Goal: Task Accomplishment & Management: Use online tool/utility

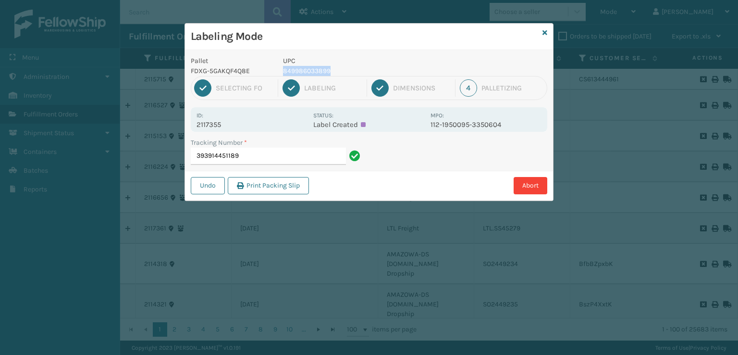
drag, startPoint x: 338, startPoint y: 67, endPoint x: 282, endPoint y: 74, distance: 57.1
click at [282, 74] on div "UPC 849986033899" at bounding box center [353, 66] width 153 height 20
copy p "849986033899"
click at [270, 159] on input "393914451189" at bounding box center [268, 156] width 155 height 17
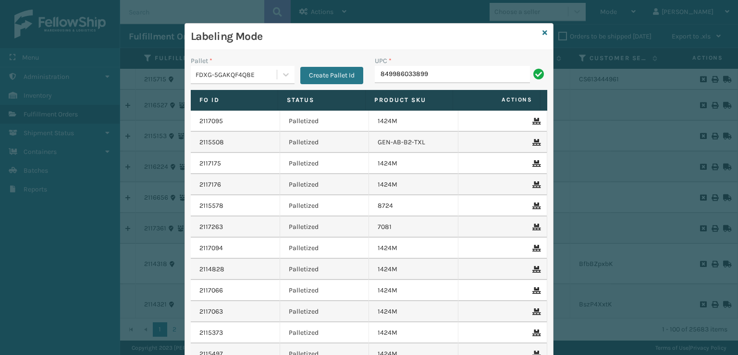
type input "849986033899"
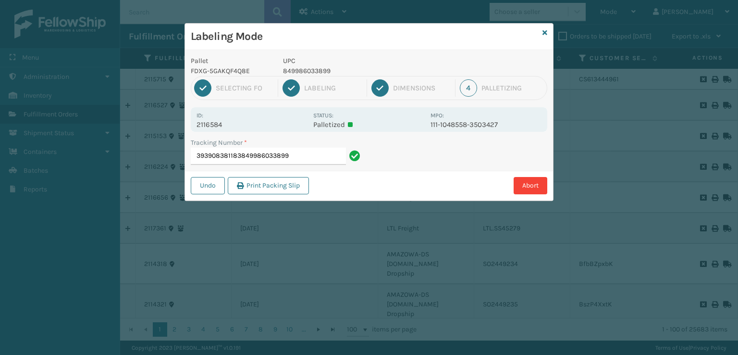
type input "393908381183849986033899849986033899"
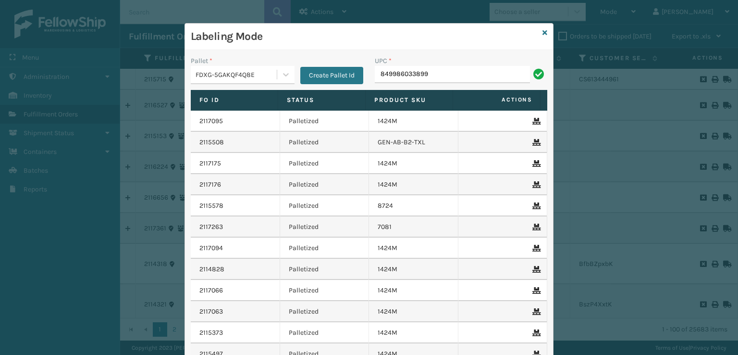
type input "849986033899"
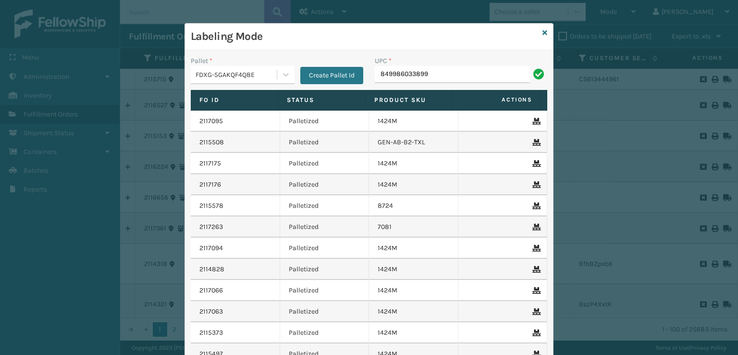
type input "849986033899"
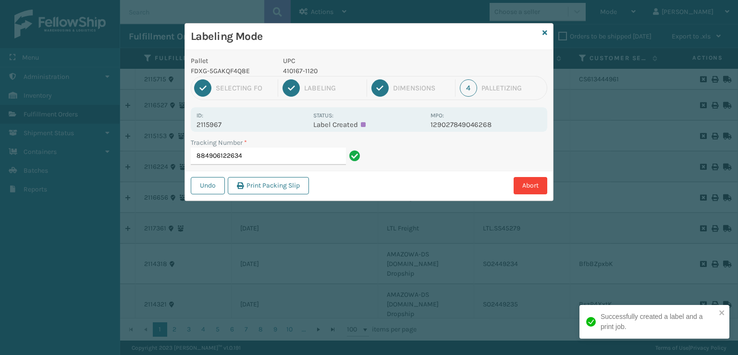
click at [159, 335] on div "Labeling Mode Pallet FDXG-5GAKQF4Q8E UPC 410167-1120 1 Selecting FO 2 Labeling …" at bounding box center [369, 177] width 738 height 355
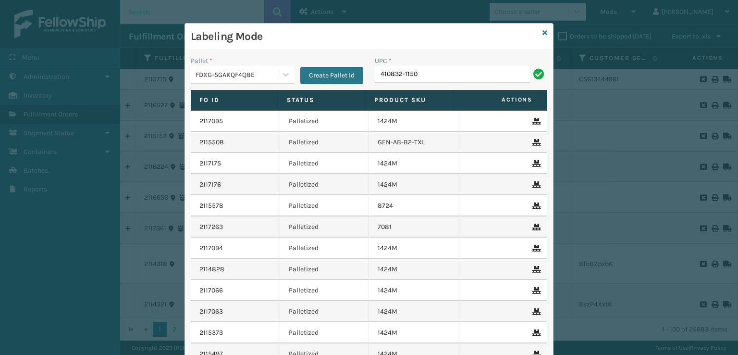
type input "410832-1150"
type input "410832-1110"
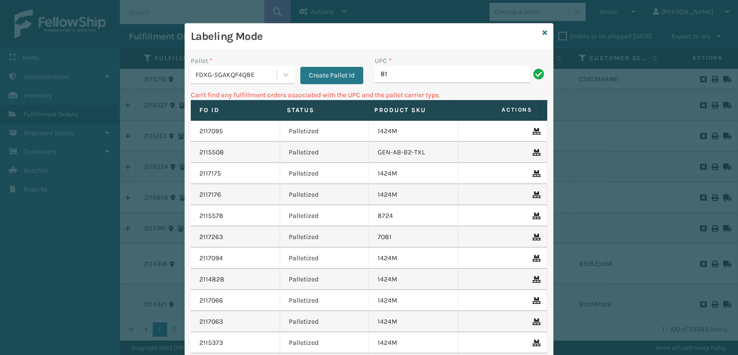
type input "8"
type input "816554010361"
type input "8"
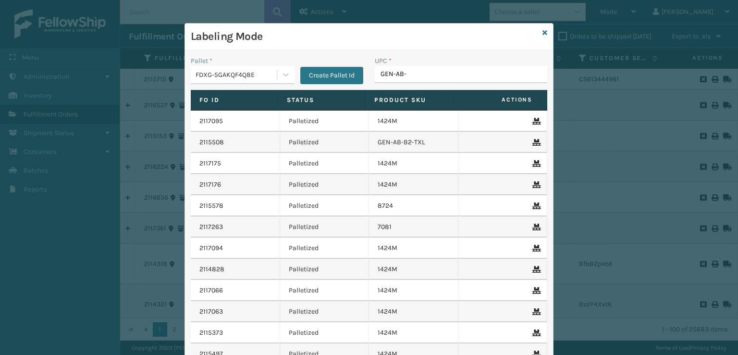
type input "GEN-AB-B"
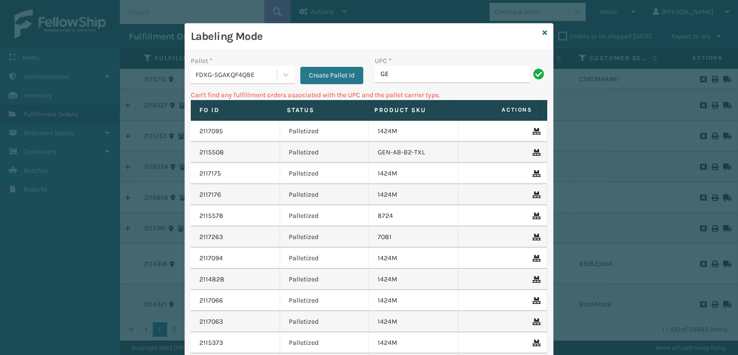
type input "G"
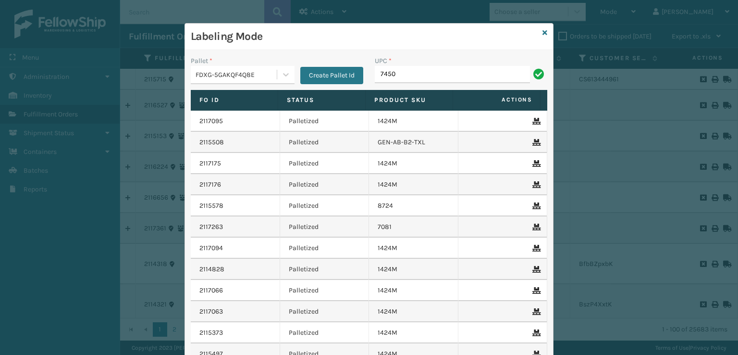
type input "7450"
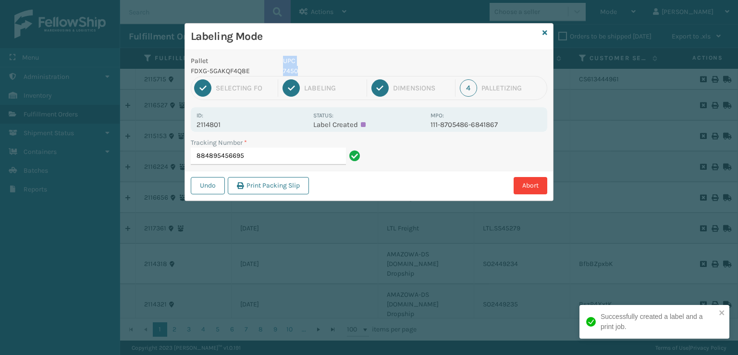
drag, startPoint x: 314, startPoint y: 69, endPoint x: 273, endPoint y: 70, distance: 40.9
click at [273, 70] on div "Pallet FDXG-5GAKQF4Q8E UPC 7450" at bounding box center [369, 66] width 368 height 20
click at [329, 65] on p "UPC" at bounding box center [354, 61] width 142 height 10
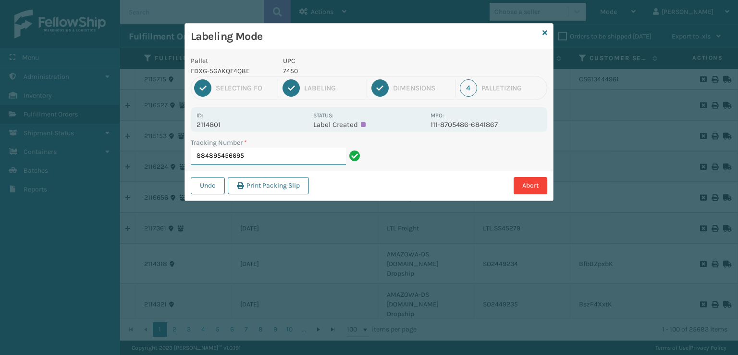
drag, startPoint x: 264, startPoint y: 155, endPoint x: 171, endPoint y: 152, distance: 92.8
click at [172, 152] on div "Labeling Mode Pallet FDXG-5GAKQF4Q8E UPC 7450 1 Selecting FO 2 Labeling 3 Dimen…" at bounding box center [369, 177] width 738 height 355
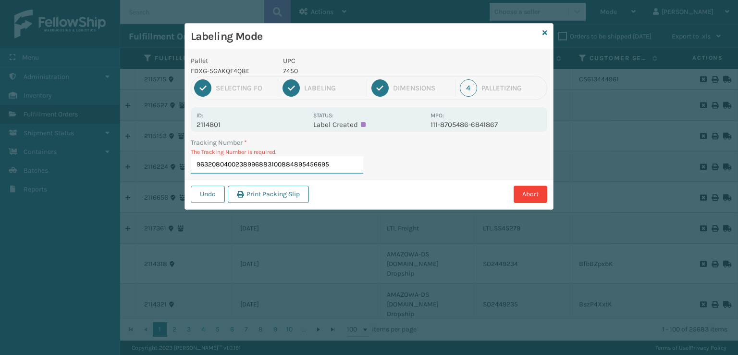
type input "9632080400238996883100884895456695"
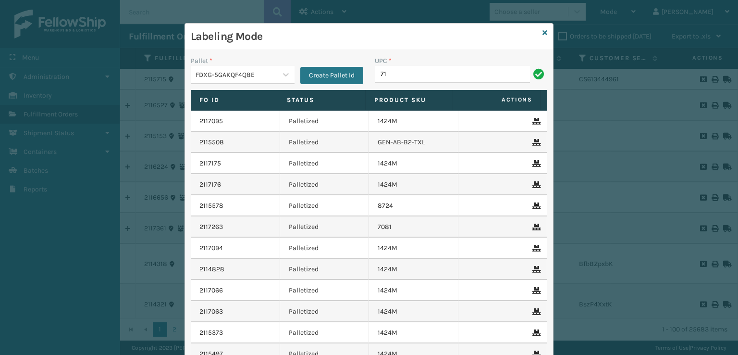
type input "7"
type input "7450"
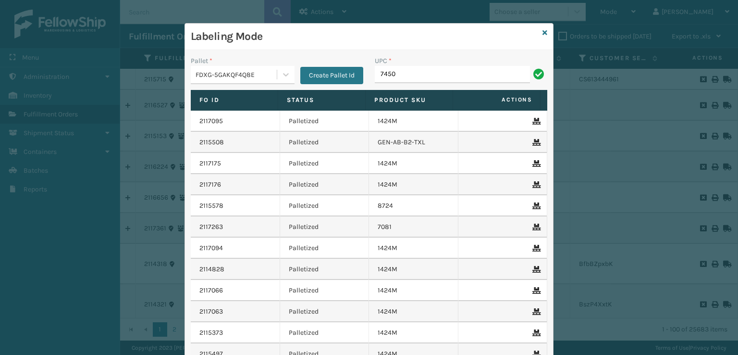
type input "7450"
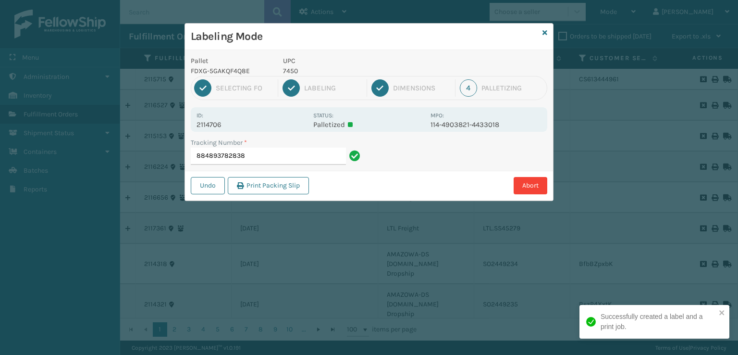
click at [195, 235] on div "Labeling Mode Pallet FDXG-5GAKQF4Q8E UPC 7450 1 Selecting FO 2 Labeling 3 Dimen…" at bounding box center [369, 177] width 738 height 355
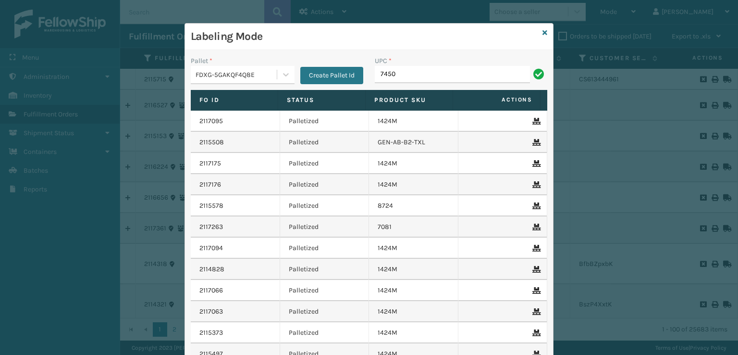
type input "7450"
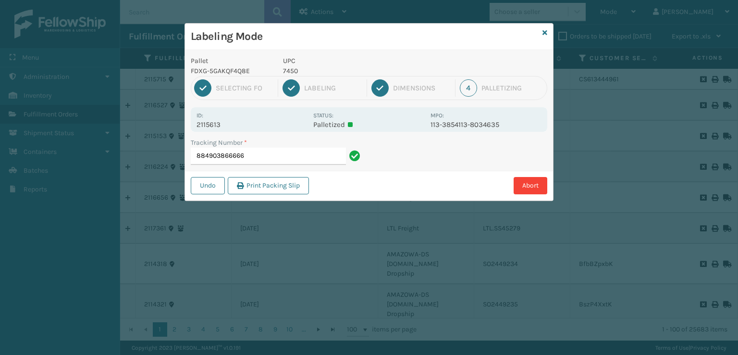
type input "8849038666667"
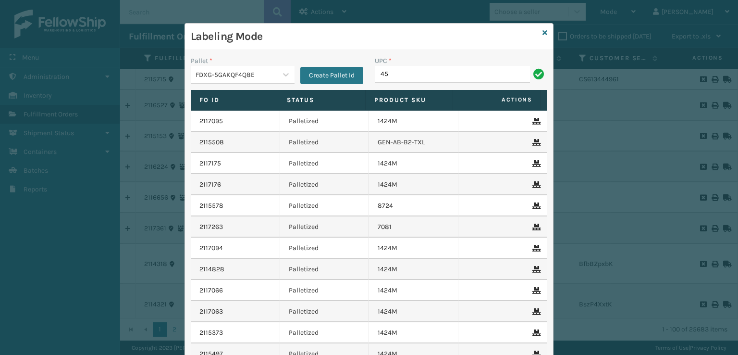
type input "4"
type input "7450"
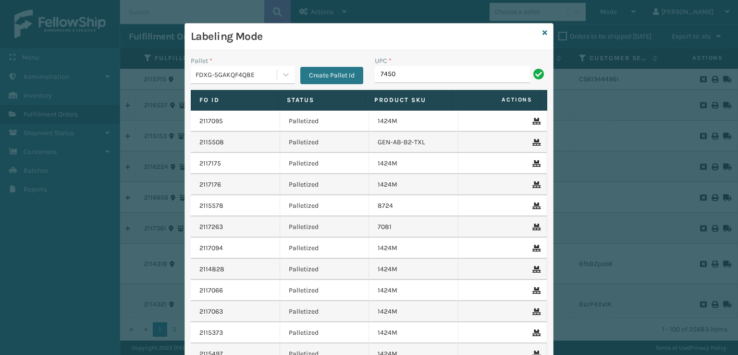
type input "7450"
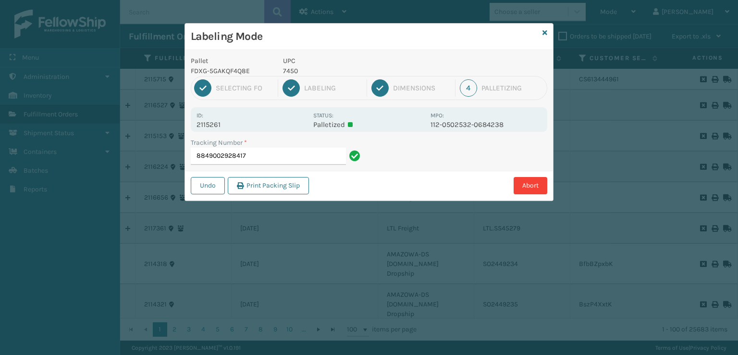
type input "88490029284174"
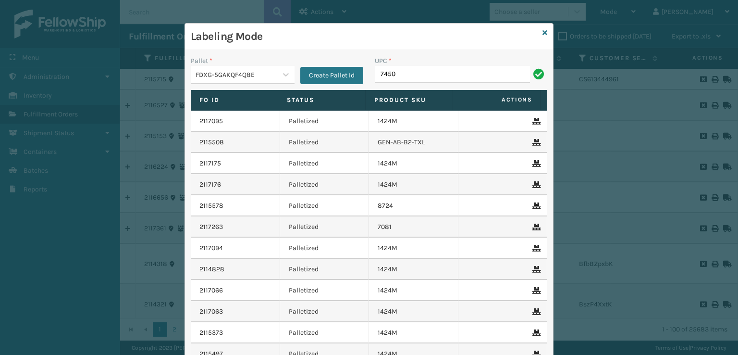
type input "7450"
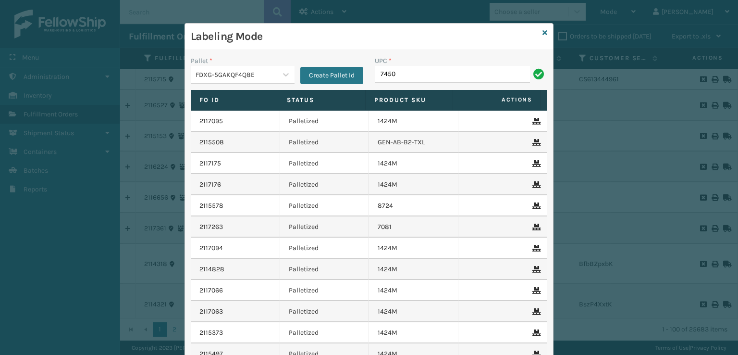
type input "7450"
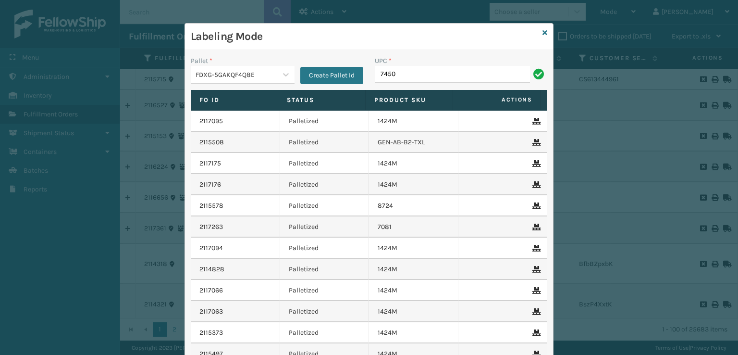
type input "7450"
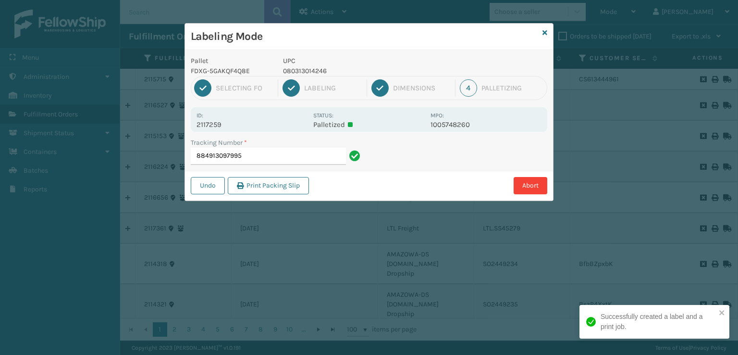
click at [123, 265] on div "Labeling Mode Pallet FDXG-5GAKQF4Q8E UPC 080313014246 1 Selecting FO 2 Labeling…" at bounding box center [369, 177] width 738 height 355
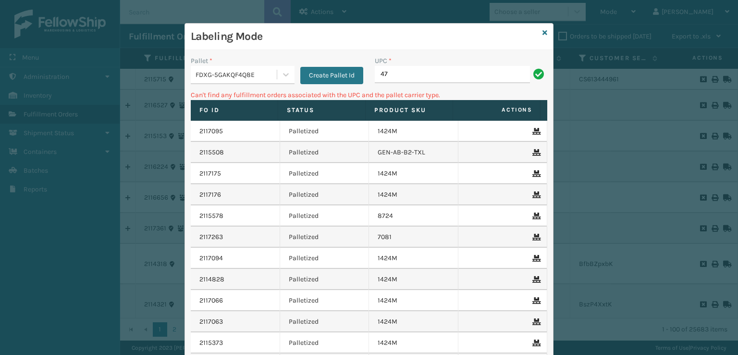
type input "4"
type input "8"
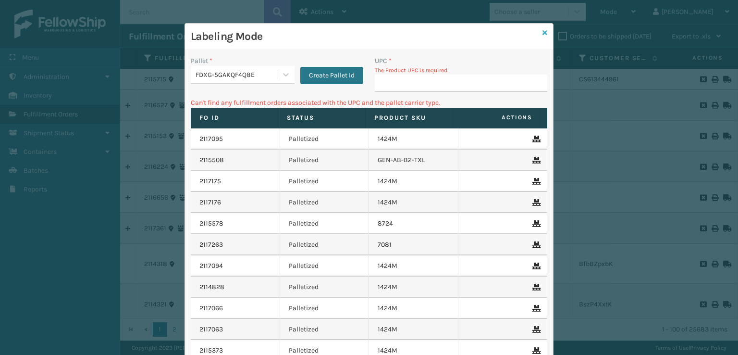
click at [543, 31] on icon at bounding box center [545, 32] width 5 height 7
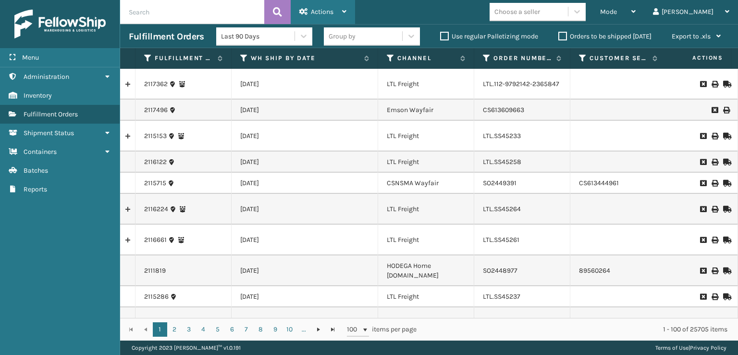
click at [306, 8] on icon at bounding box center [303, 11] width 9 height 7
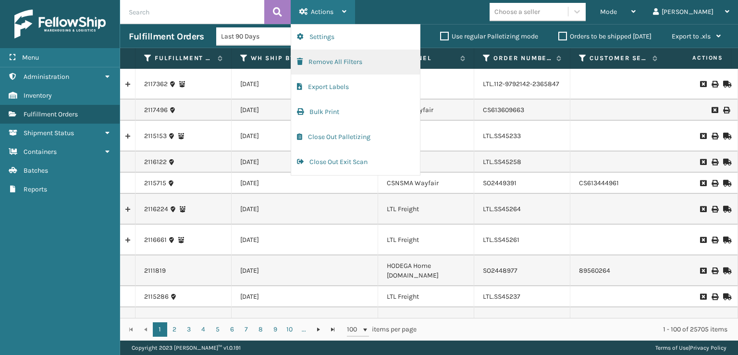
click at [308, 62] on button "Remove All Filters" at bounding box center [355, 62] width 129 height 25
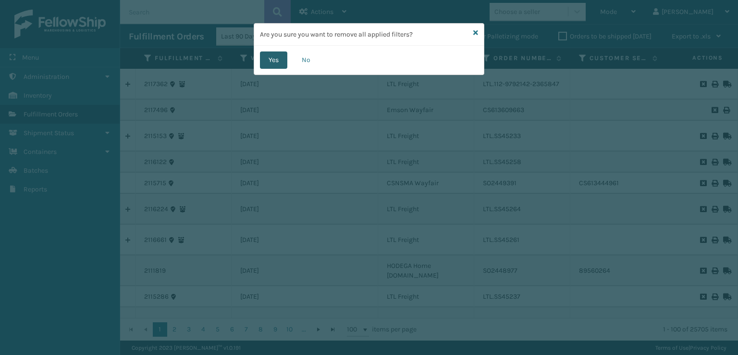
click at [265, 63] on button "Yes" at bounding box center [273, 59] width 27 height 17
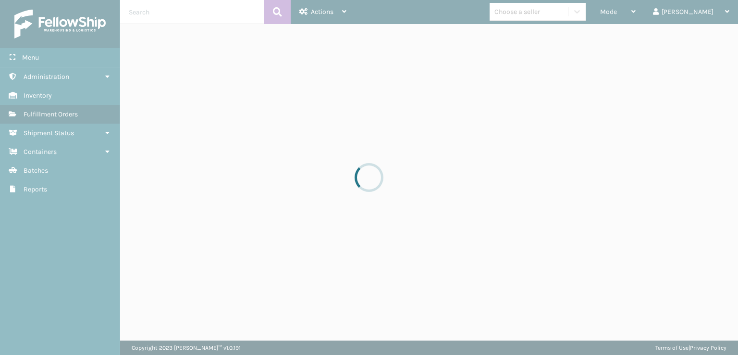
click at [645, 13] on div at bounding box center [369, 177] width 738 height 355
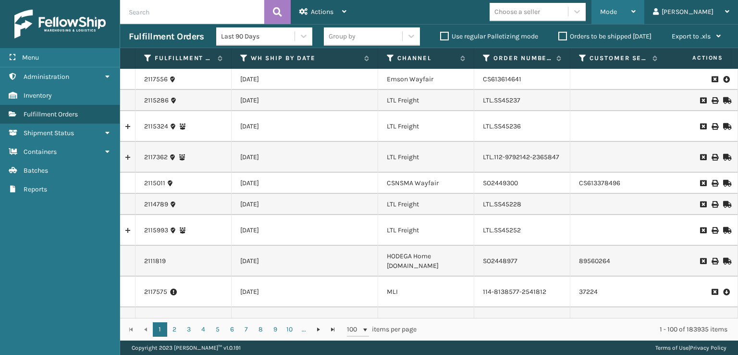
click at [636, 19] on div "Mode Regular Mode Picking Mode Labeling Mode Exit Scan Mode" at bounding box center [618, 12] width 53 height 24
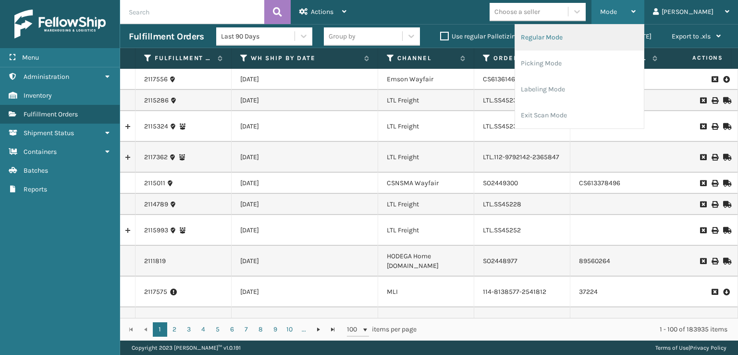
click at [567, 45] on li "Regular Mode" at bounding box center [579, 38] width 129 height 26
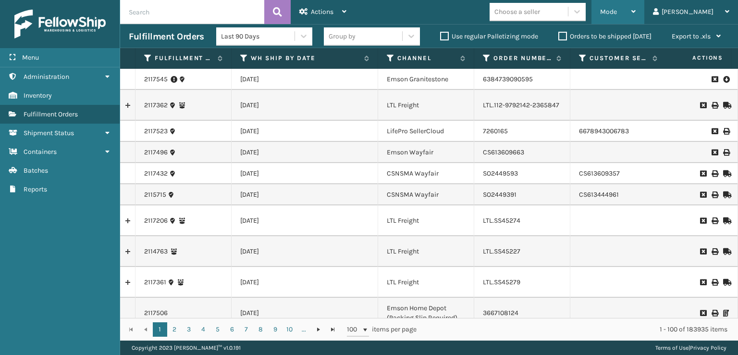
click at [617, 15] on span "Mode" at bounding box center [608, 12] width 17 height 8
click at [515, 156] on td "CS613609663" at bounding box center [522, 152] width 96 height 21
drag, startPoint x: 320, startPoint y: 310, endPoint x: 356, endPoint y: 312, distance: 35.6
click at [356, 312] on div "2117545 [DATE] Emson Granitestone 6384739090595 2365M FedEx Express Saver Assig…" at bounding box center [429, 193] width 618 height 249
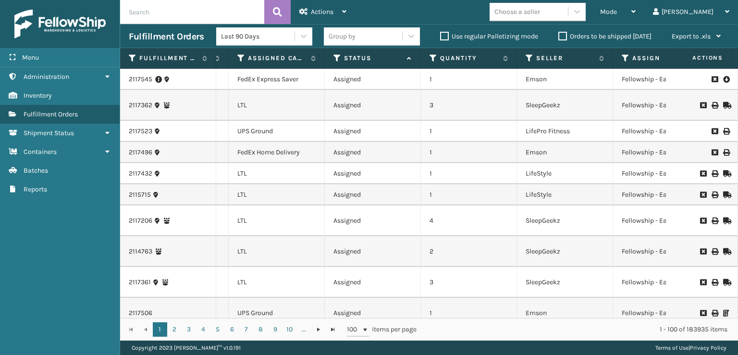
click at [622, 58] on icon at bounding box center [626, 58] width 8 height 9
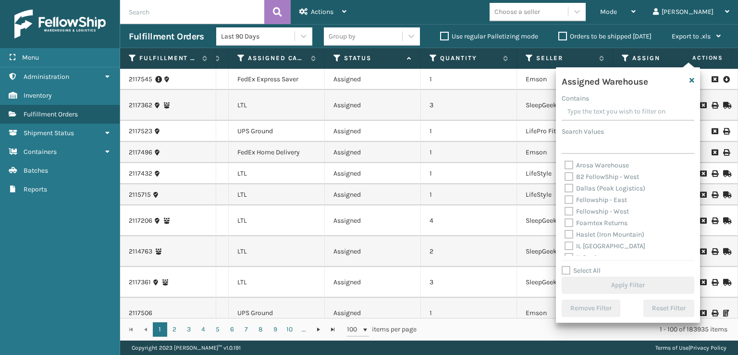
click at [514, 93] on td "3" at bounding box center [469, 105] width 96 height 31
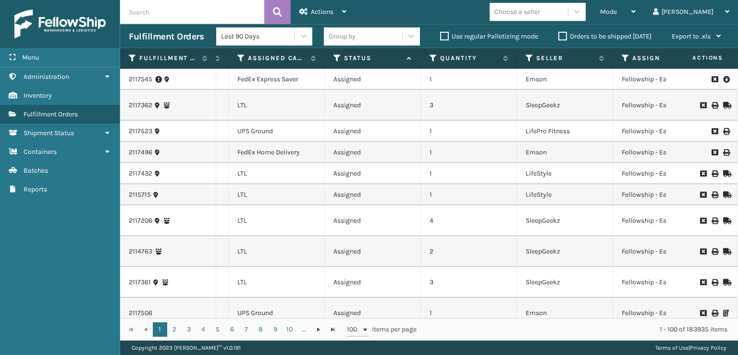
click at [627, 58] on icon at bounding box center [626, 58] width 8 height 9
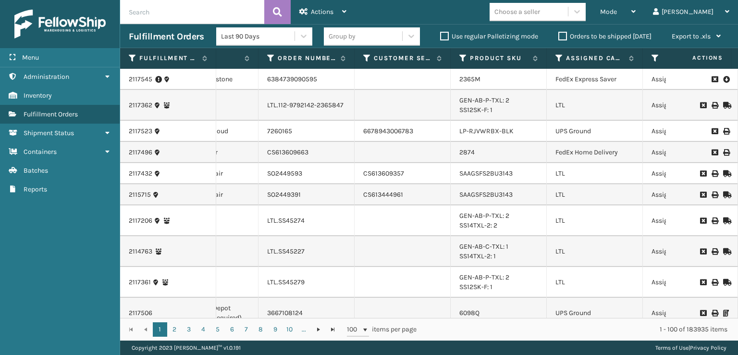
scroll to position [0, 222]
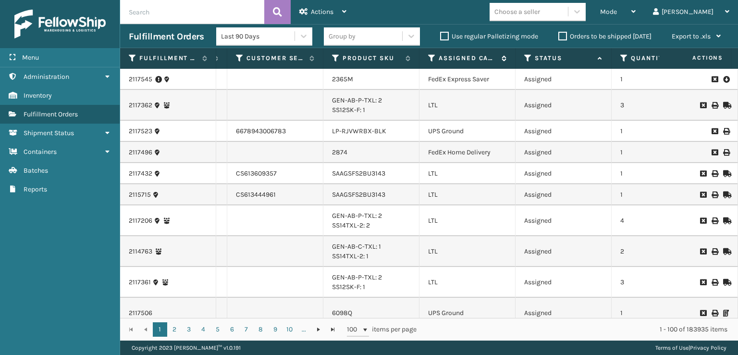
click at [430, 56] on icon at bounding box center [432, 58] width 8 height 9
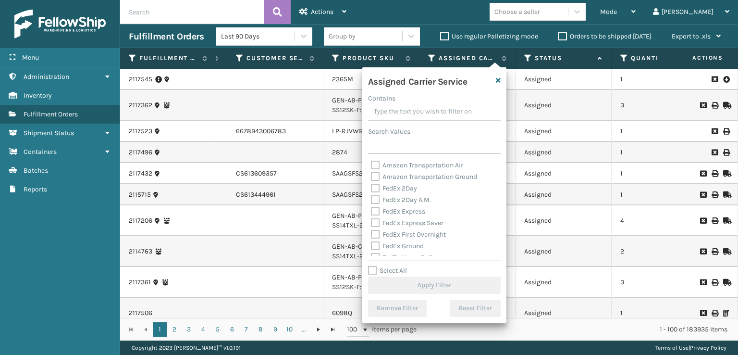
click at [375, 190] on label "FedEx 2Day" at bounding box center [394, 188] width 46 height 8
click at [372, 189] on input "FedEx 2Day" at bounding box center [371, 186] width 0 height 6
checkbox input "true"
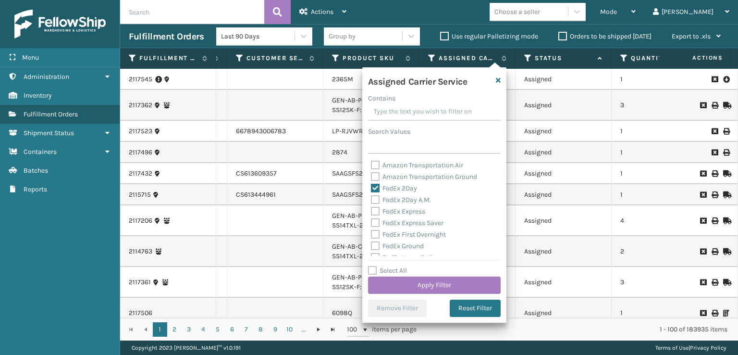
click at [375, 201] on label "FedEx 2Day A.M." at bounding box center [401, 200] width 60 height 8
click at [372, 200] on input "FedEx 2Day A.M." at bounding box center [371, 197] width 0 height 6
checkbox input "true"
click at [375, 210] on label "FedEx Express" at bounding box center [398, 211] width 54 height 8
click at [372, 210] on input "FedEx Express" at bounding box center [371, 209] width 0 height 6
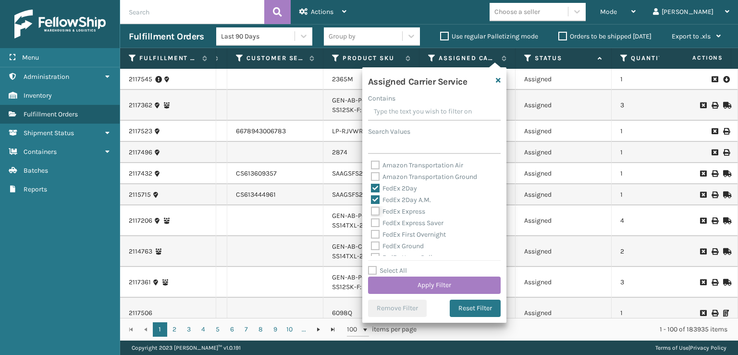
checkbox input "true"
click at [373, 225] on label "FedEx Express Saver" at bounding box center [407, 223] width 73 height 8
click at [372, 223] on input "FedEx Express Saver" at bounding box center [371, 220] width 0 height 6
checkbox input "true"
click at [375, 235] on label "FedEx First Overnight" at bounding box center [408, 234] width 75 height 8
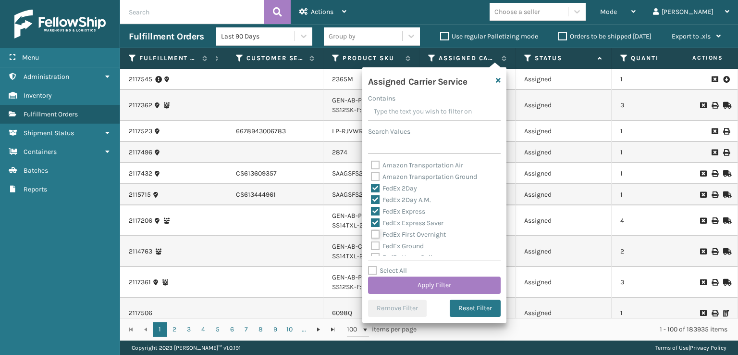
click at [372, 235] on input "FedEx First Overnight" at bounding box center [371, 232] width 0 height 6
checkbox input "true"
click at [375, 243] on label "FedEx Ground" at bounding box center [397, 246] width 53 height 8
click at [372, 243] on input "FedEx Ground" at bounding box center [371, 243] width 0 height 6
checkbox input "true"
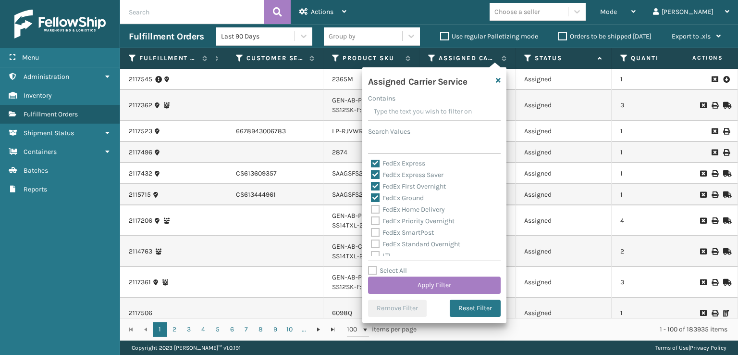
drag, startPoint x: 375, startPoint y: 211, endPoint x: 375, endPoint y: 221, distance: 9.6
click at [375, 212] on label "FedEx Home Delivery" at bounding box center [408, 209] width 74 height 8
click at [372, 210] on input "FedEx Home Delivery" at bounding box center [371, 207] width 0 height 6
checkbox input "true"
click at [374, 222] on label "FedEx Priority Overnight" at bounding box center [413, 221] width 84 height 8
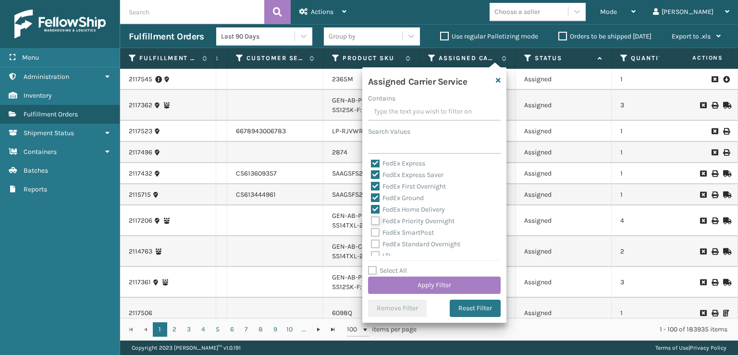
click at [372, 222] on input "FedEx Priority Overnight" at bounding box center [371, 218] width 0 height 6
checkbox input "true"
click at [375, 232] on label "FedEx SmartPost" at bounding box center [402, 232] width 63 height 8
click at [372, 232] on input "FedEx SmartPost" at bounding box center [371, 230] width 0 height 6
checkbox input "true"
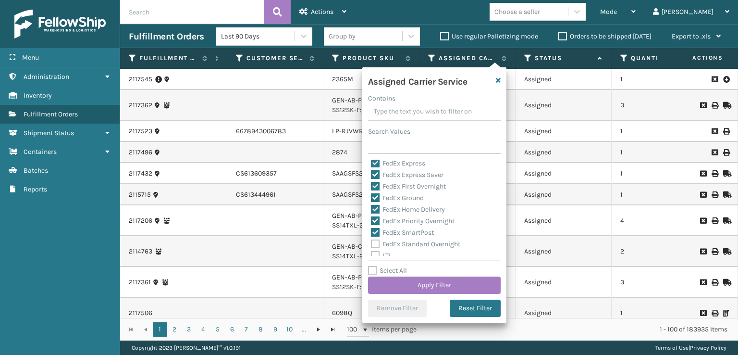
drag, startPoint x: 375, startPoint y: 243, endPoint x: 396, endPoint y: 263, distance: 29.2
click at [376, 244] on label "FedEx Standard Overnight" at bounding box center [415, 244] width 89 height 8
click at [372, 244] on input "FedEx Standard Overnight" at bounding box center [371, 241] width 0 height 6
checkbox input "true"
click at [404, 279] on button "Apply Filter" at bounding box center [434, 284] width 133 height 17
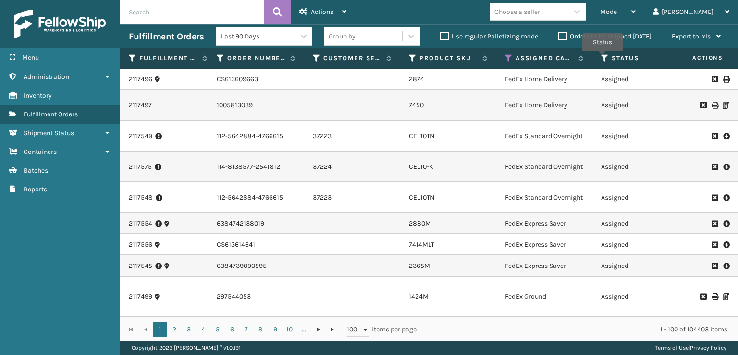
click at [603, 58] on icon at bounding box center [605, 58] width 8 height 9
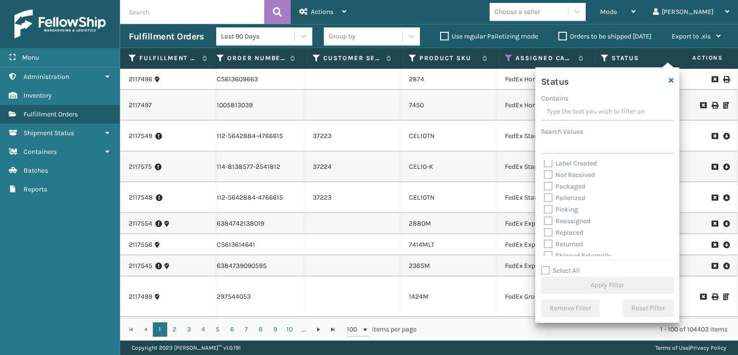
click at [546, 208] on label "Picking" at bounding box center [561, 209] width 34 height 8
click at [545, 208] on input "Picking" at bounding box center [544, 207] width 0 height 6
checkbox input "true"
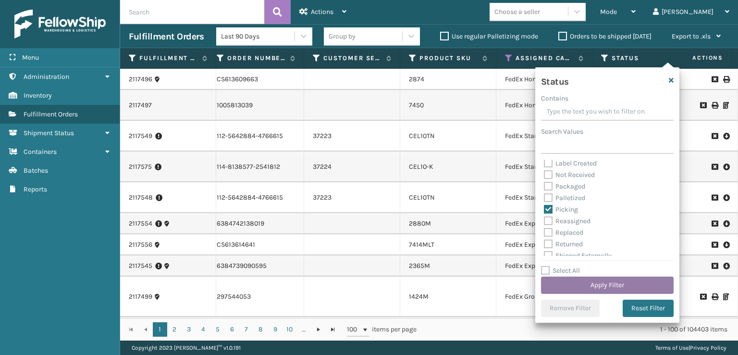
click at [599, 280] on button "Apply Filter" at bounding box center [607, 284] width 133 height 17
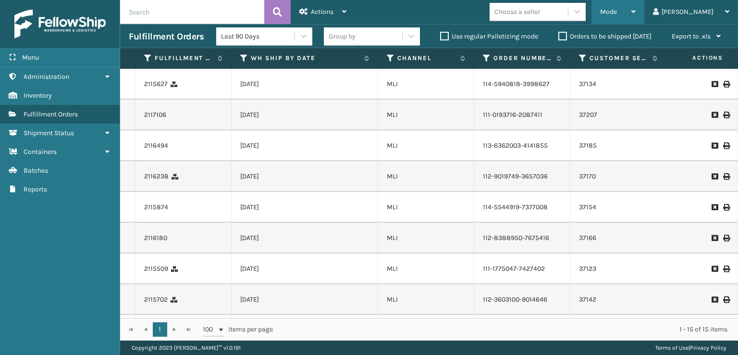
click at [636, 10] on div "Mode" at bounding box center [618, 12] width 36 height 24
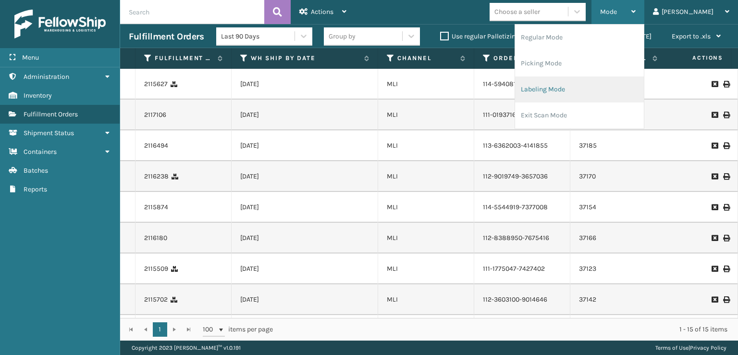
click at [573, 87] on li "Labeling Mode" at bounding box center [579, 89] width 129 height 26
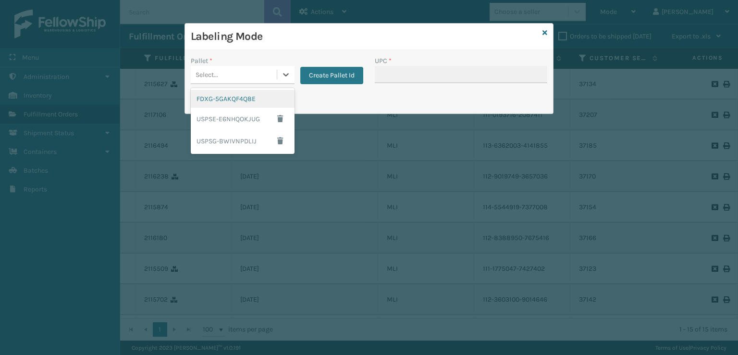
drag, startPoint x: 217, startPoint y: 78, endPoint x: 217, endPoint y: 97, distance: 19.2
click at [217, 79] on div "Select..." at bounding box center [207, 75] width 23 height 10
click at [214, 105] on div "FDXG-5GAKQF4Q8E" at bounding box center [243, 99] width 104 height 18
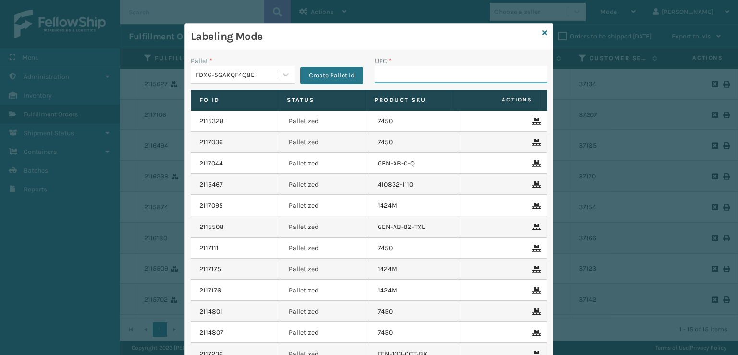
click at [381, 72] on input "UPC *" at bounding box center [461, 74] width 173 height 17
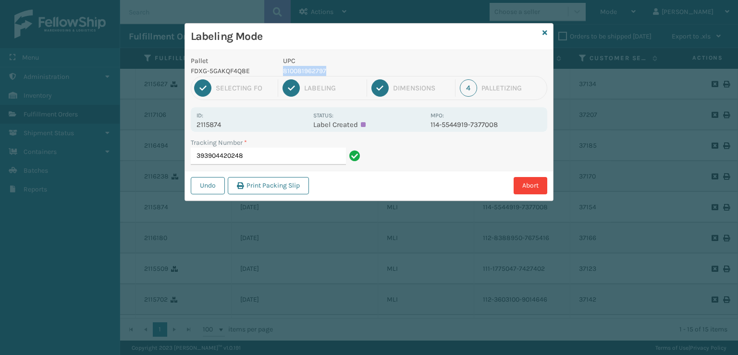
drag, startPoint x: 334, startPoint y: 70, endPoint x: 279, endPoint y: 72, distance: 54.3
click at [279, 72] on div "UPC 810081962797" at bounding box center [353, 66] width 153 height 20
copy p "810081962797"
click at [255, 152] on input "393904420248" at bounding box center [268, 156] width 155 height 17
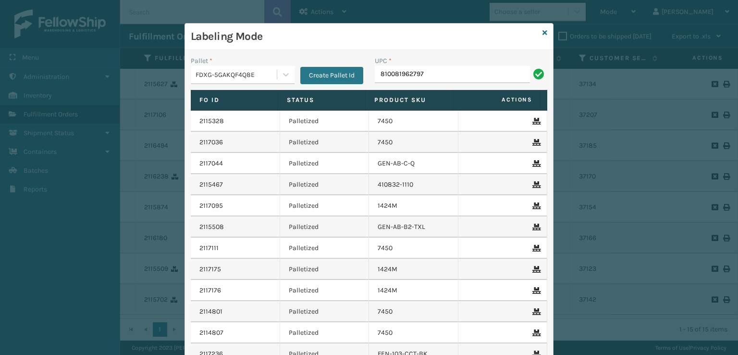
type input "810081962797"
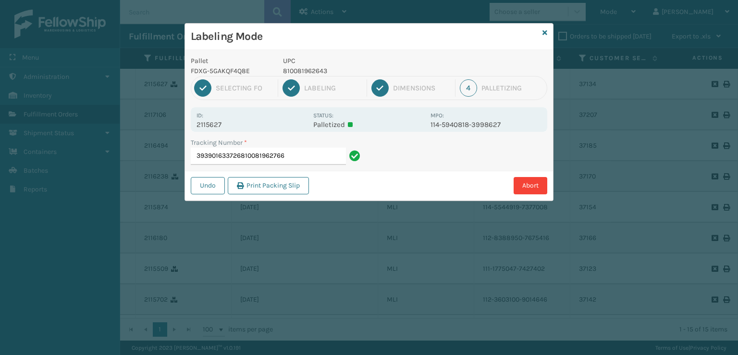
type input "393901633726810081962766"
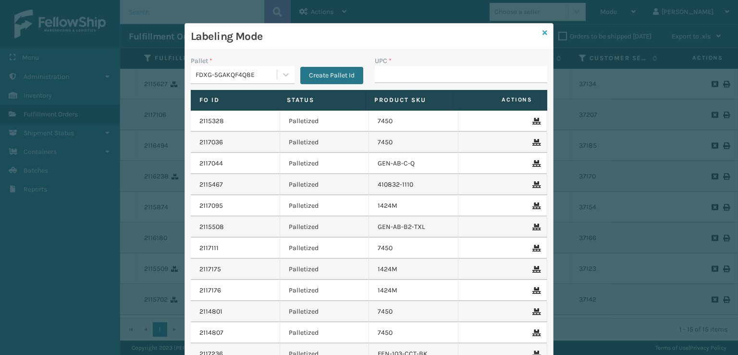
click at [544, 29] on icon at bounding box center [545, 32] width 5 height 7
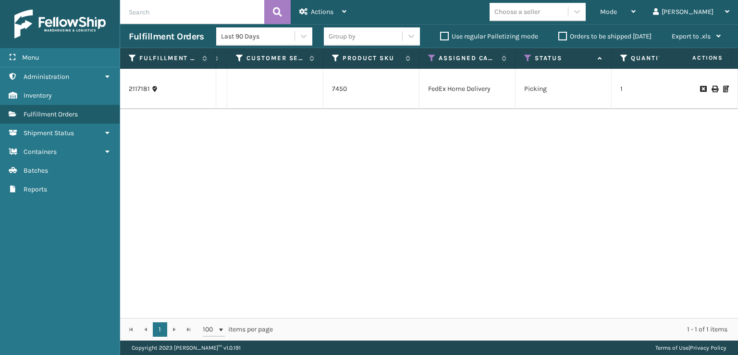
scroll to position [0, 360]
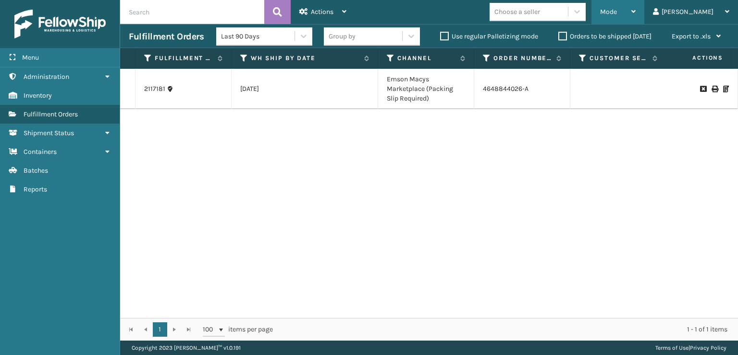
click at [617, 10] on span "Mode" at bounding box center [608, 12] width 17 height 8
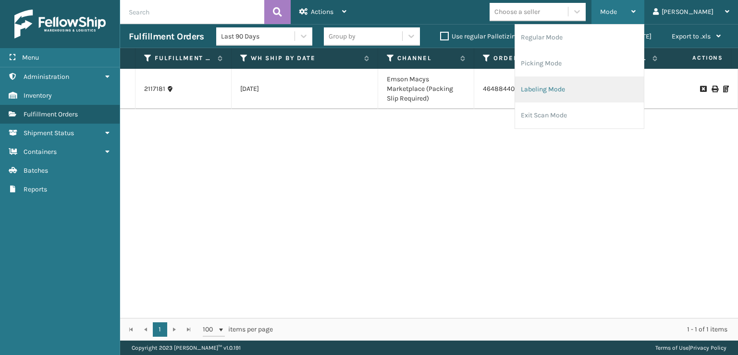
click at [570, 93] on li "Labeling Mode" at bounding box center [579, 89] width 129 height 26
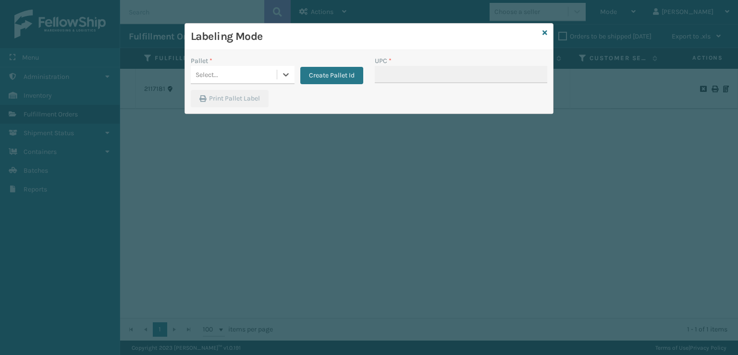
click at [246, 72] on div "Select..." at bounding box center [234, 75] width 86 height 16
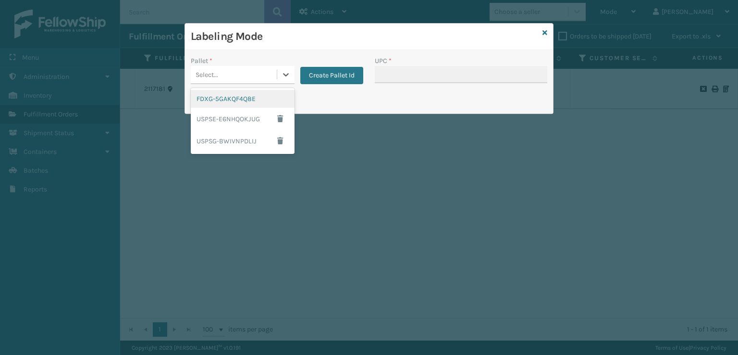
click at [237, 100] on div "FDXG-5GAKQF4Q8E" at bounding box center [243, 99] width 104 height 18
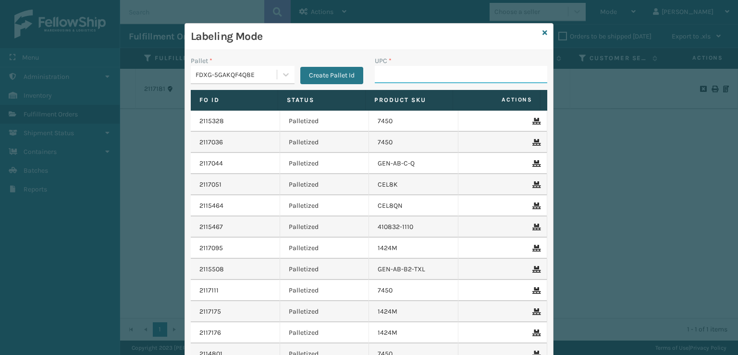
click at [418, 73] on input "UPC *" at bounding box center [461, 74] width 173 height 17
type input "7450"
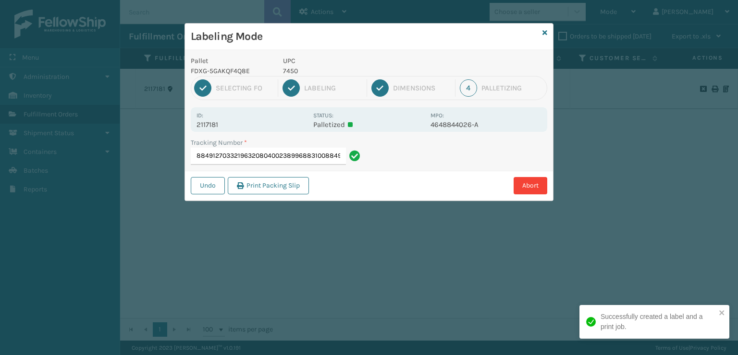
type input "8849127033219632080400238996883100884912703321"
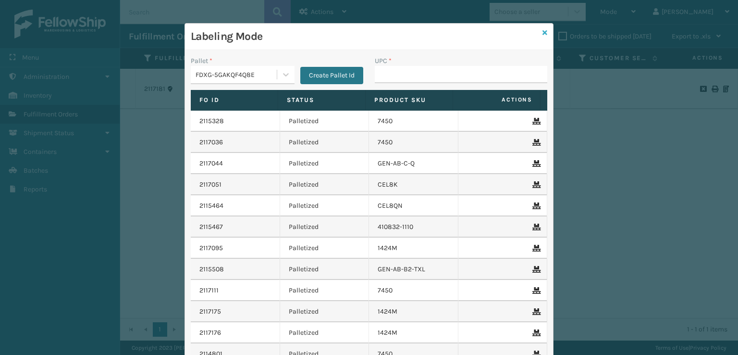
click at [543, 31] on icon at bounding box center [545, 32] width 5 height 7
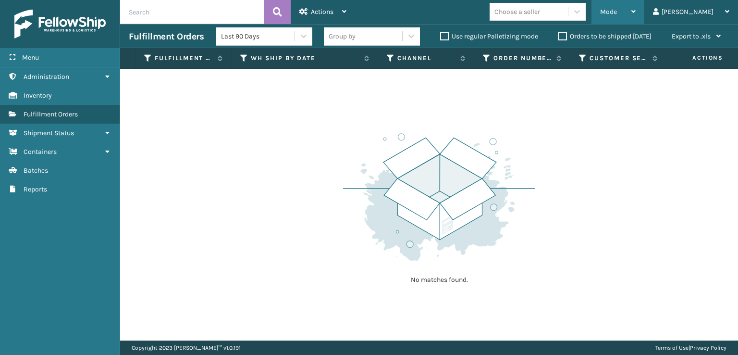
click at [617, 10] on span "Mode" at bounding box center [608, 12] width 17 height 8
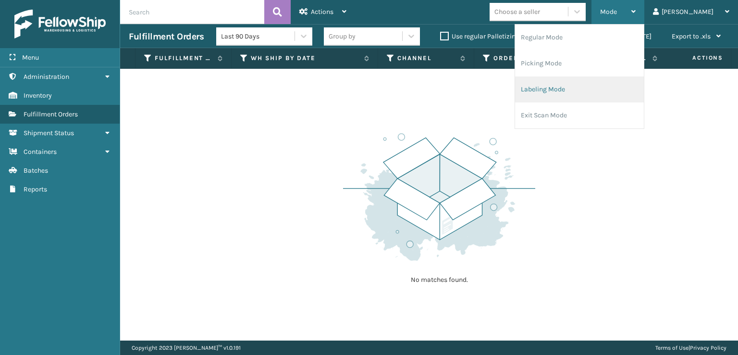
click at [561, 89] on li "Labeling Mode" at bounding box center [579, 89] width 129 height 26
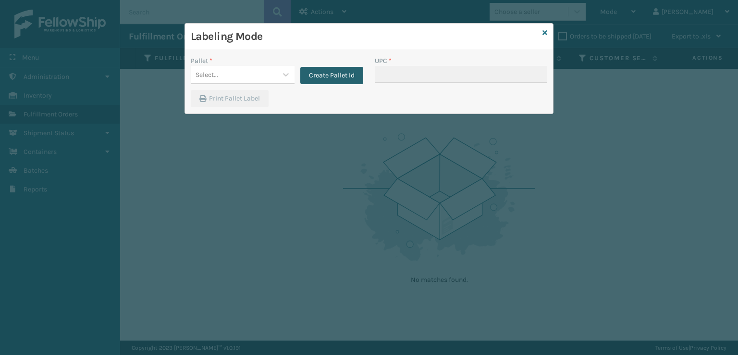
click at [315, 74] on button "Create Pallet Id" at bounding box center [331, 75] width 63 height 17
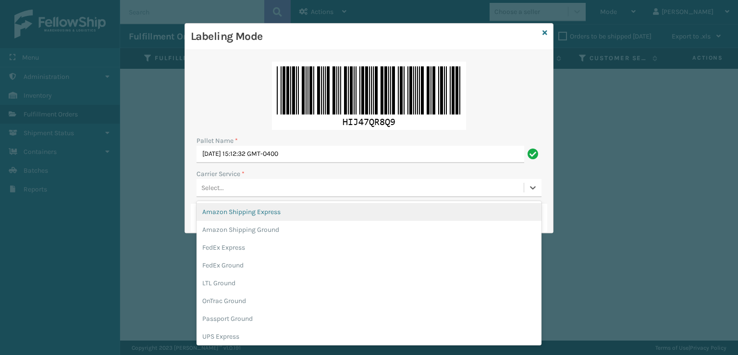
click at [253, 180] on div "Select..." at bounding box center [360, 188] width 327 height 16
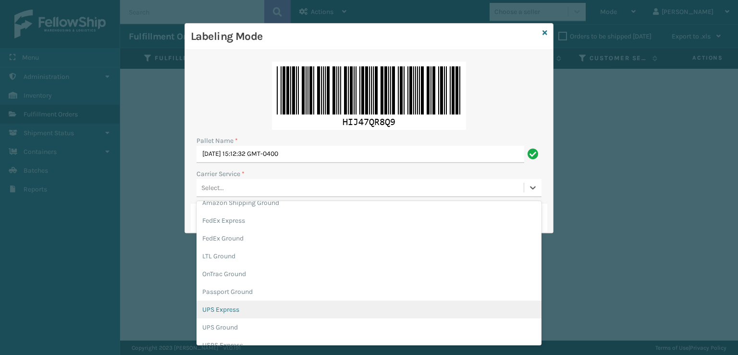
scroll to position [48, 0]
click at [219, 302] on div "UPS Ground" at bounding box center [369, 306] width 345 height 18
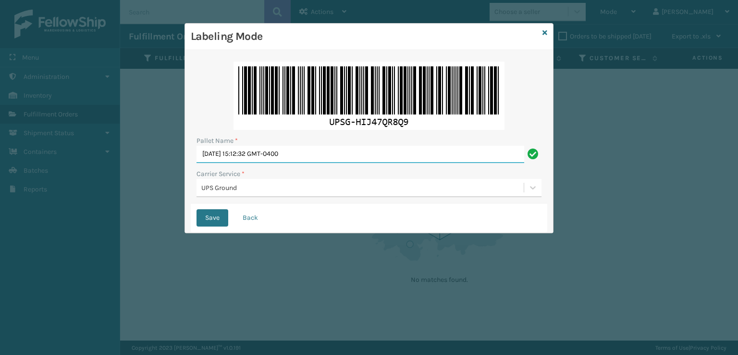
drag, startPoint x: 331, startPoint y: 150, endPoint x: 157, endPoint y: 158, distance: 174.2
click at [157, 158] on div "Labeling Mode Pallet Name * [DATE] 15:12:32 GMT-0400 Carrier Service * UPS Grou…" at bounding box center [369, 177] width 738 height 355
type input "133A013NVY"
click at [197, 209] on button "Save" at bounding box center [213, 217] width 32 height 17
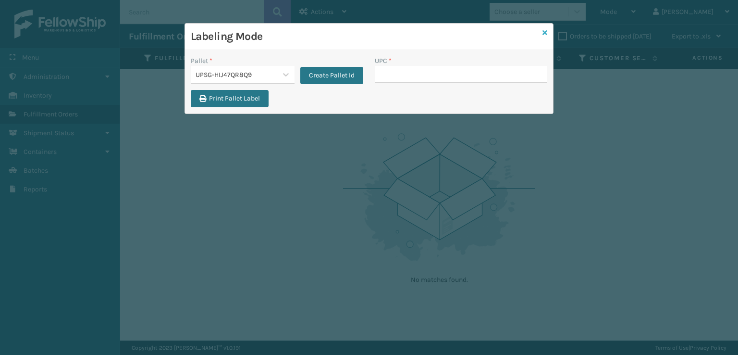
click at [544, 33] on icon at bounding box center [545, 32] width 5 height 7
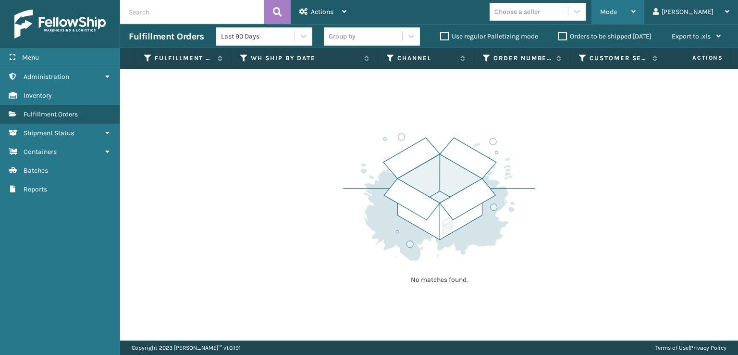
click at [617, 13] on span "Mode" at bounding box center [608, 12] width 17 height 8
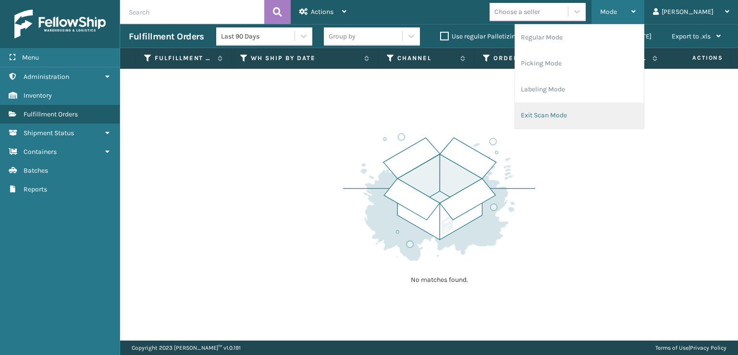
click at [586, 115] on li "Exit Scan Mode" at bounding box center [579, 115] width 129 height 26
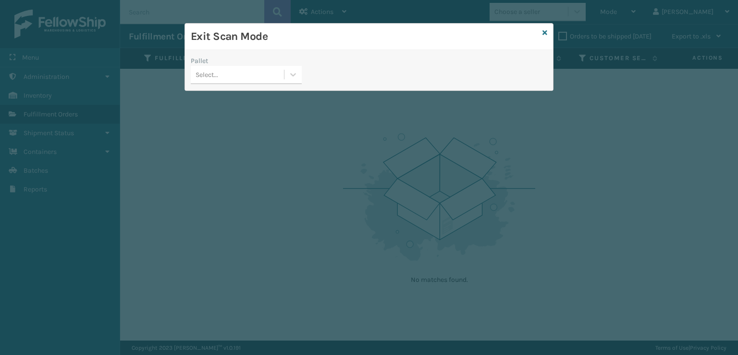
click at [270, 72] on div "Select..." at bounding box center [237, 75] width 93 height 16
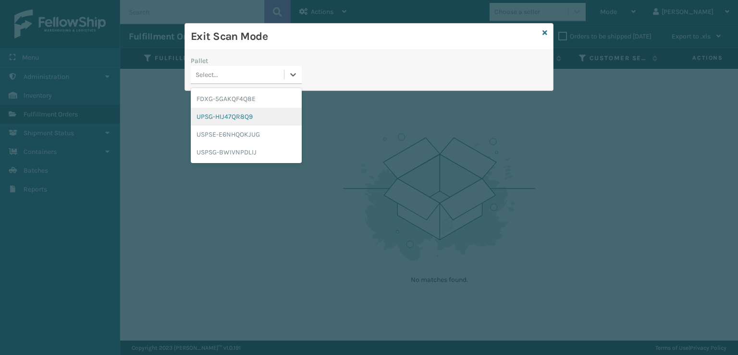
click at [235, 114] on div "UPSG-HIJ47QR8Q9" at bounding box center [246, 117] width 111 height 18
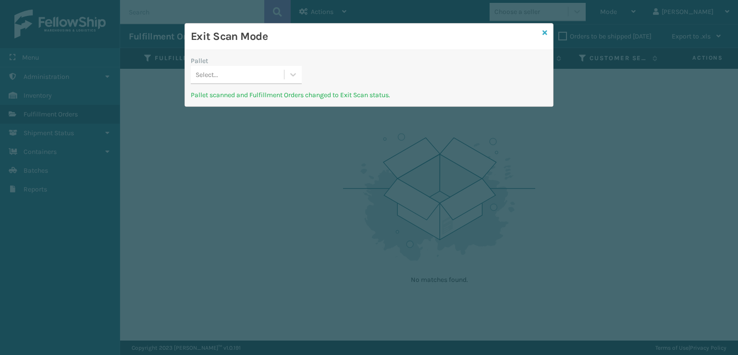
click at [545, 37] on link at bounding box center [545, 33] width 5 height 10
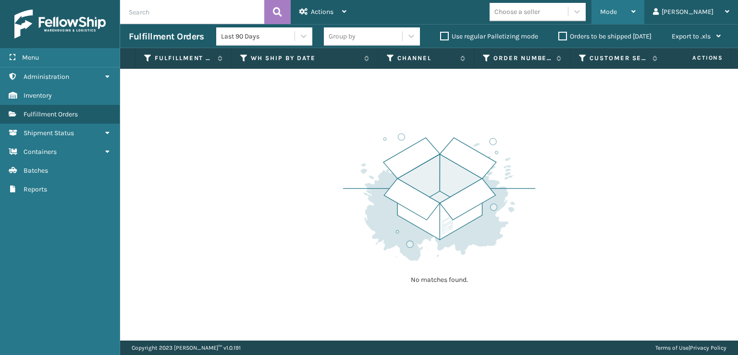
drag, startPoint x: 644, startPoint y: 12, endPoint x: 616, endPoint y: 25, distance: 30.5
click at [617, 12] on span "Mode" at bounding box center [608, 12] width 17 height 8
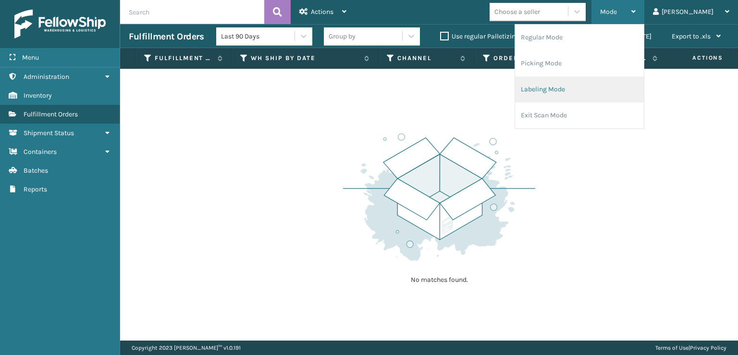
click at [565, 97] on li "Labeling Mode" at bounding box center [579, 89] width 129 height 26
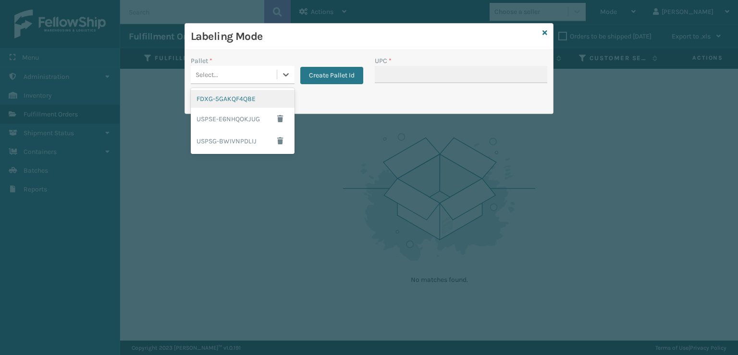
click at [258, 76] on div "Select..." at bounding box center [234, 75] width 86 height 16
click at [310, 79] on button "Create Pallet Id" at bounding box center [331, 75] width 63 height 17
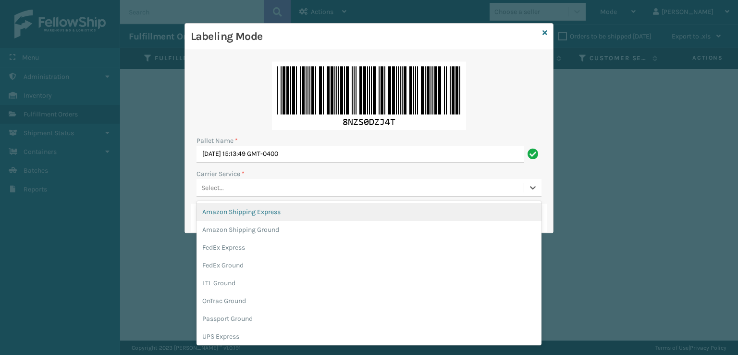
click at [230, 181] on div "Select..." at bounding box center [360, 188] width 327 height 16
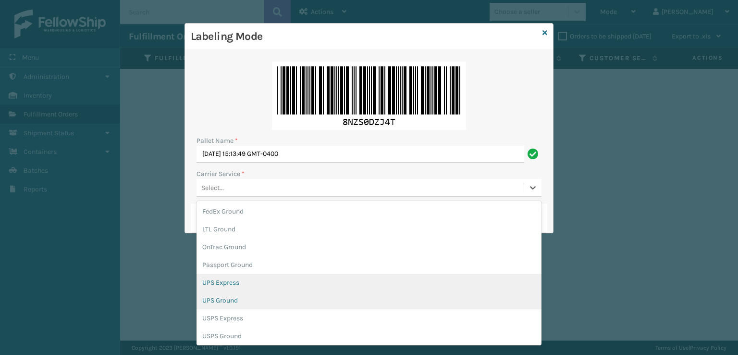
scroll to position [55, 0]
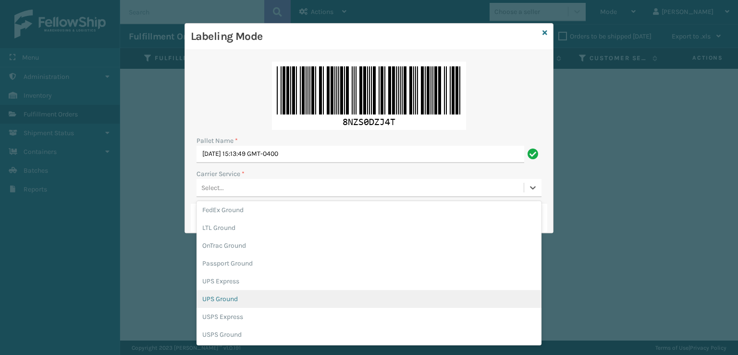
click at [233, 304] on div "UPS Ground" at bounding box center [369, 299] width 345 height 18
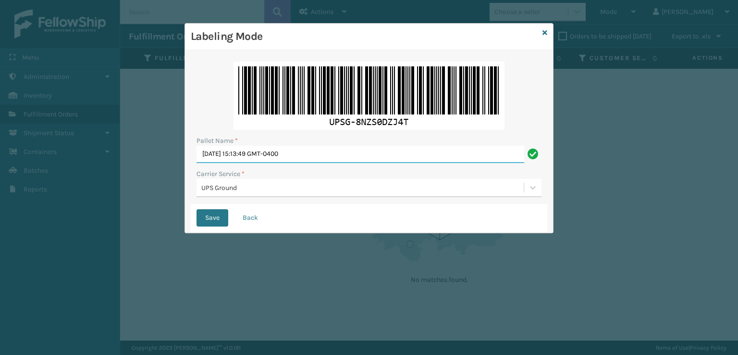
drag, startPoint x: 343, startPoint y: 149, endPoint x: 75, endPoint y: 145, distance: 267.7
click at [71, 149] on div "Labeling Mode Pallet Name * [DATE] 15:13:49 GMT-0400 Carrier Service * UPS Grou…" at bounding box center [369, 177] width 738 height 355
type input "UPST8871330"
click at [197, 209] on button "Save" at bounding box center [213, 217] width 32 height 17
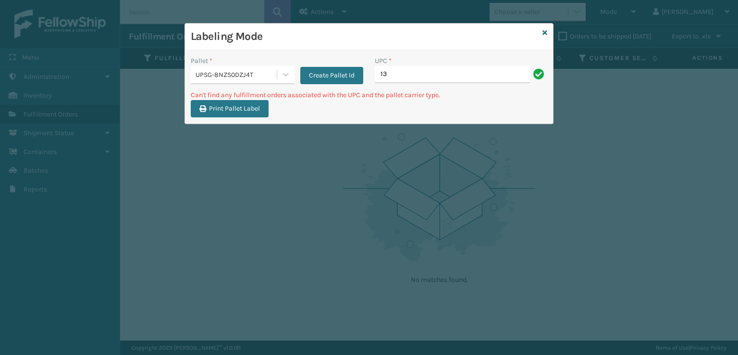
type input "1"
drag, startPoint x: 429, startPoint y: 78, endPoint x: 369, endPoint y: 75, distance: 60.7
click at [369, 75] on div "Pallet * UPSG-8NZS0DZJ4T Create Pallet Id UPC * 133A013NVY" at bounding box center [369, 73] width 368 height 34
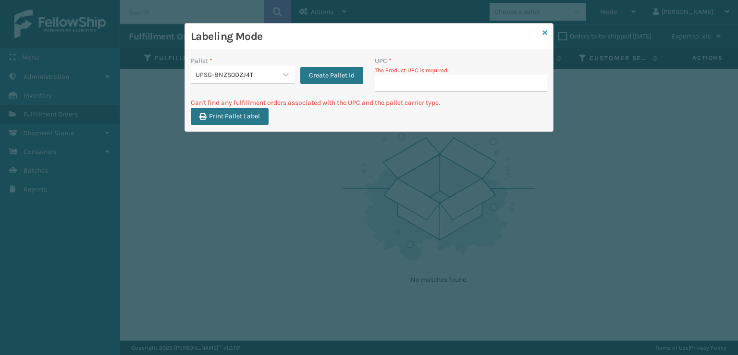
click at [544, 28] on link at bounding box center [545, 33] width 5 height 10
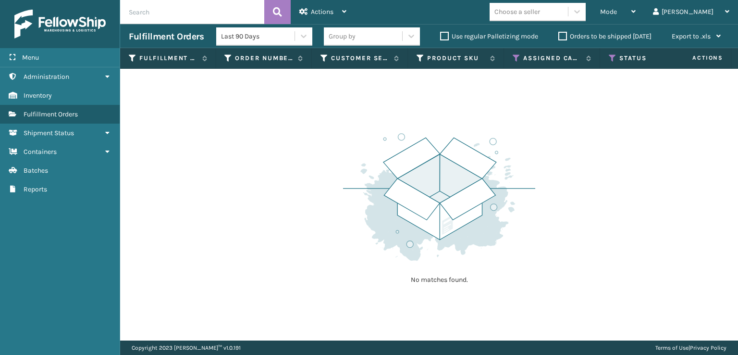
scroll to position [0, 271]
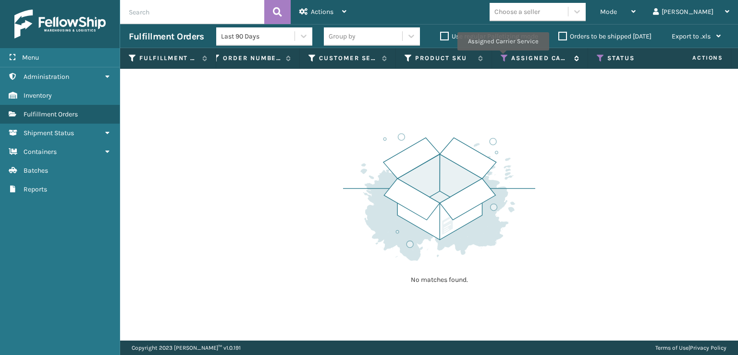
click at [503, 57] on icon at bounding box center [505, 58] width 8 height 9
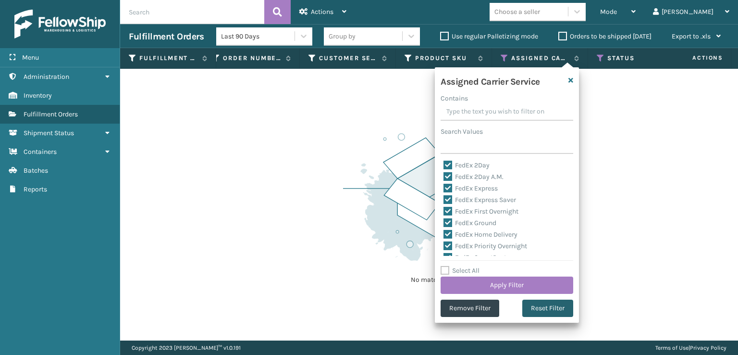
click at [540, 308] on button "Reset Filter" at bounding box center [547, 307] width 51 height 17
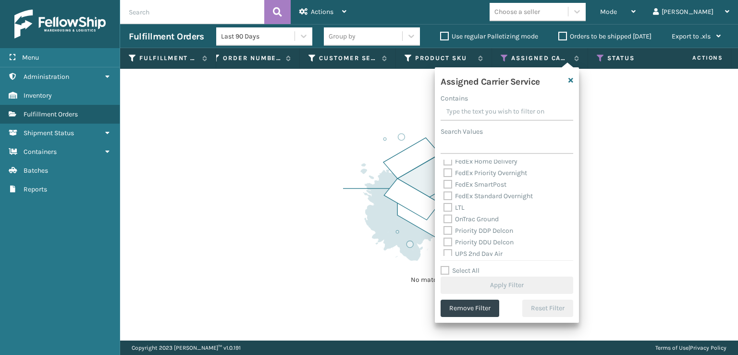
scroll to position [144, 0]
click at [446, 208] on label "UPS 2nd Day Air" at bounding box center [473, 205] width 59 height 8
click at [444, 206] on input "UPS 2nd Day Air" at bounding box center [444, 203] width 0 height 6
checkbox input "true"
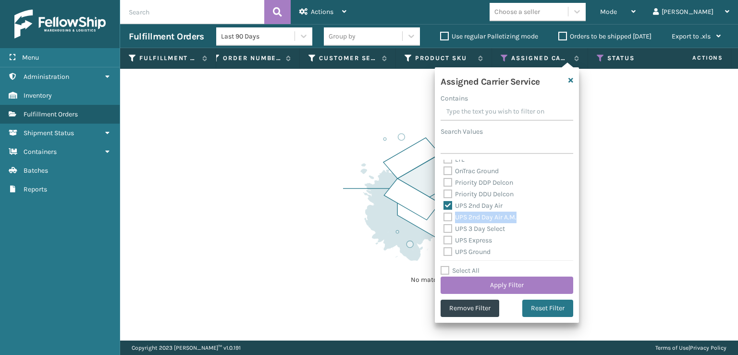
click at [451, 220] on label "UPS 2nd Day Air A.M." at bounding box center [480, 217] width 73 height 8
click at [446, 217] on label "UPS 2nd Day Air A.M." at bounding box center [480, 217] width 73 height 8
click at [444, 217] on input "UPS 2nd Day Air A.M." at bounding box center [444, 214] width 0 height 6
checkbox input "true"
click at [447, 227] on label "UPS 3 Day Select" at bounding box center [475, 228] width 62 height 8
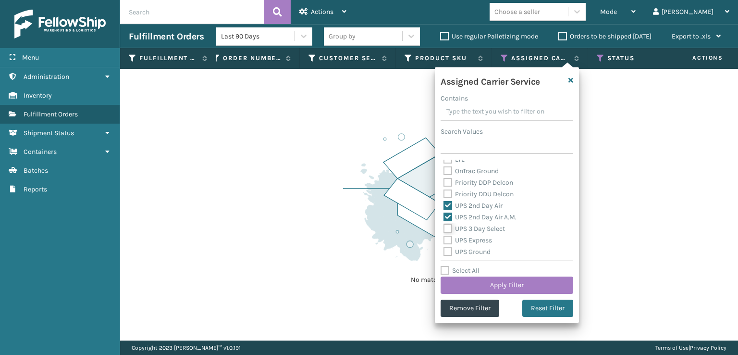
click at [444, 227] on input "UPS 3 Day Select" at bounding box center [444, 226] width 0 height 6
checkbox input "true"
click at [447, 243] on label "UPS Express" at bounding box center [468, 240] width 49 height 8
click at [444, 241] on input "UPS Express" at bounding box center [444, 238] width 0 height 6
checkbox input "true"
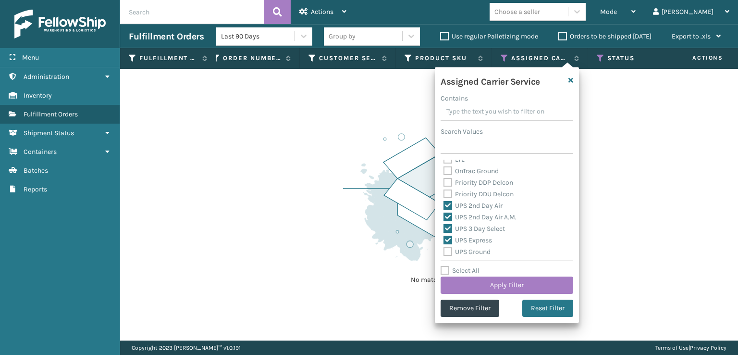
click at [452, 250] on label "UPS Ground" at bounding box center [467, 252] width 47 height 8
click at [444, 250] on input "UPS Ground" at bounding box center [444, 249] width 0 height 6
checkbox input "true"
click at [445, 216] on label "UPS Next Day Air" at bounding box center [475, 215] width 62 height 8
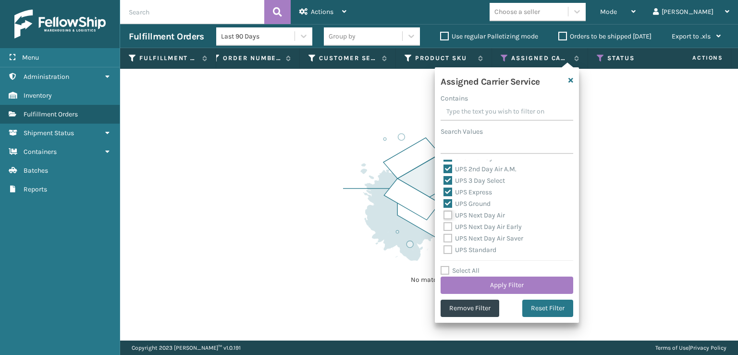
click at [444, 216] on input "UPS Next Day Air" at bounding box center [444, 213] width 0 height 6
checkbox input "true"
click at [452, 233] on div "UPS Next Day Air Saver" at bounding box center [507, 239] width 127 height 12
click at [446, 229] on label "UPS Next Day Air Early" at bounding box center [483, 227] width 78 height 8
click at [444, 227] on input "UPS Next Day Air Early" at bounding box center [444, 224] width 0 height 6
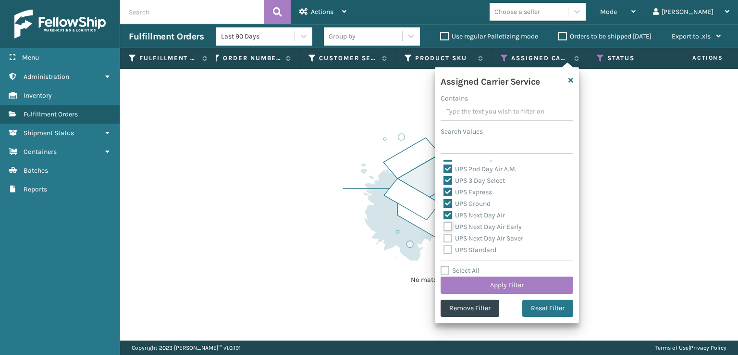
checkbox input "true"
click at [447, 239] on label "UPS Next Day Air Saver" at bounding box center [484, 238] width 80 height 8
click at [444, 239] on input "UPS Next Day Air Saver" at bounding box center [444, 236] width 0 height 6
checkbox input "true"
click at [445, 248] on label "UPS Standard" at bounding box center [470, 250] width 53 height 8
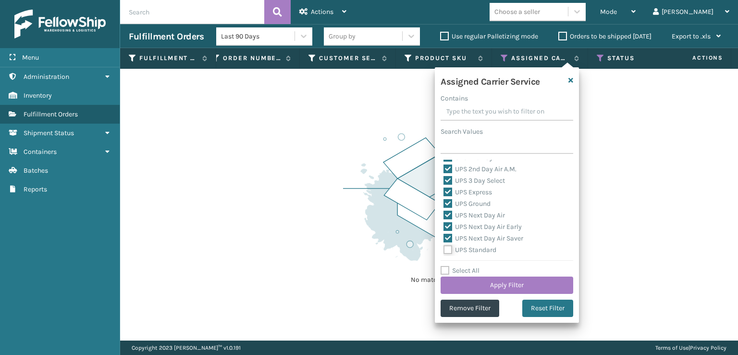
click at [444, 248] on input "UPS Standard" at bounding box center [444, 247] width 0 height 6
checkbox input "true"
click at [445, 213] on label "UPS SurePost 1LB or Greater" at bounding box center [491, 213] width 95 height 8
click at [444, 213] on input "UPS SurePost 1LB or Greater" at bounding box center [444, 211] width 0 height 6
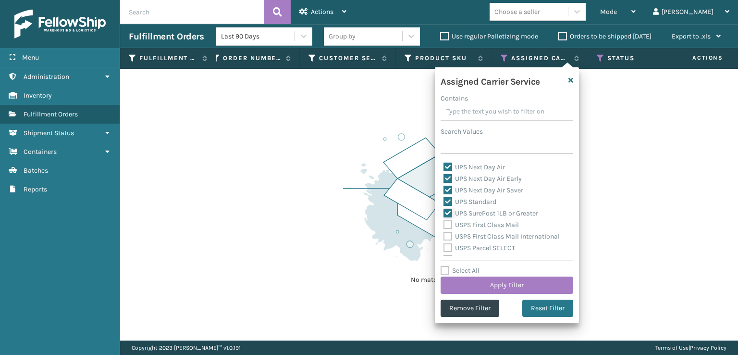
checkbox input "true"
click at [465, 282] on button "Apply Filter" at bounding box center [507, 284] width 133 height 17
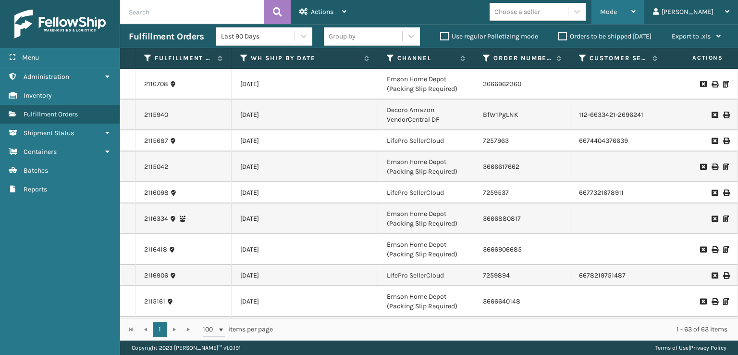
click at [639, 9] on div "Mode Regular Mode Picking Mode Labeling Mode Exit Scan Mode" at bounding box center [618, 12] width 53 height 24
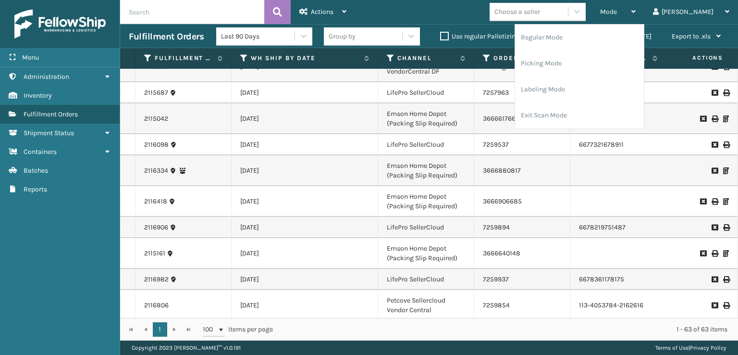
scroll to position [0, 0]
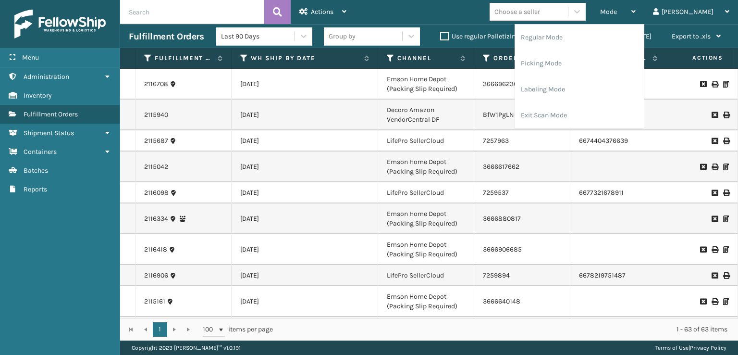
click at [539, 227] on td "3666880817" at bounding box center [522, 218] width 96 height 31
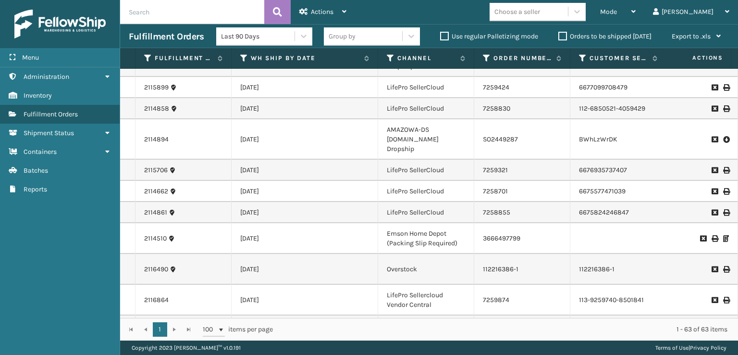
scroll to position [577, 0]
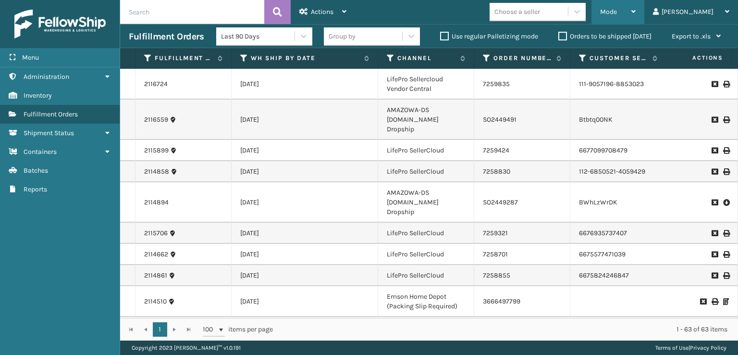
click at [617, 11] on span "Mode" at bounding box center [608, 12] width 17 height 8
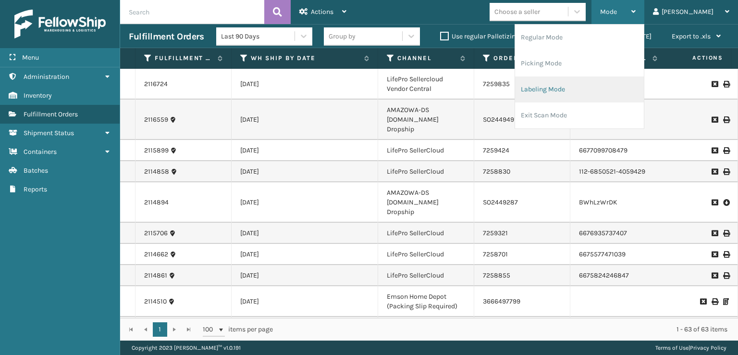
click at [585, 96] on li "Labeling Mode" at bounding box center [579, 89] width 129 height 26
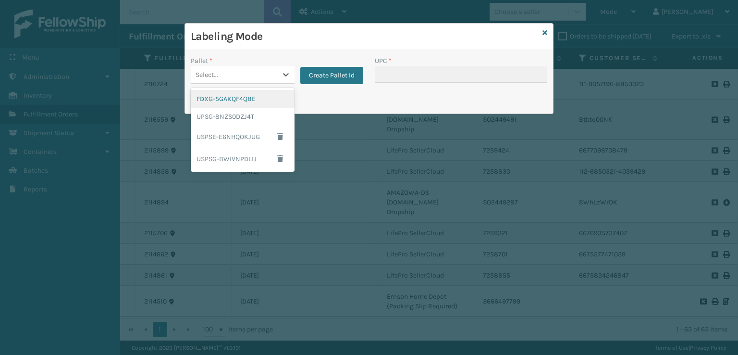
click at [261, 67] on div "Select..." at bounding box center [234, 75] width 86 height 16
click at [229, 124] on div "UPSG-8NZS0DZJ4T" at bounding box center [243, 117] width 104 height 18
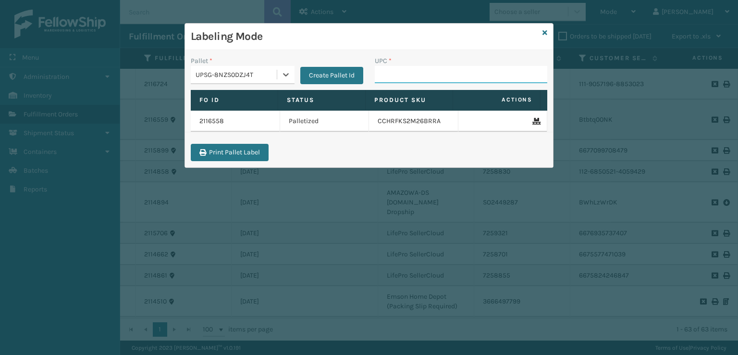
click at [394, 80] on input "UPC *" at bounding box center [461, 74] width 173 height 17
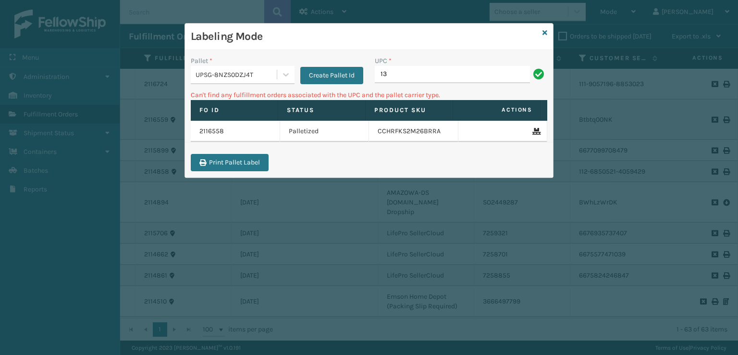
type input "1"
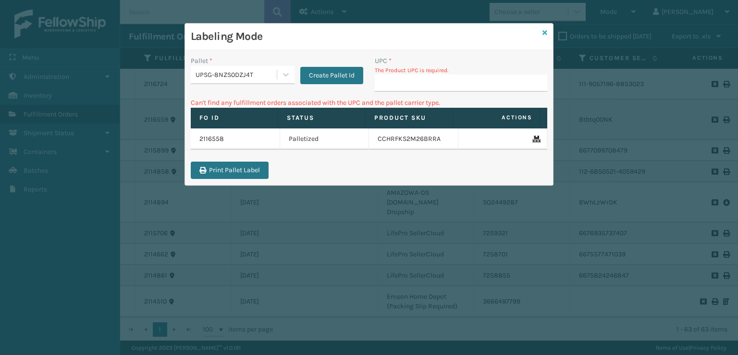
click at [546, 34] on icon at bounding box center [545, 32] width 5 height 7
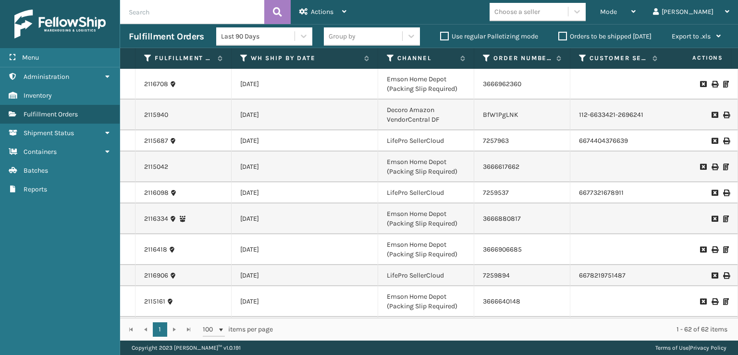
click at [617, 15] on span "Mode" at bounding box center [608, 12] width 17 height 8
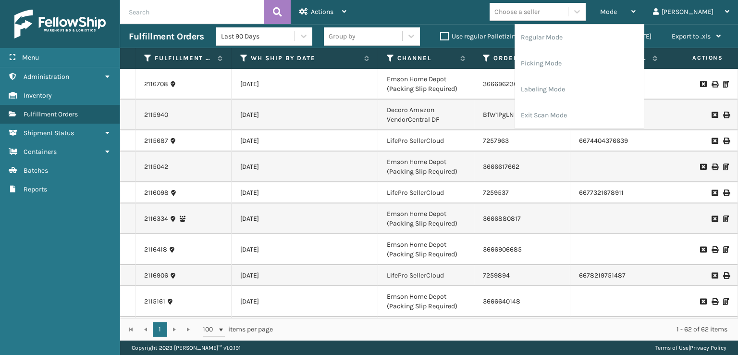
click at [540, 12] on div "Choose a seller" at bounding box center [518, 12] width 46 height 10
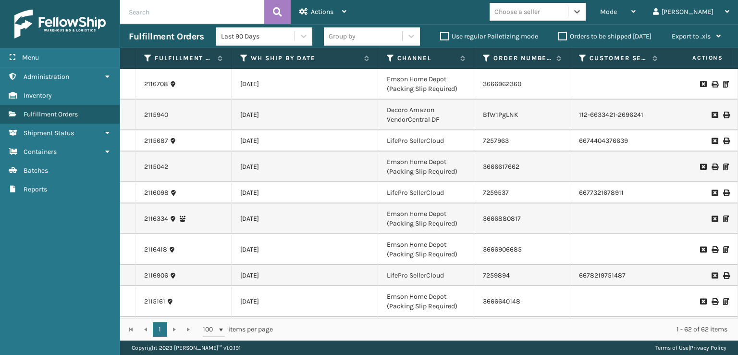
click at [540, 10] on div "Choose a seller" at bounding box center [518, 12] width 46 height 10
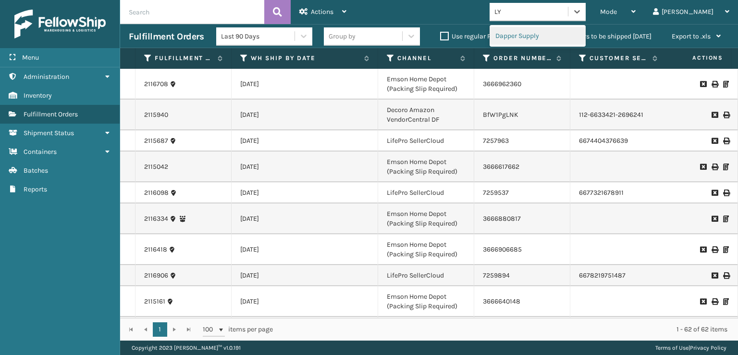
type input "L"
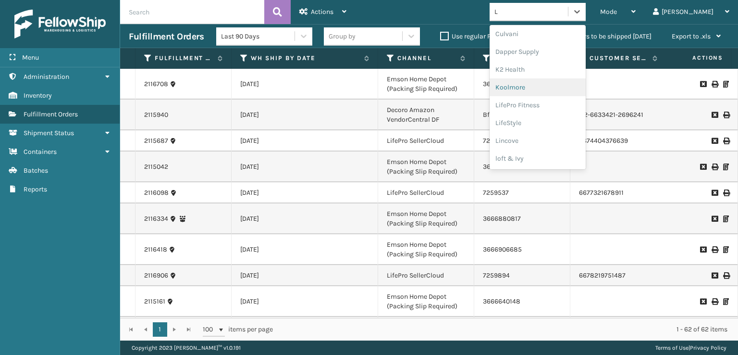
scroll to position [96, 0]
click at [546, 83] on div "LifeStyle" at bounding box center [538, 82] width 96 height 18
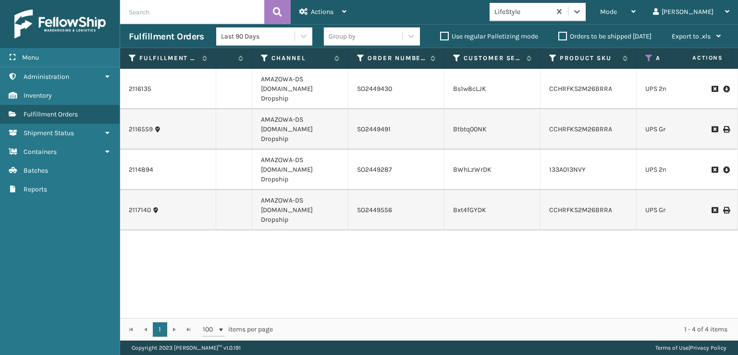
scroll to position [0, 169]
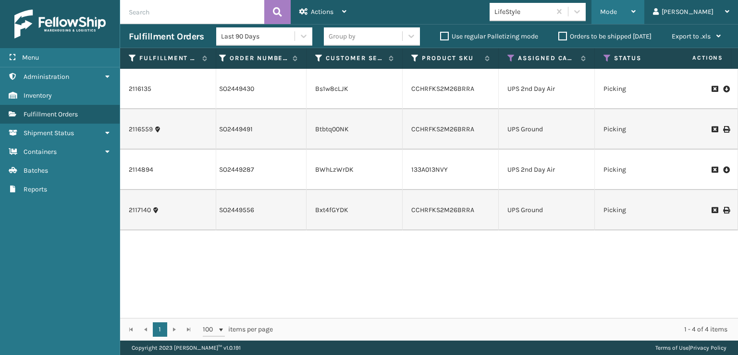
click at [636, 8] on div "Mode" at bounding box center [618, 12] width 36 height 24
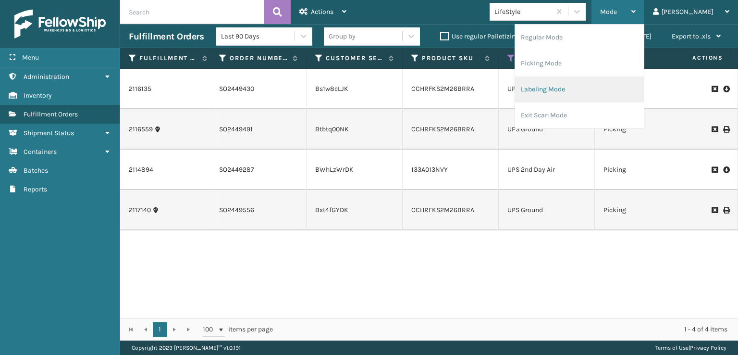
click at [564, 95] on li "Labeling Mode" at bounding box center [579, 89] width 129 height 26
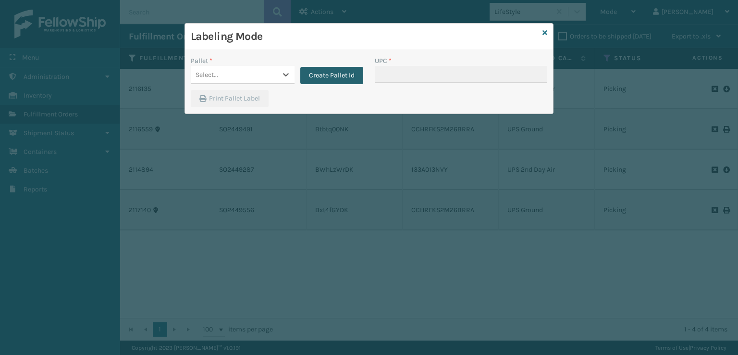
click at [338, 79] on button "Create Pallet Id" at bounding box center [331, 75] width 63 height 17
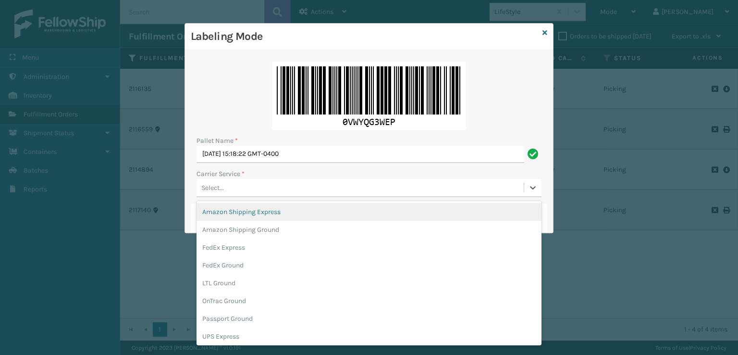
click at [242, 191] on div "Select..." at bounding box center [360, 188] width 327 height 16
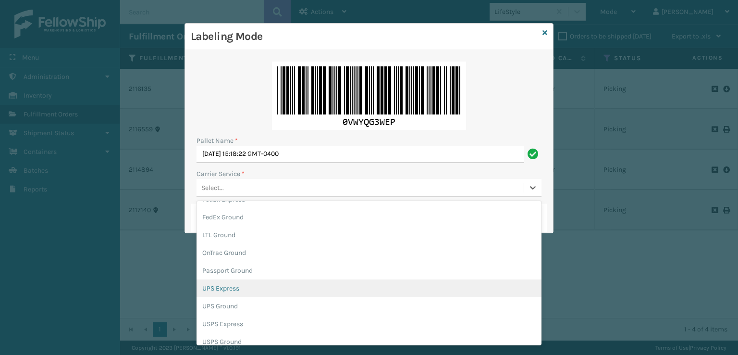
click at [236, 289] on div "UPS Express" at bounding box center [369, 288] width 345 height 18
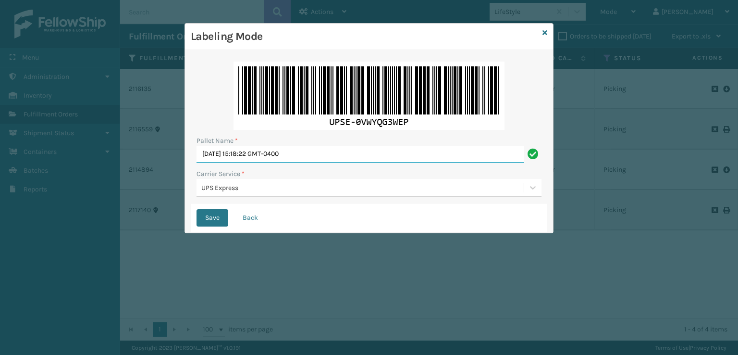
drag, startPoint x: 302, startPoint y: 152, endPoint x: 153, endPoint y: 163, distance: 148.9
click at [153, 162] on div "Labeling Mode Pallet Name * [DATE] 15:18:22 GMT-0400 Carrier Service * UPS Expr…" at bounding box center [369, 177] width 738 height 355
type input "EXPRESS"
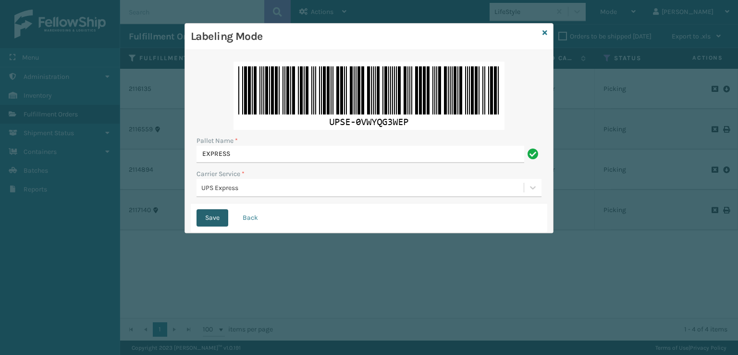
click at [217, 221] on button "Save" at bounding box center [213, 217] width 32 height 17
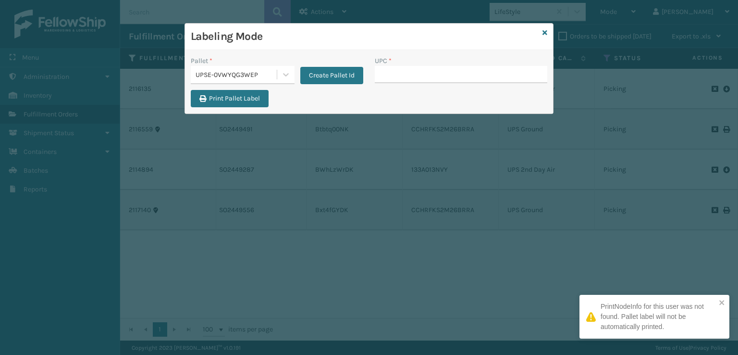
click at [386, 75] on input "UPC *" at bounding box center [461, 74] width 173 height 17
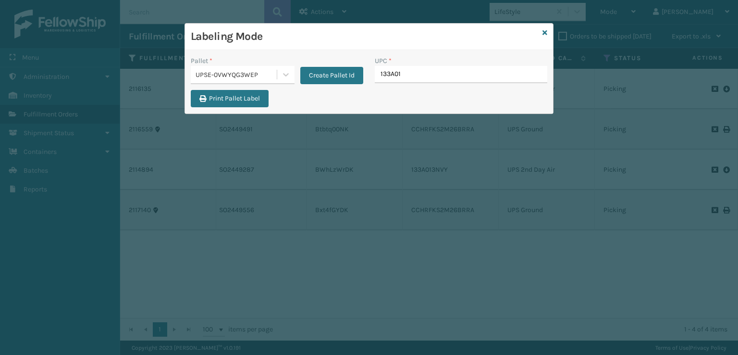
type input "133A013"
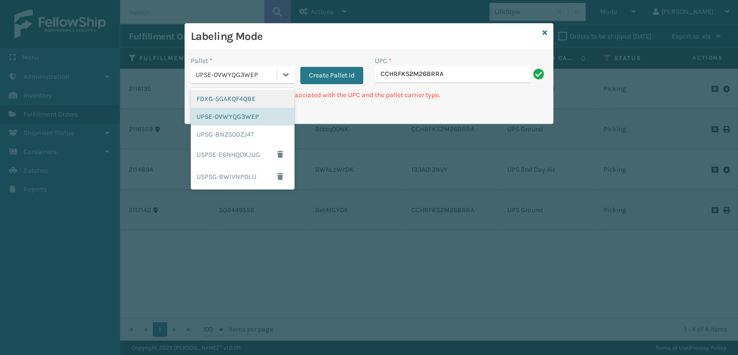
click at [267, 76] on div "UPSE-0VWYQG3WEP" at bounding box center [237, 75] width 82 height 10
click at [206, 135] on div "UPSG-8NZS0DZJ4T" at bounding box center [243, 134] width 104 height 18
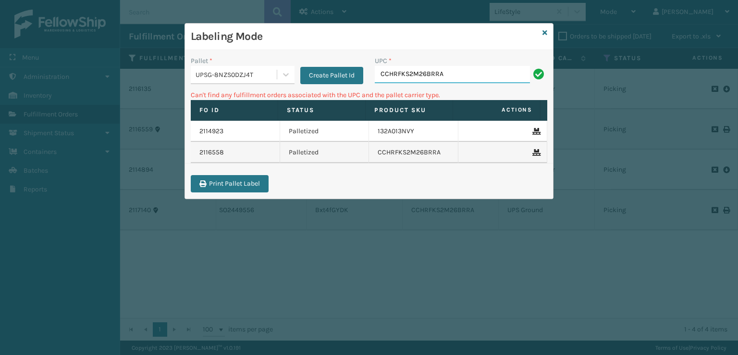
click at [455, 76] on input "CCHRFKS2M26BRRA" at bounding box center [452, 74] width 155 height 17
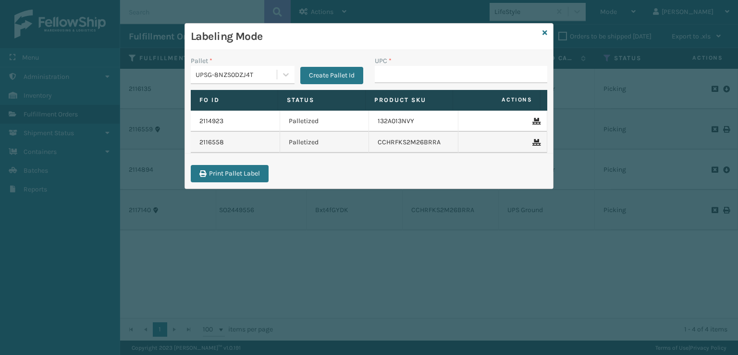
type input "\"
type input "7450"
type input "840985124045"
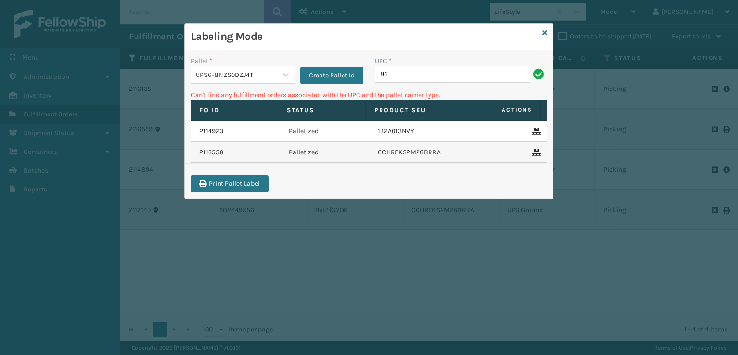
type input "8"
click at [257, 72] on div "UPSG-8NZS0DZJ4T" at bounding box center [237, 75] width 82 height 10
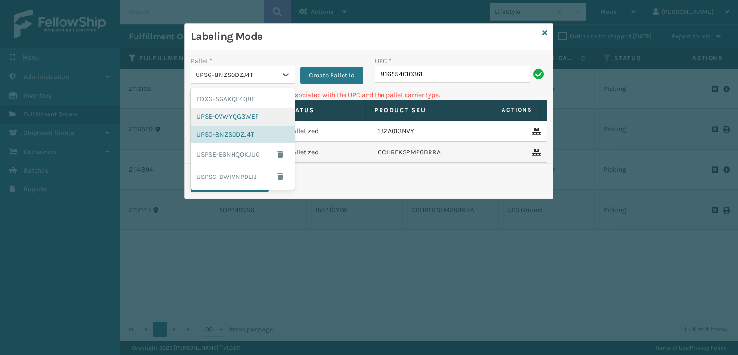
click at [247, 124] on div "UPSE-0VWYQG3WEP" at bounding box center [243, 117] width 104 height 18
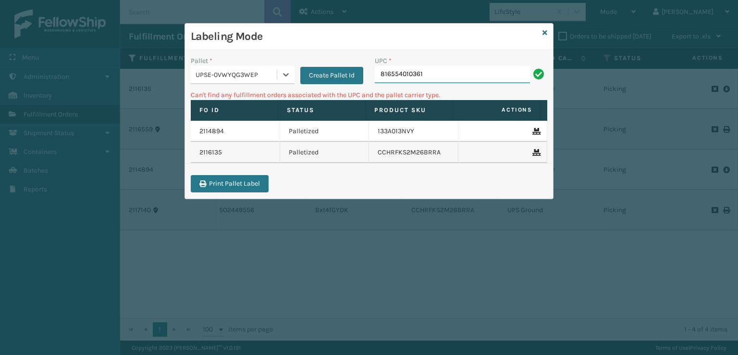
click at [441, 74] on input "816554010361" at bounding box center [452, 74] width 155 height 17
type input "8"
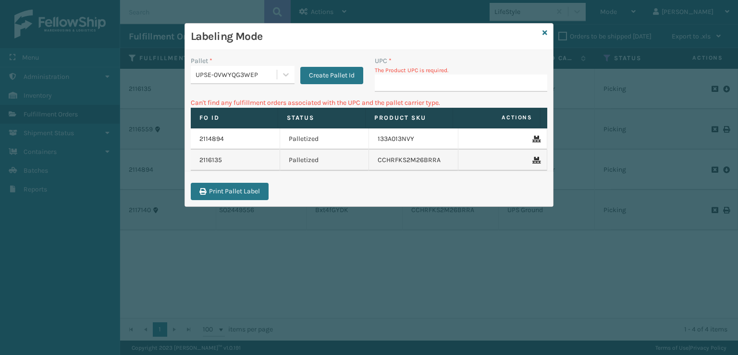
click at [263, 76] on div "UPSE-0VWYQG3WEP" at bounding box center [237, 75] width 82 height 10
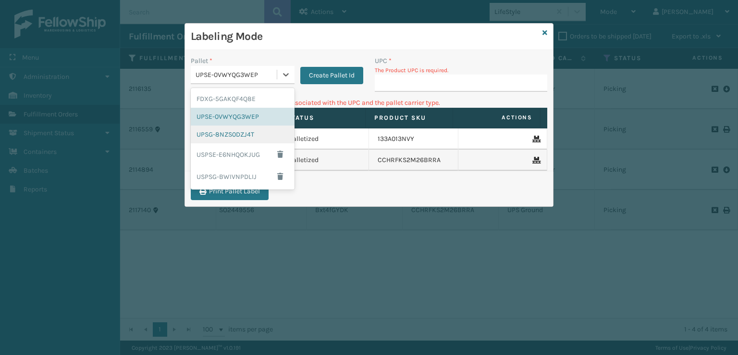
click at [213, 135] on div "UPSG-8NZS0DZJ4T" at bounding box center [243, 134] width 104 height 18
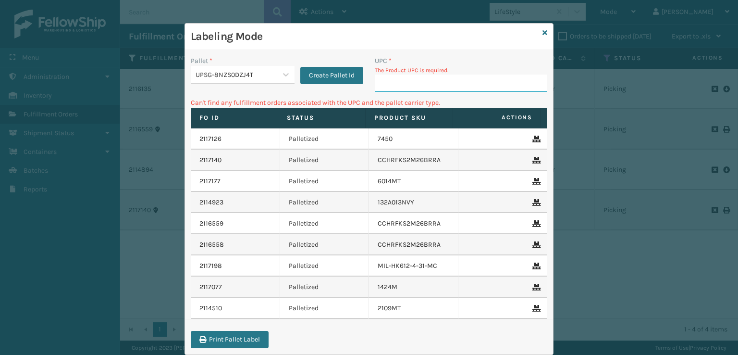
click at [418, 79] on input "UPC *" at bounding box center [461, 82] width 173 height 17
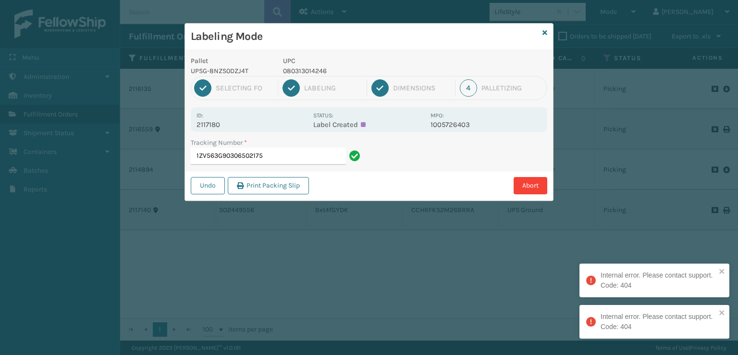
scroll to position [0, 0]
type input "1ZV563G90306502175"
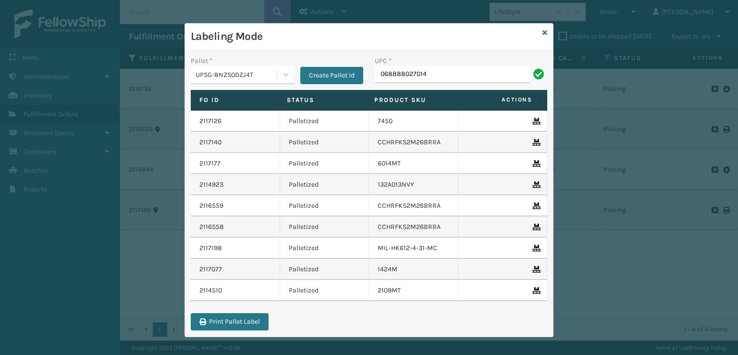
type input "068888027014"
type input "06888800"
type input "810090930510"
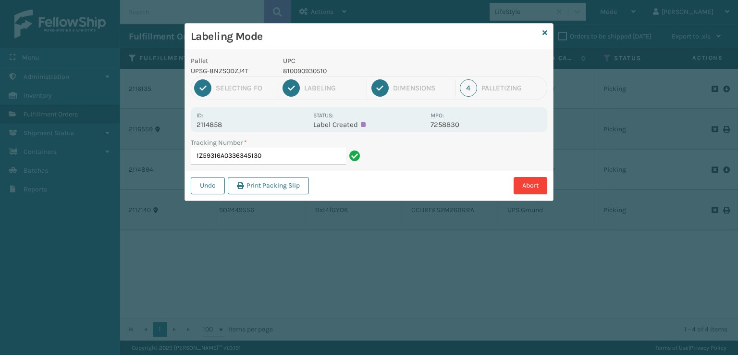
type input "1Z59316A0336345130"
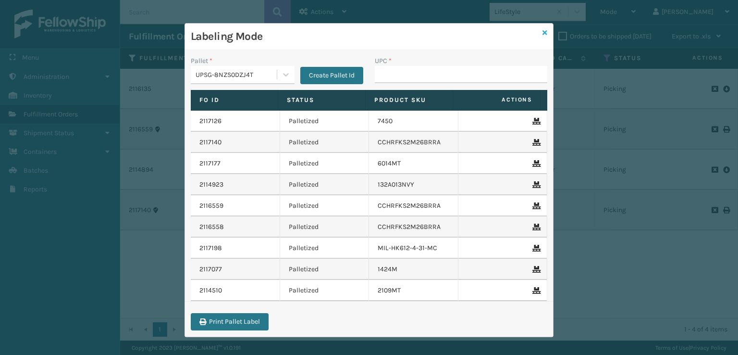
click at [543, 35] on icon at bounding box center [545, 32] width 5 height 7
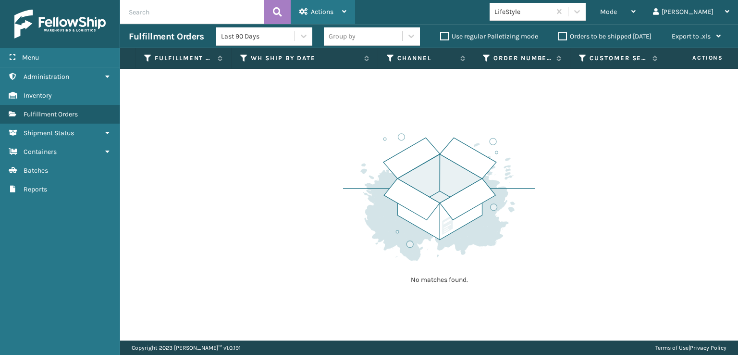
drag, startPoint x: 317, startPoint y: 2, endPoint x: 317, endPoint y: 12, distance: 10.1
click at [317, 5] on div "Actions" at bounding box center [322, 12] width 47 height 24
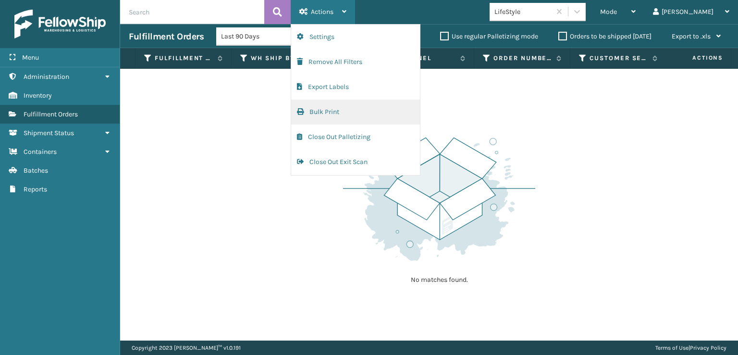
click at [321, 111] on button "Bulk Print" at bounding box center [355, 111] width 129 height 25
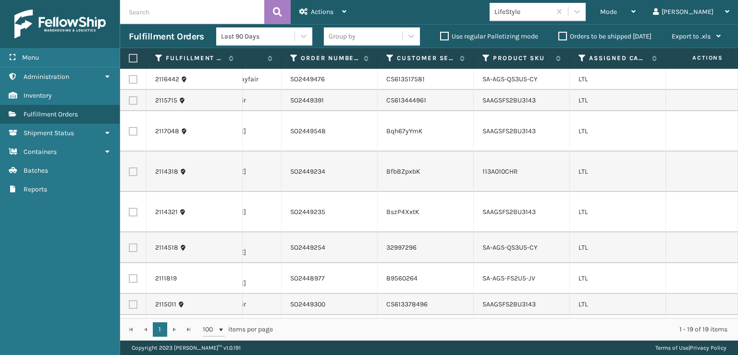
scroll to position [0, 239]
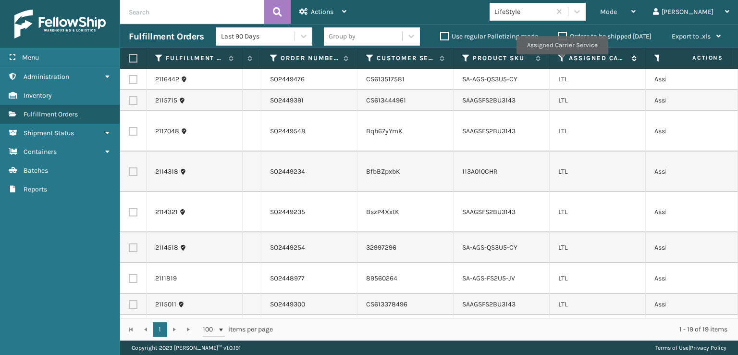
click at [562, 61] on icon at bounding box center [562, 58] width 8 height 9
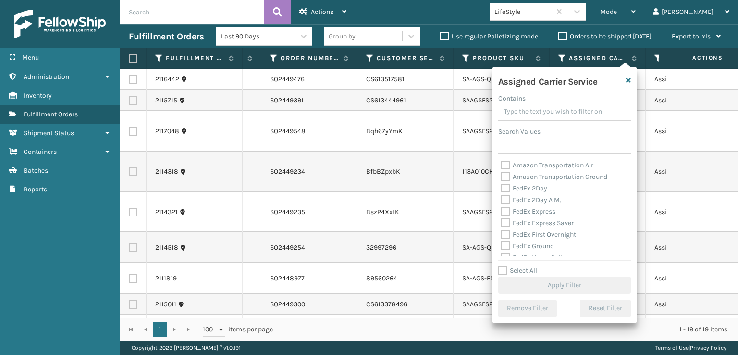
click at [504, 168] on label "Amazon Transportation Air" at bounding box center [547, 165] width 92 height 8
click at [502, 166] on input "Amazon Transportation Air" at bounding box center [501, 163] width 0 height 6
checkbox input "true"
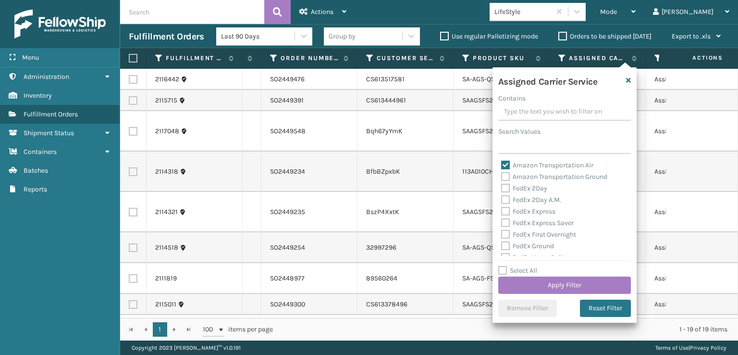
click at [502, 175] on label "Amazon Transportation Ground" at bounding box center [554, 177] width 106 height 8
click at [502, 175] on input "Amazon Transportation Ground" at bounding box center [501, 174] width 0 height 6
checkbox input "true"
click at [516, 282] on button "Apply Filter" at bounding box center [564, 284] width 133 height 17
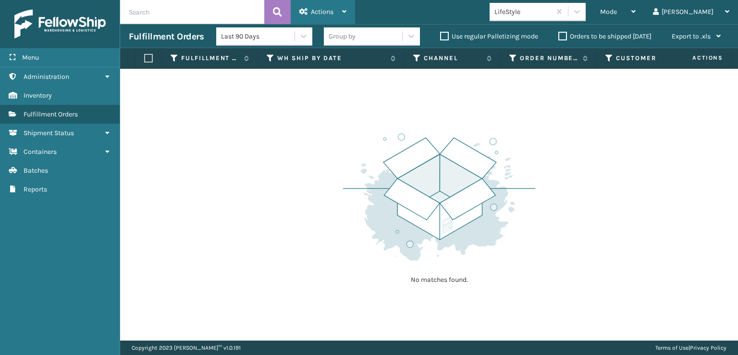
drag, startPoint x: 320, startPoint y: 8, endPoint x: 325, endPoint y: 31, distance: 23.7
click at [319, 10] on span "Actions" at bounding box center [322, 12] width 23 height 8
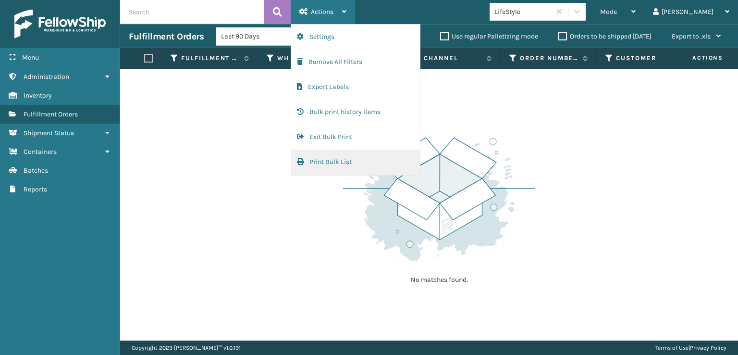
click at [313, 162] on button "Print Bulk List" at bounding box center [355, 161] width 129 height 25
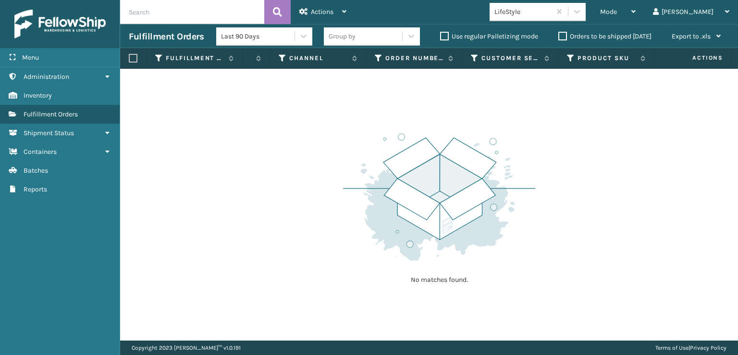
scroll to position [0, 179]
click at [556, 62] on icon at bounding box center [557, 58] width 8 height 9
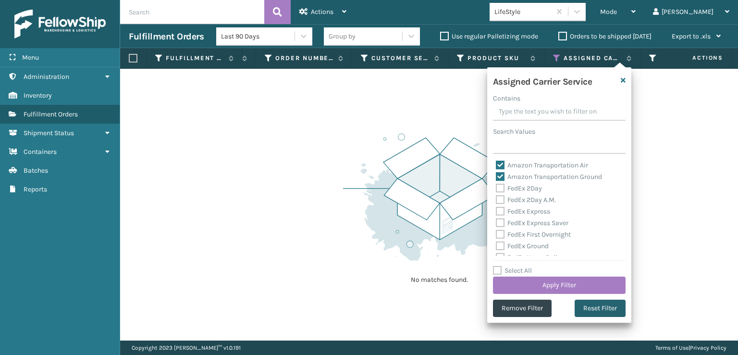
click at [589, 308] on button "Reset Filter" at bounding box center [600, 307] width 51 height 17
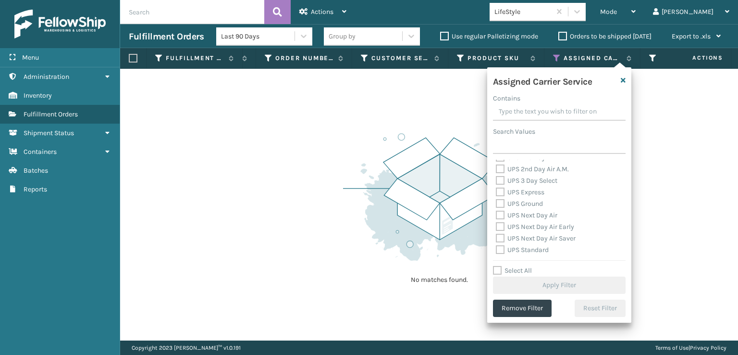
scroll to position [240, 0]
click at [501, 225] on label "USPS First Class Mail" at bounding box center [533, 225] width 75 height 8
click at [496, 225] on input "USPS First Class Mail" at bounding box center [496, 222] width 0 height 6
checkbox input "true"
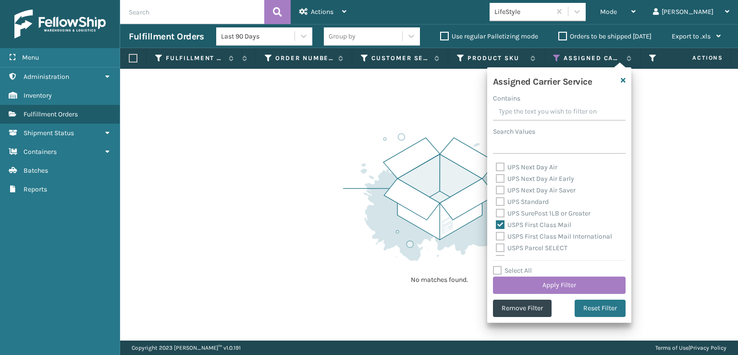
click at [501, 235] on label "USPS First Class Mail International" at bounding box center [554, 236] width 116 height 8
click at [496, 235] on input "USPS First Class Mail International" at bounding box center [496, 234] width 0 height 6
checkbox input "true"
click at [501, 244] on div "USPS Parcel SELECT" at bounding box center [559, 248] width 127 height 12
click at [501, 248] on label "USPS Parcel SELECT" at bounding box center [532, 248] width 72 height 8
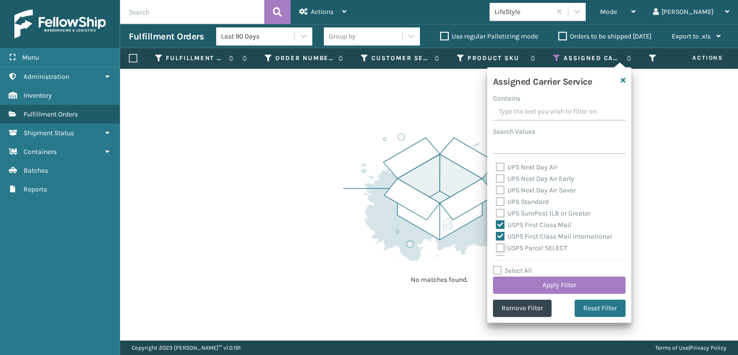
click at [496, 248] on input "USPS Parcel SELECT" at bounding box center [496, 245] width 0 height 6
checkbox input "true"
click at [500, 210] on label "USPS Priority Mail" at bounding box center [529, 211] width 66 height 8
click at [496, 210] on input "USPS Priority Mail" at bounding box center [496, 209] width 0 height 6
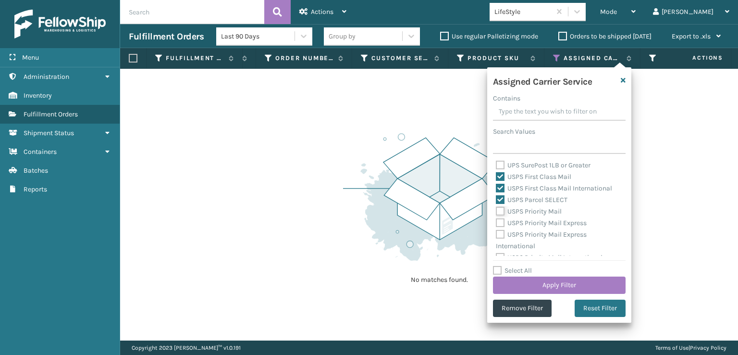
checkbox input "true"
click at [503, 232] on label "USPS Priority Mail Express International" at bounding box center [541, 240] width 91 height 20
click at [496, 232] on input "USPS Priority Mail Express International" at bounding box center [496, 232] width 0 height 6
checkbox input "true"
click at [502, 225] on label "USPS Priority Mail Express" at bounding box center [541, 223] width 91 height 8
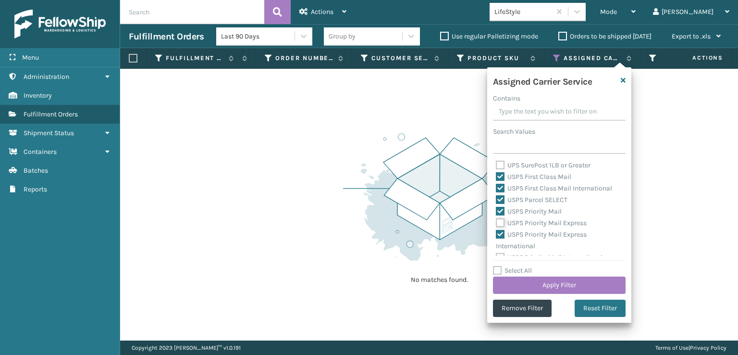
click at [496, 223] on input "USPS Priority Mail Express" at bounding box center [496, 220] width 0 height 6
checkbox input "true"
click at [519, 285] on button "Apply Filter" at bounding box center [559, 284] width 133 height 17
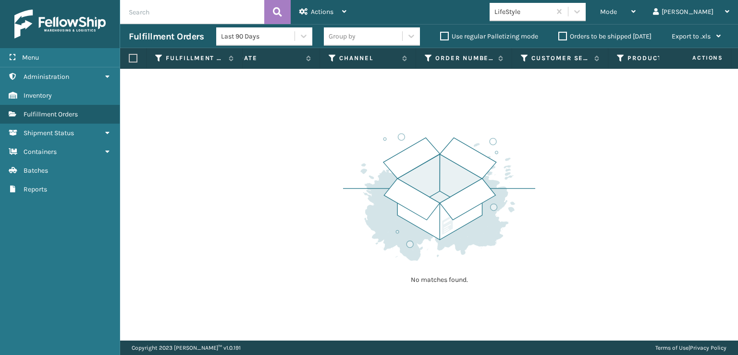
scroll to position [0, 90]
click at [546, 58] on icon at bounding box center [546, 58] width 8 height 9
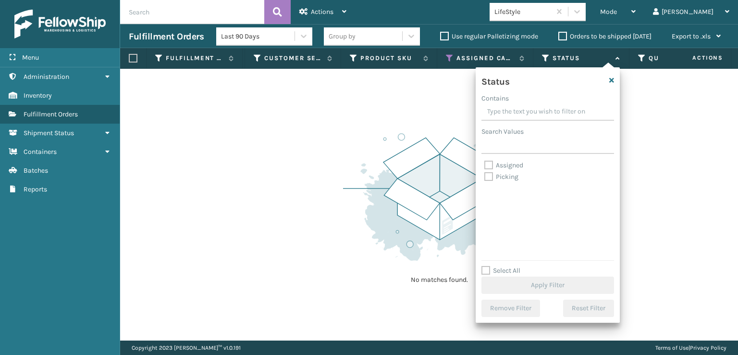
click at [487, 175] on label "Picking" at bounding box center [501, 177] width 34 height 8
click at [485, 175] on input "Picking" at bounding box center [484, 174] width 0 height 6
checkbox input "true"
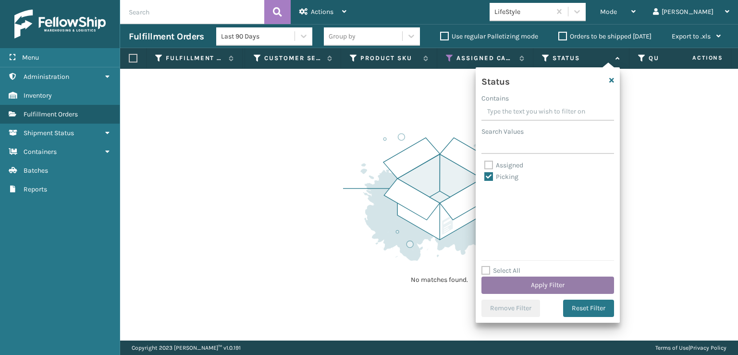
click at [528, 288] on button "Apply Filter" at bounding box center [548, 284] width 133 height 17
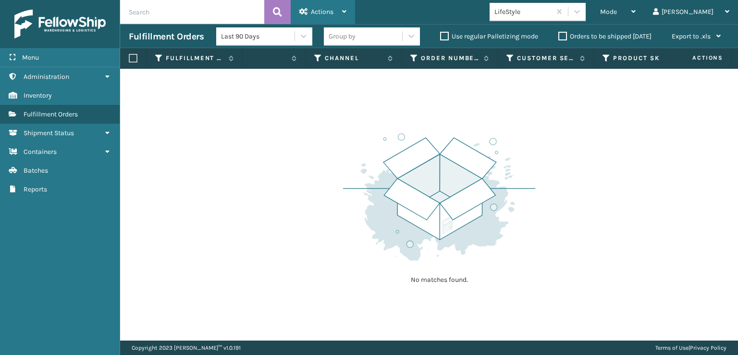
click at [326, 13] on span "Actions" at bounding box center [322, 12] width 23 height 8
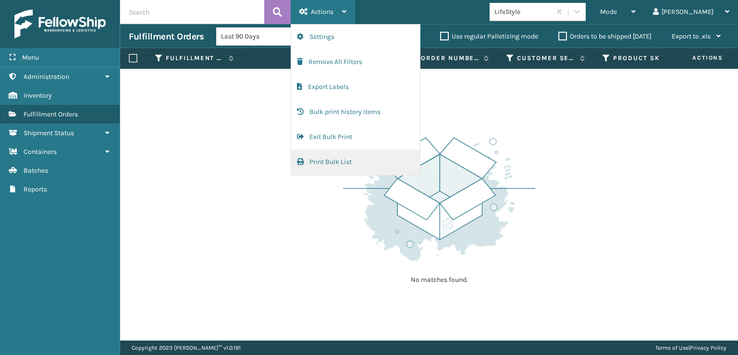
click at [310, 160] on button "Print Bulk List" at bounding box center [355, 161] width 129 height 25
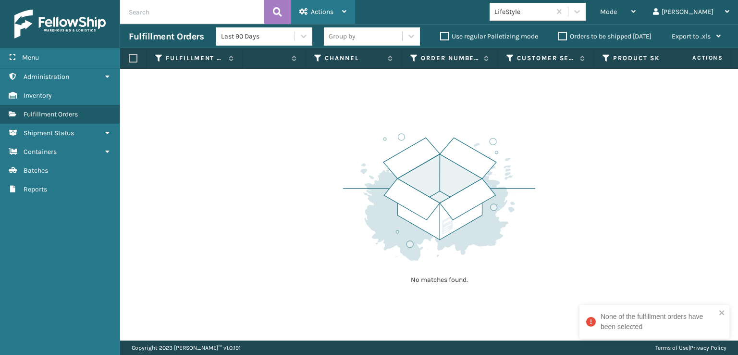
click at [318, 8] on span "Actions" at bounding box center [322, 12] width 23 height 8
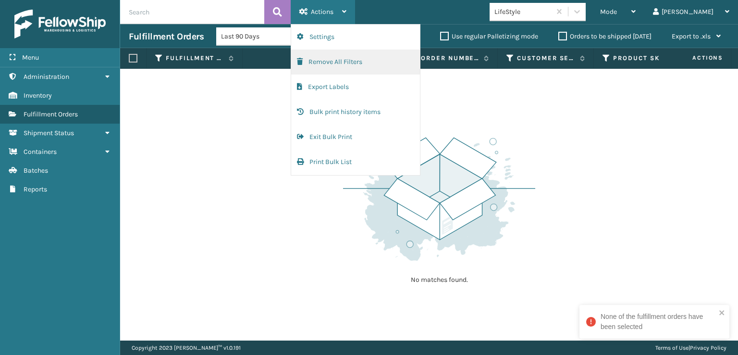
click at [307, 62] on button "Remove All Filters" at bounding box center [355, 62] width 129 height 25
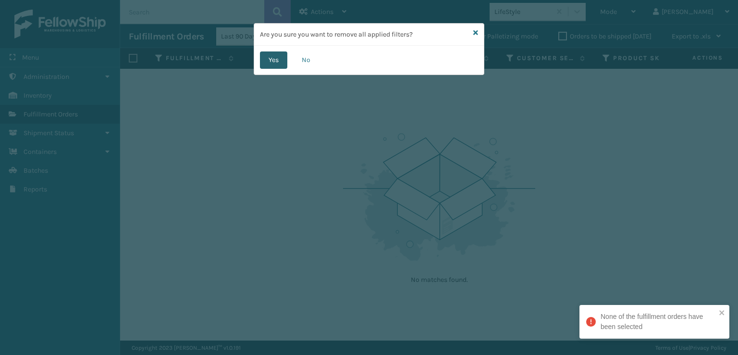
click at [270, 63] on button "Yes" at bounding box center [273, 59] width 27 height 17
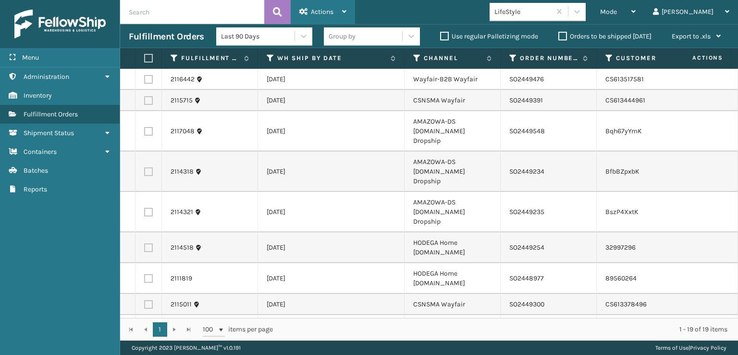
click at [322, 14] on span "Actions" at bounding box center [322, 12] width 23 height 8
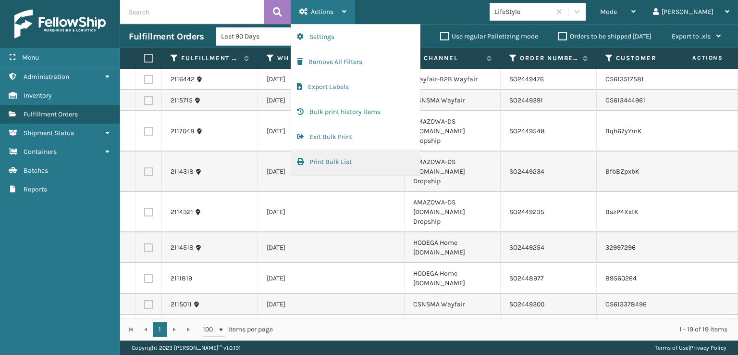
click at [307, 159] on button "Print Bulk List" at bounding box center [355, 161] width 129 height 25
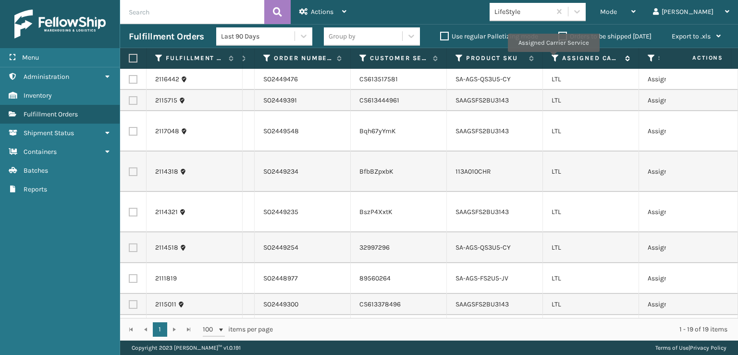
click at [553, 61] on icon at bounding box center [556, 58] width 8 height 9
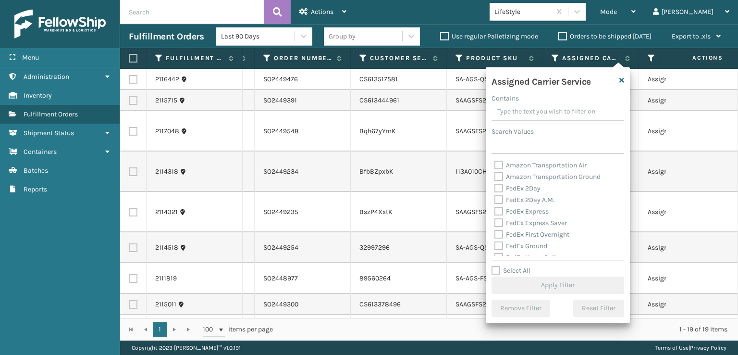
click at [495, 167] on label "Amazon Transportation Air" at bounding box center [541, 165] width 92 height 8
click at [495, 166] on input "Amazon Transportation Air" at bounding box center [495, 163] width 0 height 6
checkbox input "true"
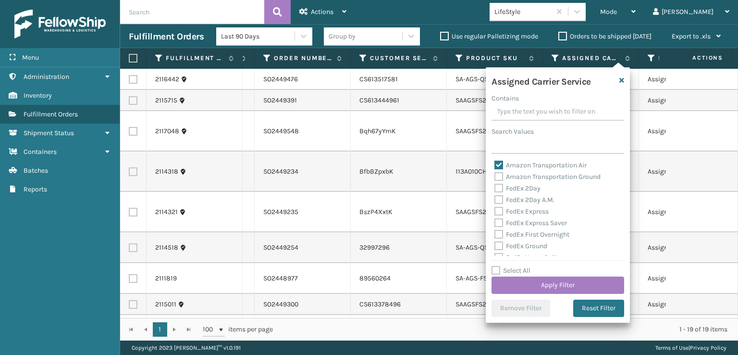
click at [497, 175] on label "Amazon Transportation Ground" at bounding box center [548, 177] width 106 height 8
click at [495, 175] on input "Amazon Transportation Ground" at bounding box center [495, 174] width 0 height 6
checkbox input "true"
click at [514, 280] on button "Apply Filter" at bounding box center [558, 284] width 133 height 17
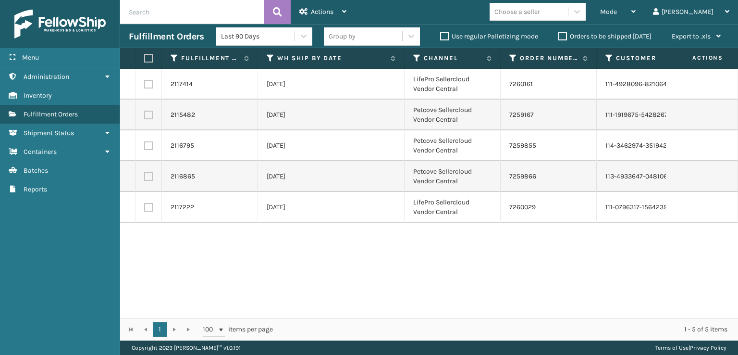
drag, startPoint x: 146, startPoint y: 61, endPoint x: 151, endPoint y: 71, distance: 11.2
click at [147, 61] on label at bounding box center [147, 58] width 6 height 9
click at [145, 61] on input "checkbox" at bounding box center [144, 58] width 0 height 6
checkbox input "true"
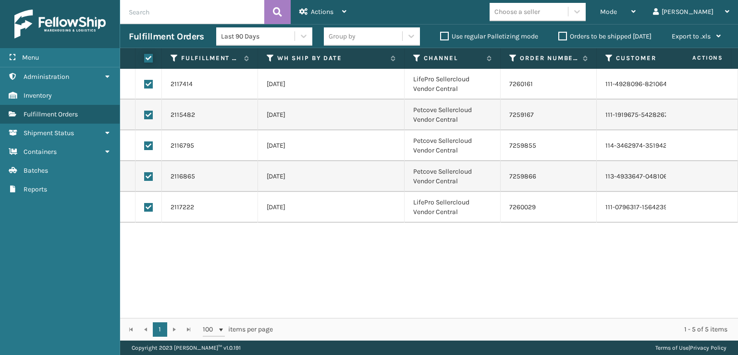
checkbox input "true"
drag, startPoint x: 322, startPoint y: 18, endPoint x: 322, endPoint y: 24, distance: 5.8
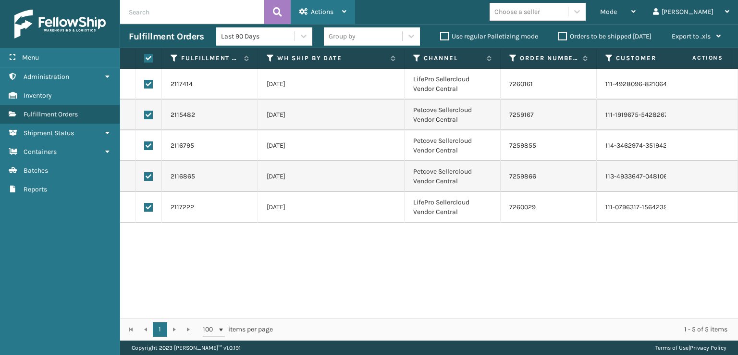
click at [322, 18] on div "Actions" at bounding box center [322, 12] width 47 height 24
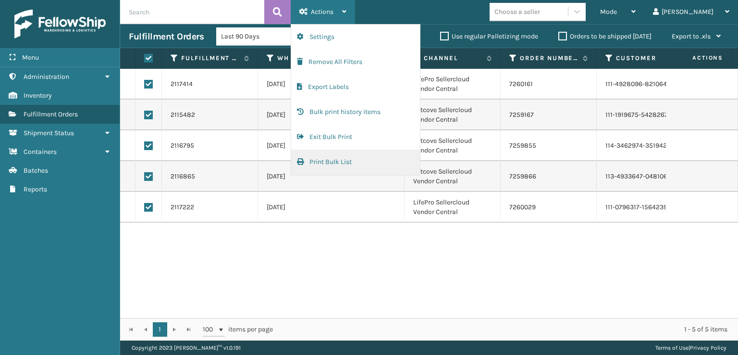
click at [302, 157] on button "Print Bulk List" at bounding box center [355, 161] width 129 height 25
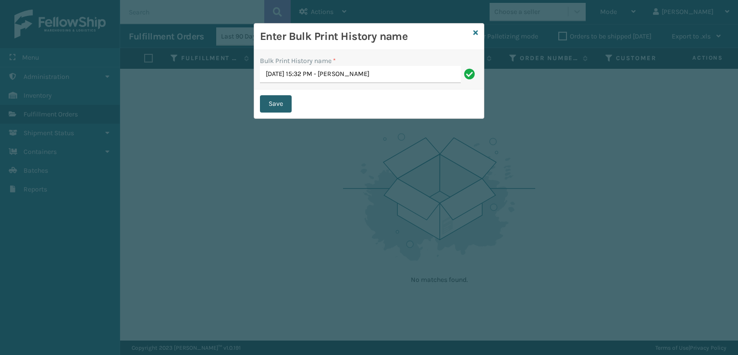
click at [269, 100] on button "Save" at bounding box center [276, 103] width 32 height 17
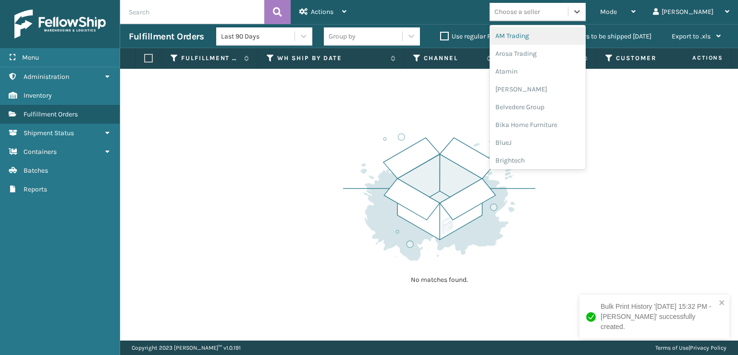
click at [568, 9] on div "Choose a seller" at bounding box center [529, 12] width 78 height 16
click at [482, 176] on img at bounding box center [439, 196] width 192 height 133
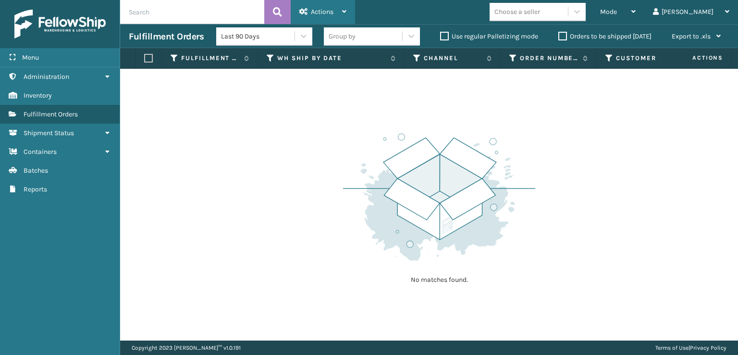
click at [330, 14] on span "Actions" at bounding box center [322, 12] width 23 height 8
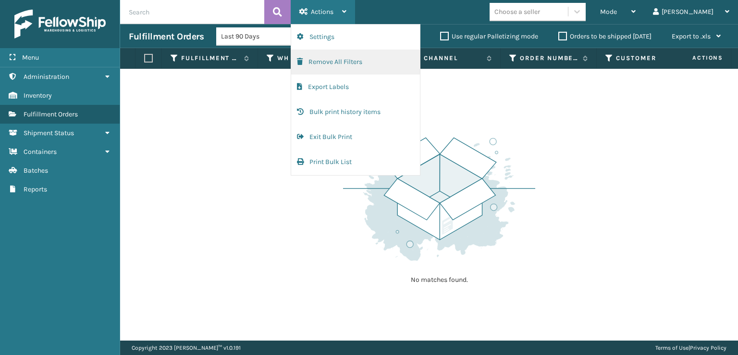
click at [311, 61] on button "Remove All Filters" at bounding box center [355, 62] width 129 height 25
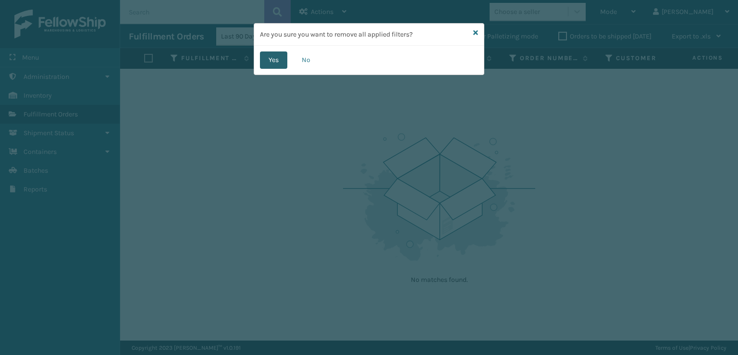
click at [265, 57] on button "Yes" at bounding box center [273, 59] width 27 height 17
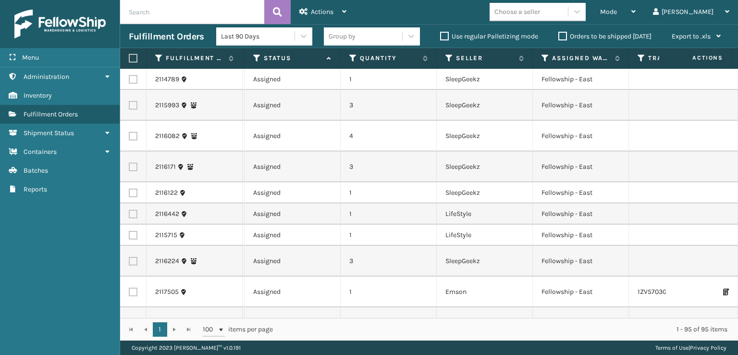
scroll to position [0, 657]
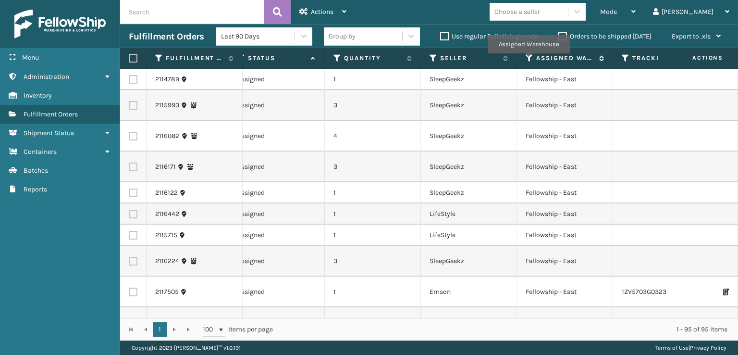
click at [528, 61] on icon at bounding box center [530, 58] width 8 height 9
click at [434, 61] on icon at bounding box center [434, 58] width 8 height 9
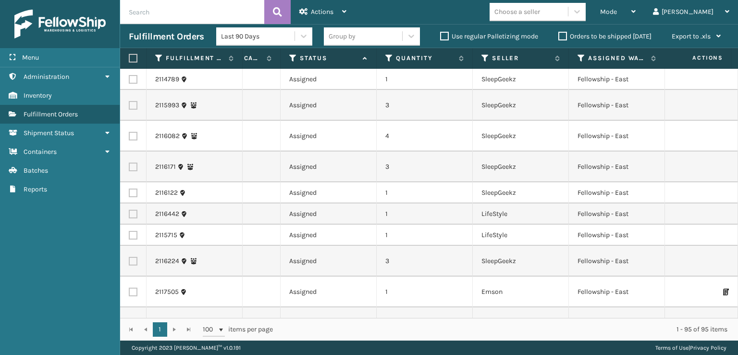
scroll to position [0, 589]
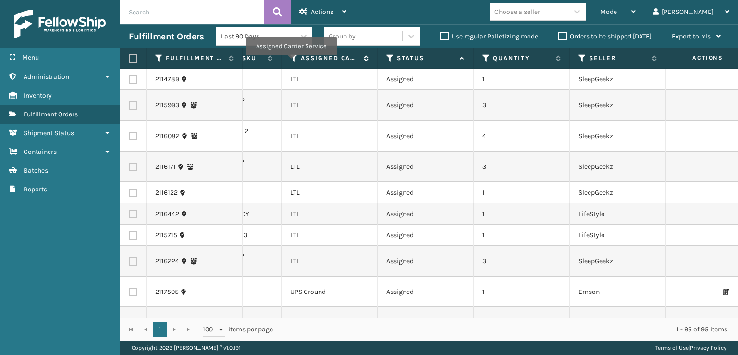
click at [291, 62] on icon at bounding box center [294, 58] width 8 height 9
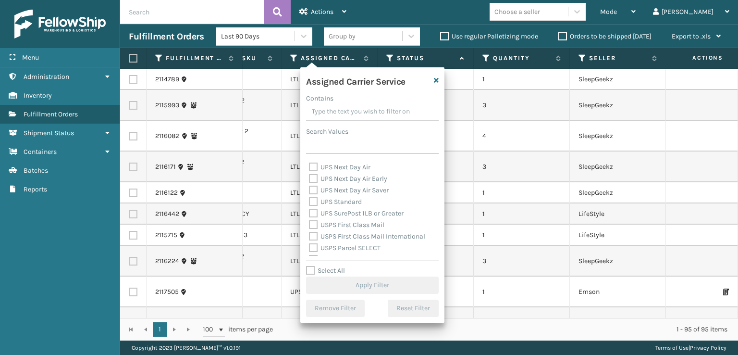
click at [317, 228] on label "USPS First Class Mail" at bounding box center [346, 225] width 75 height 8
click at [310, 225] on input "USPS First Class Mail" at bounding box center [309, 222] width 0 height 6
checkbox input "true"
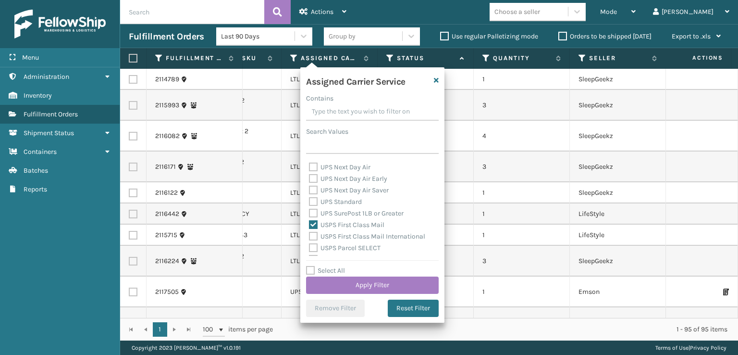
click at [317, 233] on div "USPS First Class Mail International" at bounding box center [372, 237] width 127 height 12
click at [314, 239] on label "USPS First Class Mail International" at bounding box center [367, 236] width 116 height 8
click at [310, 237] on input "USPS First Class Mail International" at bounding box center [309, 234] width 0 height 6
checkbox input "true"
click at [313, 251] on label "USPS Parcel SELECT" at bounding box center [345, 248] width 72 height 8
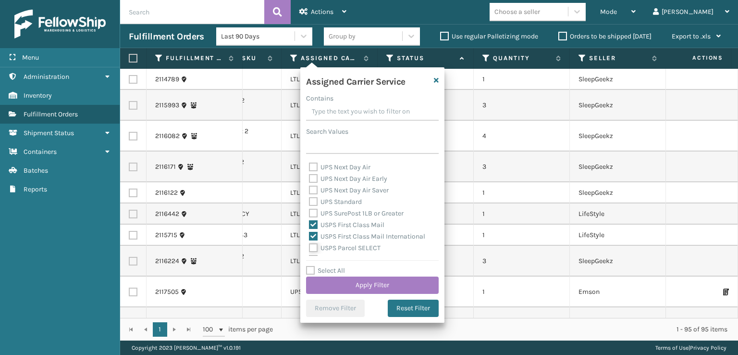
click at [310, 248] on input "USPS Parcel SELECT" at bounding box center [309, 245] width 0 height 6
checkbox input "true"
click at [317, 230] on label "USPS Priority Mail Express International" at bounding box center [354, 240] width 91 height 20
click at [310, 230] on input "USPS Priority Mail Express International" at bounding box center [309, 232] width 0 height 6
checkbox input "true"
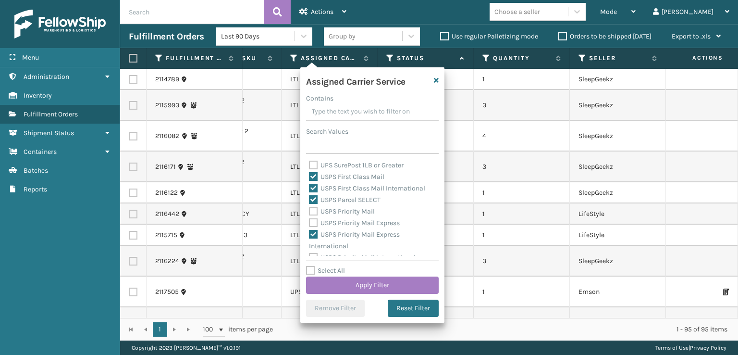
click at [313, 221] on label "USPS Priority Mail Express" at bounding box center [354, 223] width 91 height 8
click at [310, 221] on input "USPS Priority Mail Express" at bounding box center [309, 220] width 0 height 6
checkbox input "true"
click at [313, 211] on label "USPS Priority Mail" at bounding box center [342, 211] width 66 height 8
click at [310, 211] on input "USPS Priority Mail" at bounding box center [309, 209] width 0 height 6
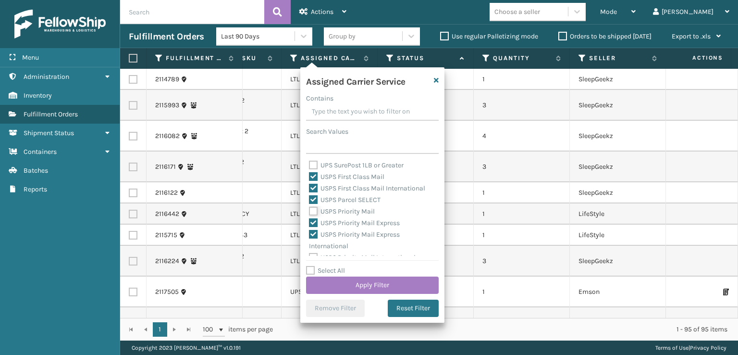
checkbox input "true"
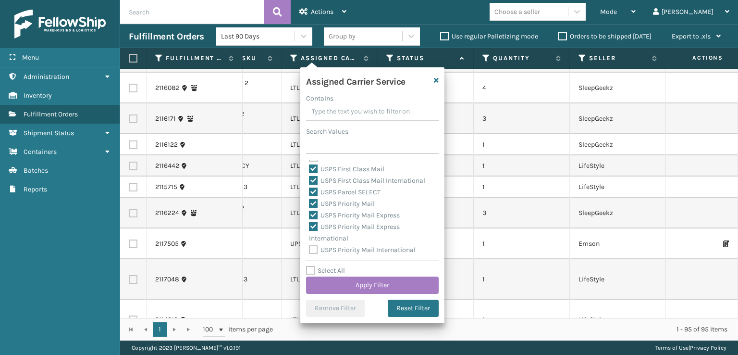
click at [315, 250] on label "USPS Priority Mail International" at bounding box center [362, 250] width 107 height 8
click at [310, 250] on input "USPS Priority Mail International" at bounding box center [309, 247] width 0 height 6
checkbox input "true"
click at [357, 290] on button "Apply Filter" at bounding box center [372, 284] width 133 height 17
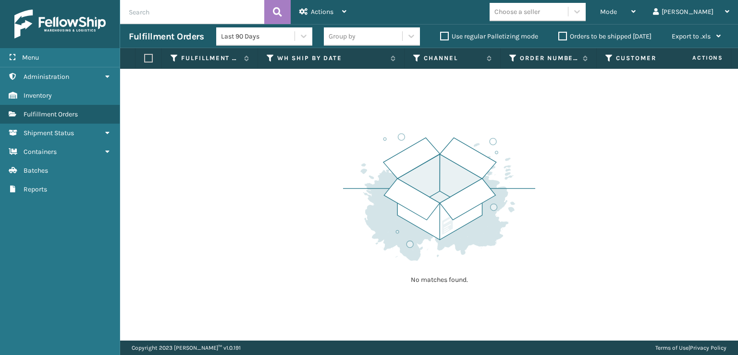
drag, startPoint x: 650, startPoint y: 14, endPoint x: 625, endPoint y: 79, distance: 69.8
click at [617, 13] on span "Mode" at bounding box center [608, 12] width 17 height 8
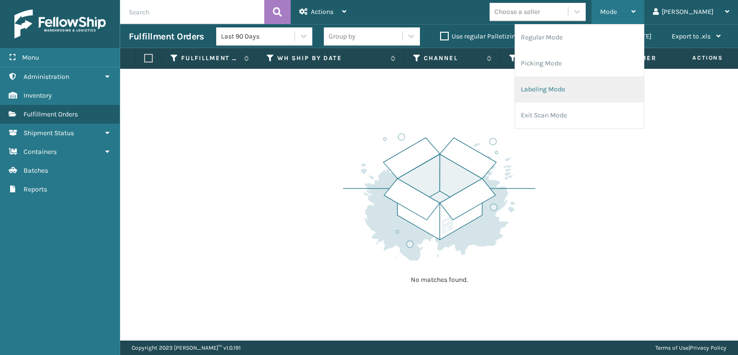
click at [570, 97] on li "Labeling Mode" at bounding box center [579, 89] width 129 height 26
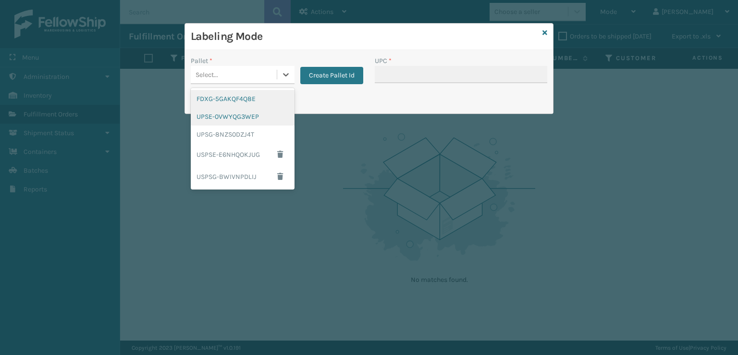
drag, startPoint x: 263, startPoint y: 74, endPoint x: 221, endPoint y: 112, distance: 57.5
click at [262, 74] on div "Select..." at bounding box center [234, 75] width 86 height 16
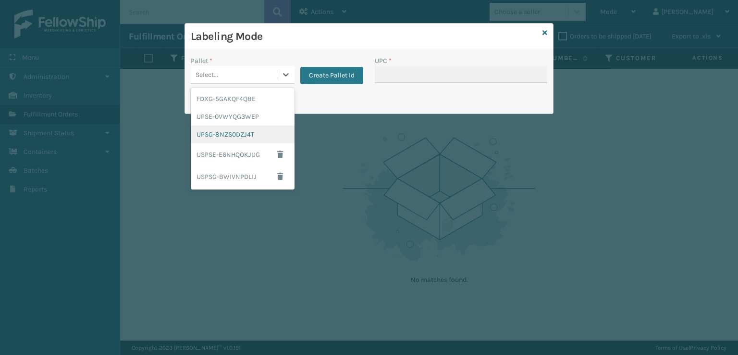
click at [214, 136] on div "UPSG-8NZS0DZJ4T" at bounding box center [243, 134] width 104 height 18
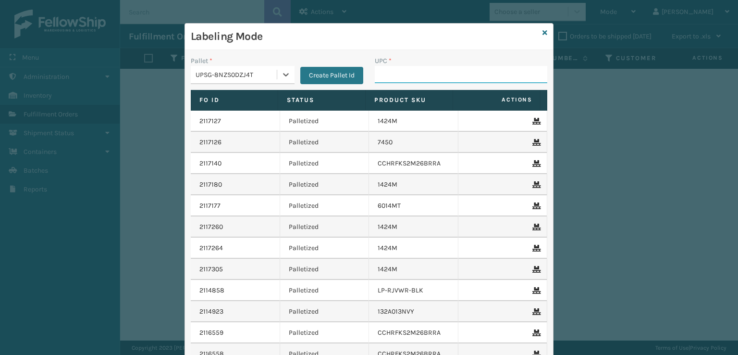
click at [391, 74] on input "UPC *" at bounding box center [461, 74] width 173 height 17
type input "0688880270"
type input "810090933450"
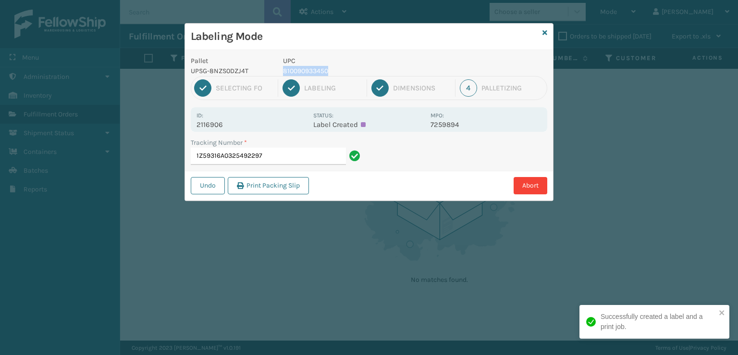
drag, startPoint x: 336, startPoint y: 72, endPoint x: 283, endPoint y: 74, distance: 53.4
click at [283, 74] on p "810090933450" at bounding box center [354, 71] width 142 height 10
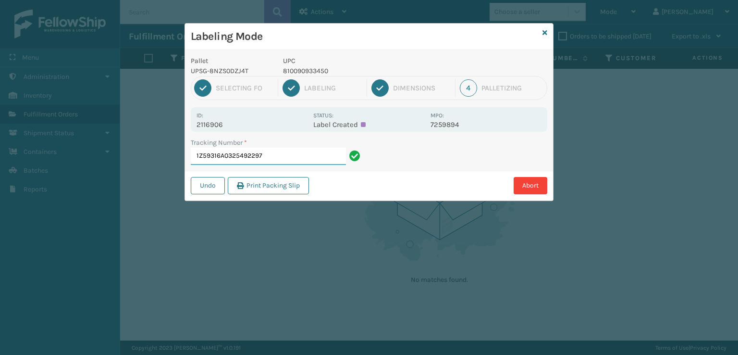
click at [294, 162] on input "1Z59316A0325492297" at bounding box center [268, 156] width 155 height 17
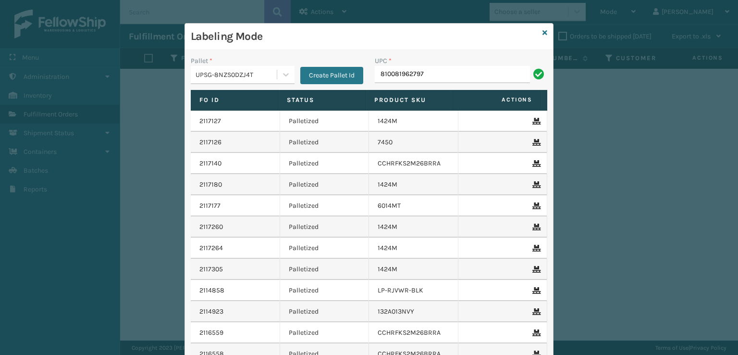
type input "810081962797"
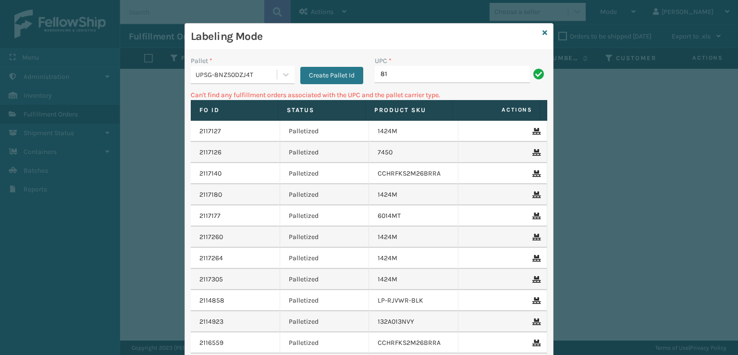
type input "8"
type input "810090934350"
type input "81009093450"
type input "8"
type input "810090933450"
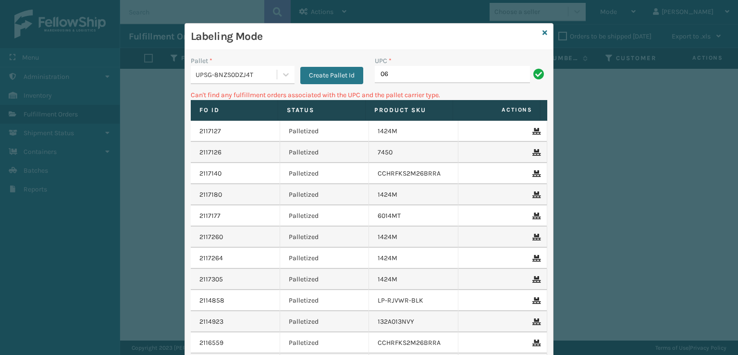
type input "0"
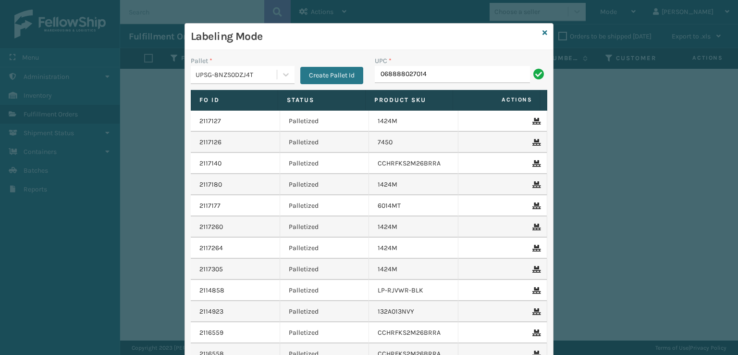
type input "068888027014"
drag, startPoint x: 544, startPoint y: 34, endPoint x: 519, endPoint y: 36, distance: 25.5
click at [538, 33] on div "Labeling Mode" at bounding box center [369, 37] width 368 height 26
click at [540, 26] on div "Labeling Mode" at bounding box center [369, 37] width 368 height 26
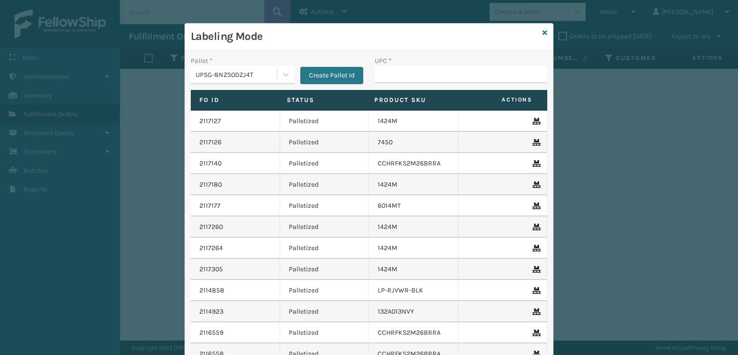
click at [538, 31] on div "Labeling Mode" at bounding box center [369, 37] width 368 height 26
click at [543, 32] on icon at bounding box center [545, 32] width 5 height 7
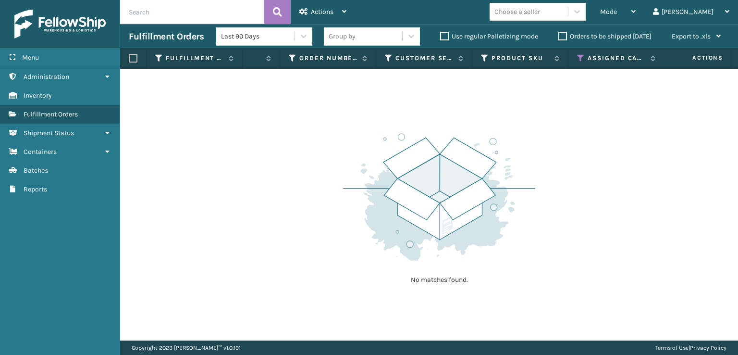
scroll to position [0, 226]
click at [574, 56] on icon at bounding box center [577, 58] width 8 height 9
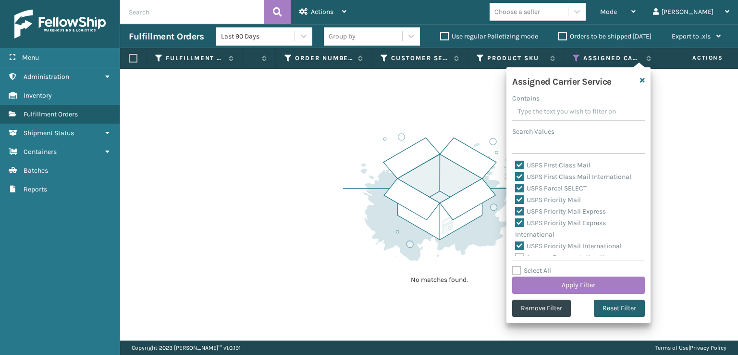
click at [627, 310] on button "Reset Filter" at bounding box center [619, 307] width 51 height 17
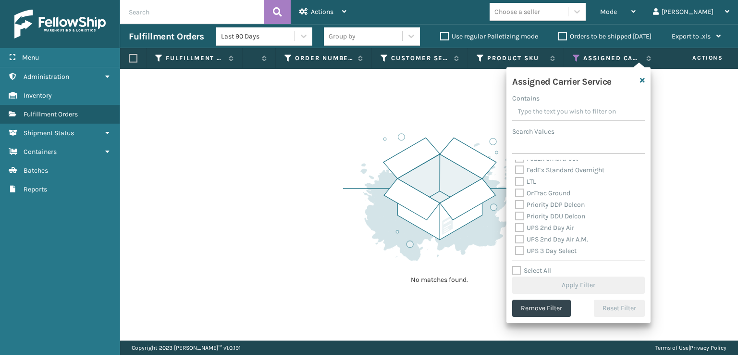
scroll to position [144, 0]
drag, startPoint x: 519, startPoint y: 208, endPoint x: 520, endPoint y: 216, distance: 8.7
click at [520, 208] on label "UPS 2nd Day Air" at bounding box center [544, 205] width 59 height 8
click at [516, 206] on input "UPS 2nd Day Air" at bounding box center [515, 203] width 0 height 6
checkbox input "true"
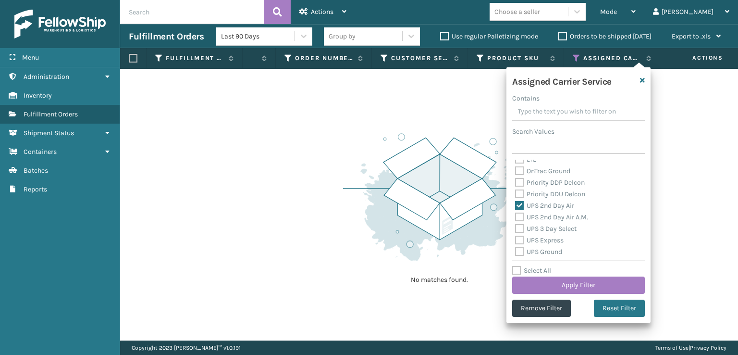
click at [520, 218] on label "UPS 2nd Day Air A.M." at bounding box center [551, 217] width 73 height 8
click at [516, 218] on input "UPS 2nd Day Air A.M." at bounding box center [515, 214] width 0 height 6
checkbox input "true"
click at [519, 233] on div "UPS 3 Day Select" at bounding box center [578, 229] width 127 height 12
click at [518, 229] on label "UPS 3 Day Select" at bounding box center [546, 228] width 62 height 8
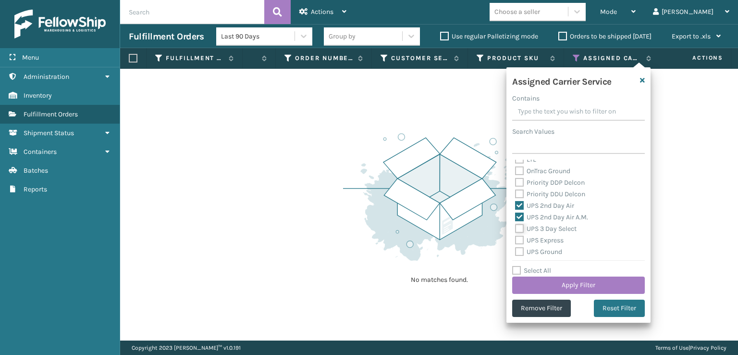
click at [516, 229] on input "UPS 3 Day Select" at bounding box center [515, 226] width 0 height 6
checkbox input "true"
click at [520, 237] on label "UPS Express" at bounding box center [539, 240] width 49 height 8
click at [516, 237] on input "UPS Express" at bounding box center [515, 238] width 0 height 6
checkbox input "true"
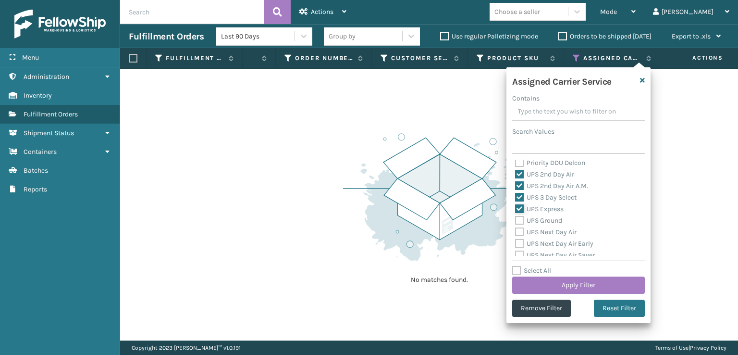
scroll to position [192, 0]
click at [518, 206] on label "UPS Ground" at bounding box center [538, 203] width 47 height 8
click at [516, 204] on input "UPS Ground" at bounding box center [515, 201] width 0 height 6
checkbox input "true"
click at [518, 221] on div "UPS Next Day Air Early" at bounding box center [578, 227] width 127 height 12
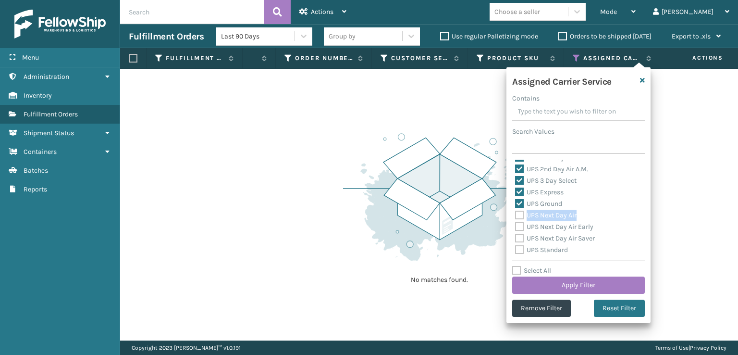
click at [521, 219] on label "UPS Next Day Air" at bounding box center [546, 215] width 62 height 8
click at [521, 216] on label "UPS Next Day Air" at bounding box center [546, 215] width 62 height 8
click at [516, 216] on input "UPS Next Day Air" at bounding box center [515, 213] width 0 height 6
checkbox input "true"
click at [521, 226] on label "UPS Next Day Air Early" at bounding box center [554, 227] width 78 height 8
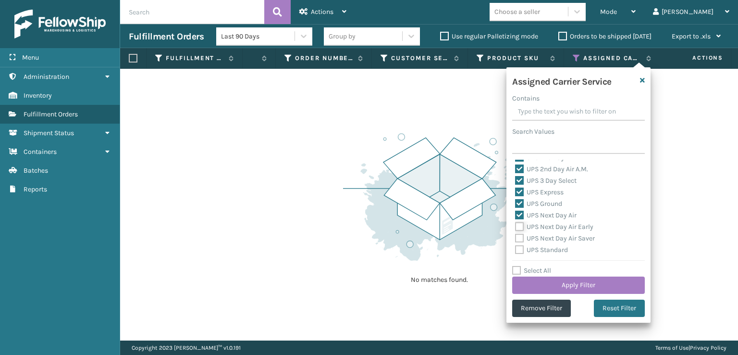
click at [516, 226] on input "UPS Next Day Air Early" at bounding box center [515, 224] width 0 height 6
checkbox input "true"
click at [520, 235] on label "UPS Next Day Air Saver" at bounding box center [555, 238] width 80 height 8
click at [516, 235] on input "UPS Next Day Air Saver" at bounding box center [515, 236] width 0 height 6
checkbox input "true"
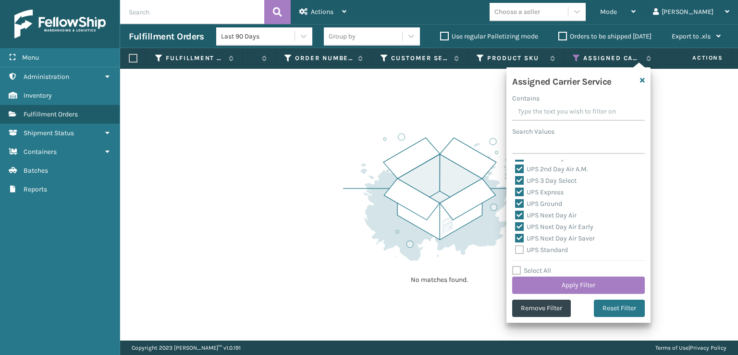
click at [521, 246] on label "UPS Standard" at bounding box center [541, 250] width 53 height 8
click at [516, 246] on input "UPS Standard" at bounding box center [515, 247] width 0 height 6
checkbox input "true"
click at [521, 215] on label "UPS SurePost 1LB or Greater" at bounding box center [562, 213] width 95 height 8
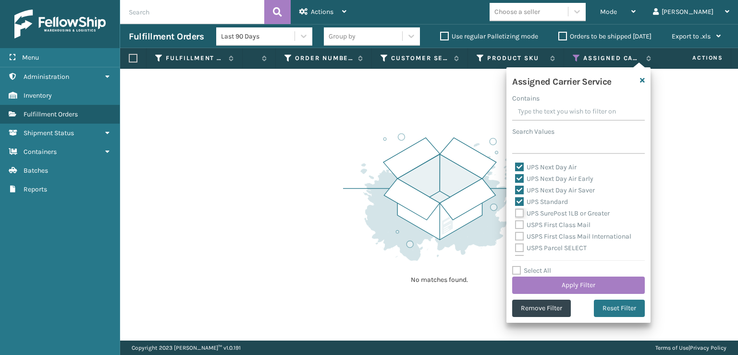
click at [516, 214] on input "UPS SurePost 1LB or Greater" at bounding box center [515, 211] width 0 height 6
checkbox input "true"
click at [577, 278] on button "Apply Filter" at bounding box center [578, 284] width 133 height 17
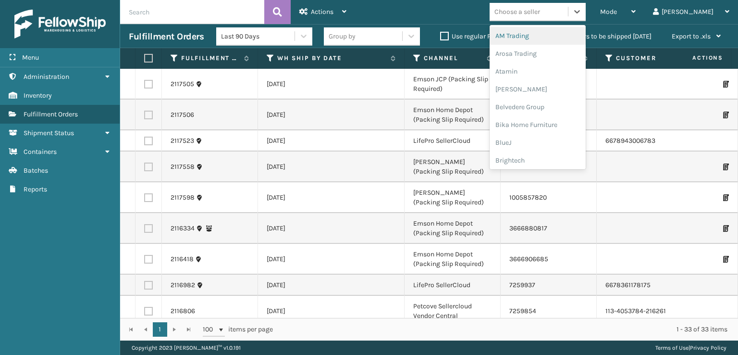
click at [568, 12] on div "Choose a seller" at bounding box center [529, 12] width 78 height 16
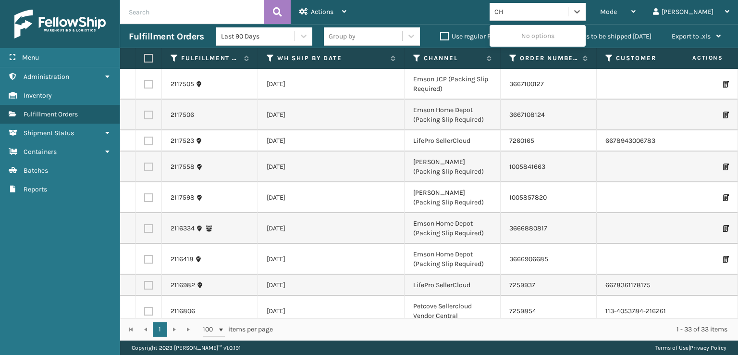
type input "C"
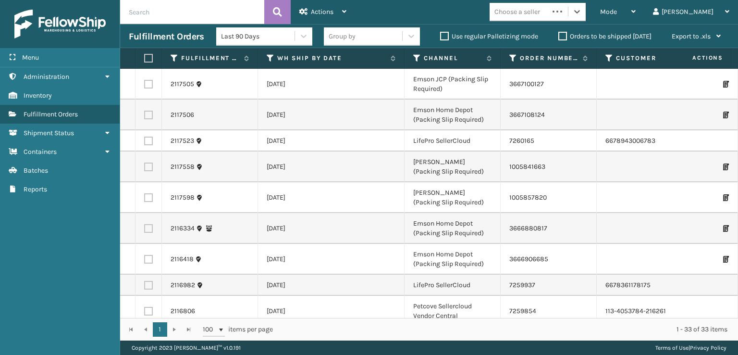
click at [540, 14] on div "Choose a seller" at bounding box center [518, 12] width 46 height 10
type input "S"
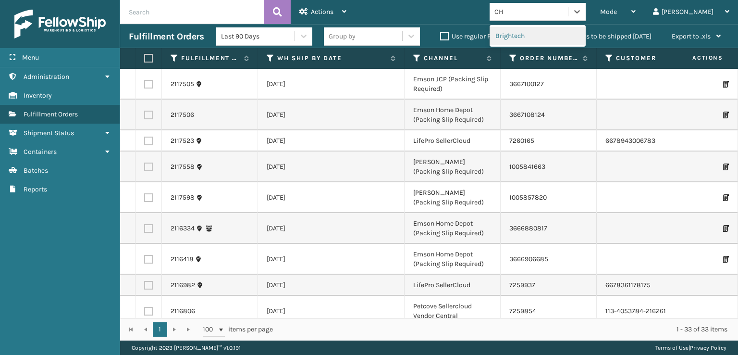
type input "C"
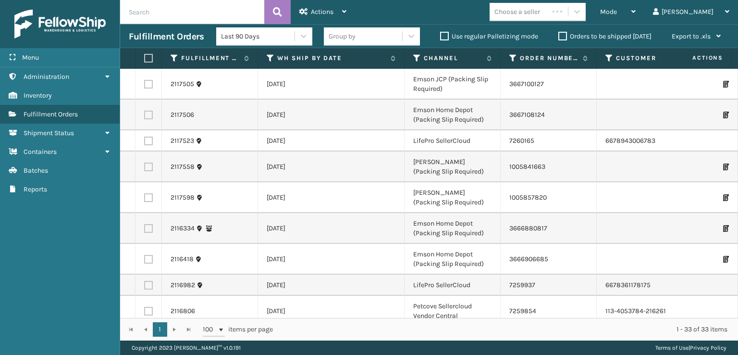
drag, startPoint x: 515, startPoint y: 205, endPoint x: 524, endPoint y: 199, distance: 10.6
click at [515, 204] on td "1005857820" at bounding box center [549, 197] width 96 height 31
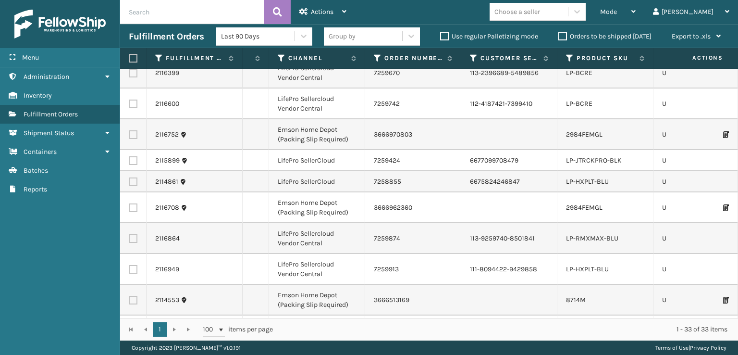
scroll to position [336, 136]
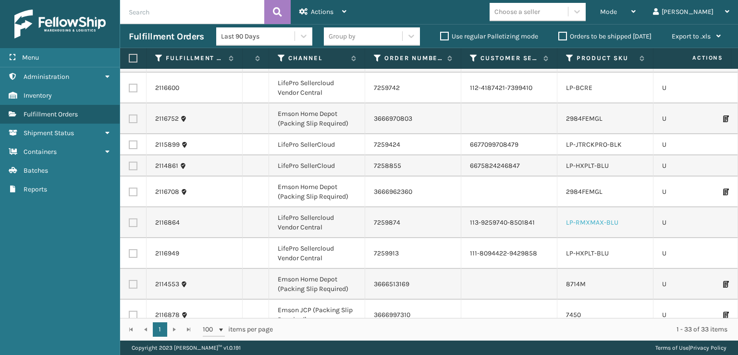
click at [581, 221] on link "LP-RMXMAX-BLU" at bounding box center [592, 222] width 52 height 8
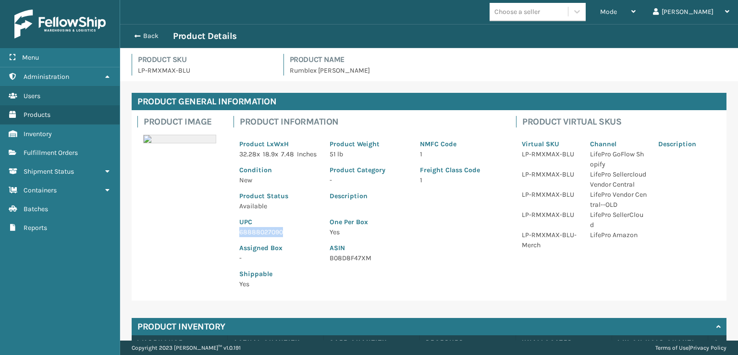
drag, startPoint x: 286, startPoint y: 245, endPoint x: 222, endPoint y: 243, distance: 64.4
click at [222, 243] on div "Product Image Product Information Product LxWxH 32.28 x 18.9 x 7.48 Inches Prod…" at bounding box center [429, 205] width 595 height 190
copy p "68888027090"
click at [135, 35] on span "button" at bounding box center [136, 36] width 6 height 7
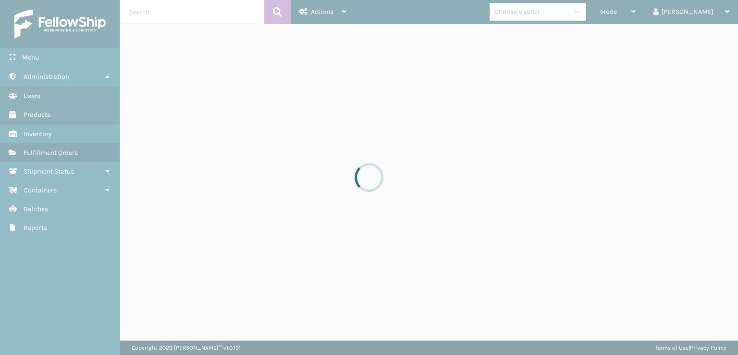
click at [637, 10] on div at bounding box center [369, 177] width 738 height 355
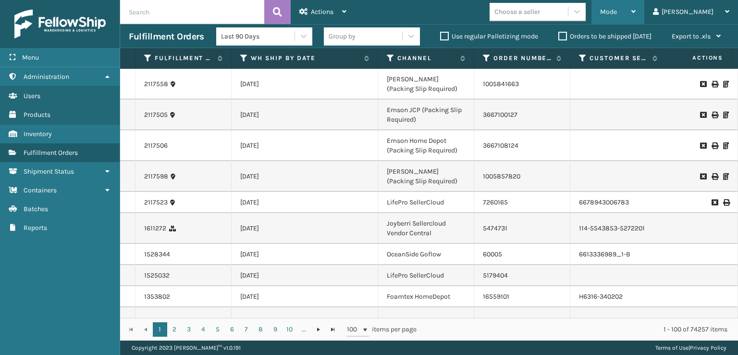
click at [636, 16] on div "Mode" at bounding box center [618, 12] width 36 height 24
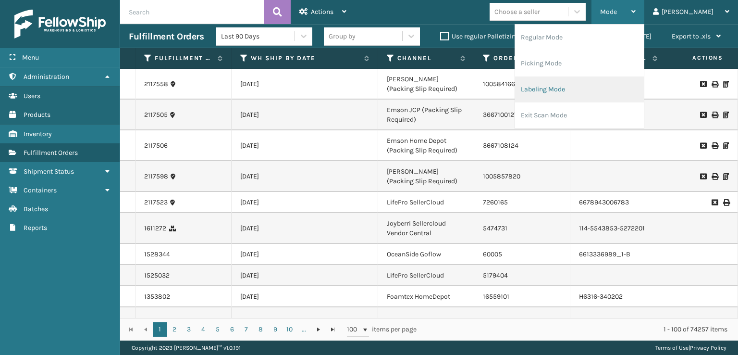
click at [579, 93] on li "Labeling Mode" at bounding box center [579, 89] width 129 height 26
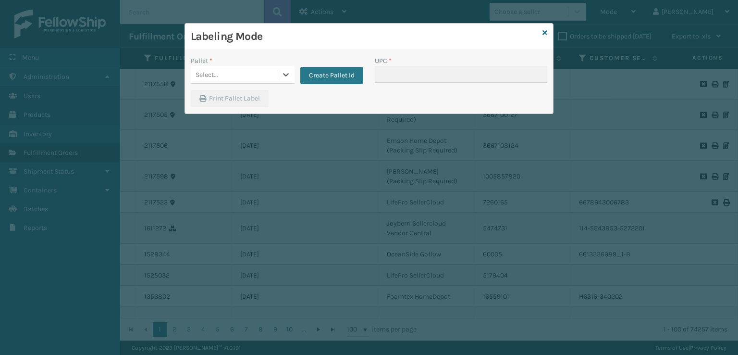
click at [233, 74] on div "Select..." at bounding box center [234, 75] width 86 height 16
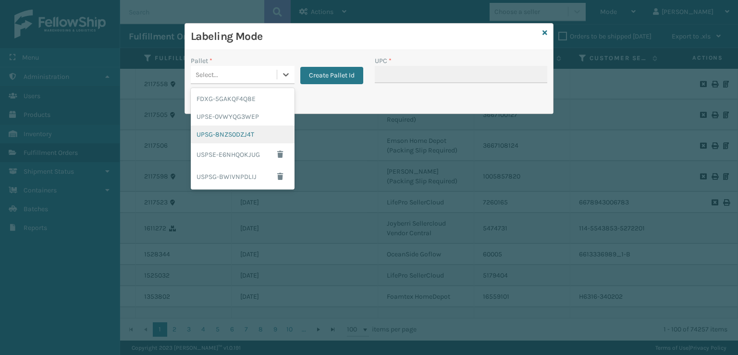
click at [215, 136] on div "UPSG-8NZS0DZJ4T" at bounding box center [243, 134] width 104 height 18
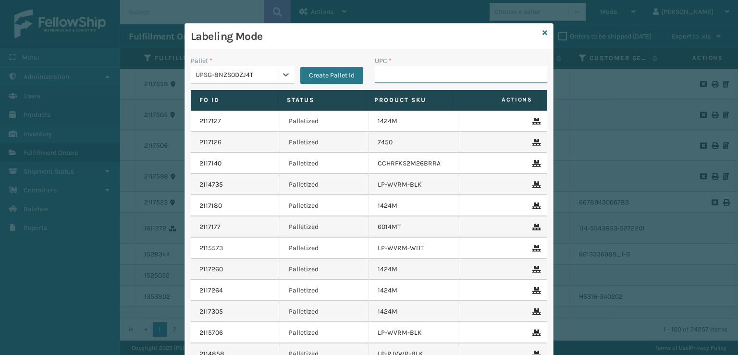
click at [408, 77] on input "UPC *" at bounding box center [461, 74] width 173 height 17
paste input "68888027090"
type input "68888027090"
click at [538, 33] on div "Labeling Mode" at bounding box center [369, 37] width 368 height 26
click at [543, 35] on icon at bounding box center [545, 32] width 5 height 7
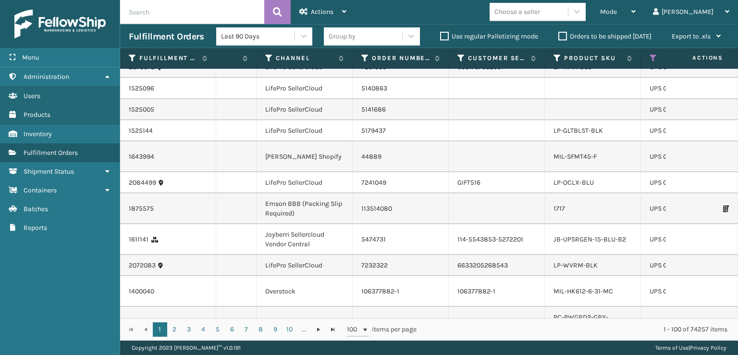
scroll to position [529, 122]
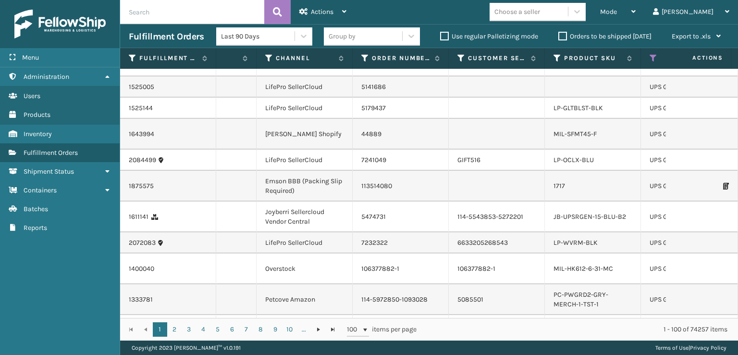
click at [558, 34] on label "Orders to be shipped [DATE]" at bounding box center [604, 36] width 93 height 8
click at [558, 34] on input "Orders to be shipped [DATE]" at bounding box center [558, 34] width 0 height 6
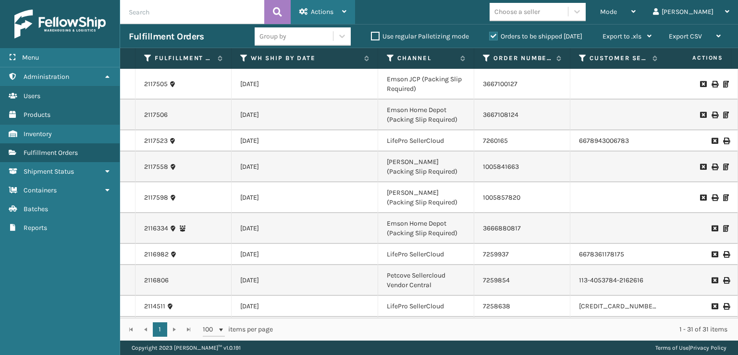
click at [330, 11] on span "Actions" at bounding box center [322, 12] width 23 height 8
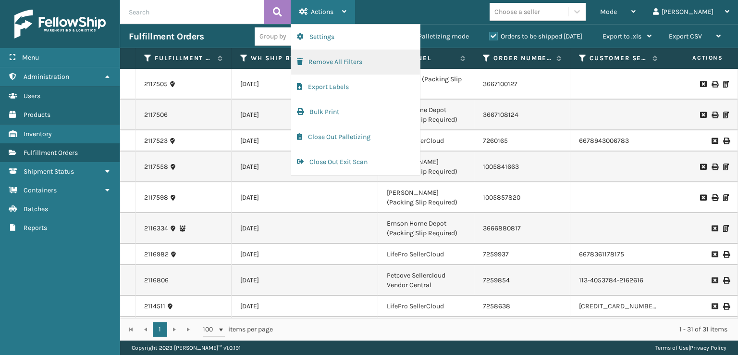
click at [302, 56] on button "Remove All Filters" at bounding box center [355, 62] width 129 height 25
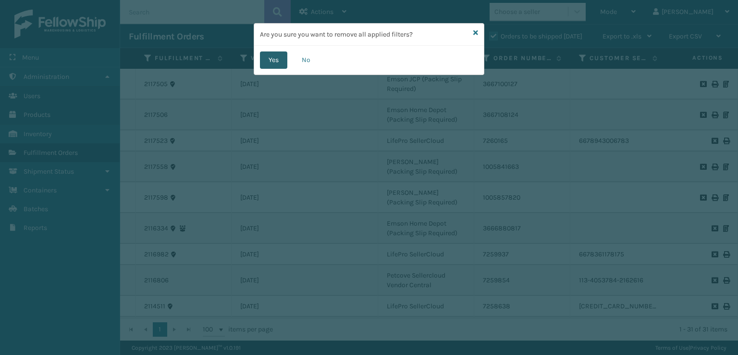
click at [276, 61] on button "Yes" at bounding box center [273, 59] width 27 height 17
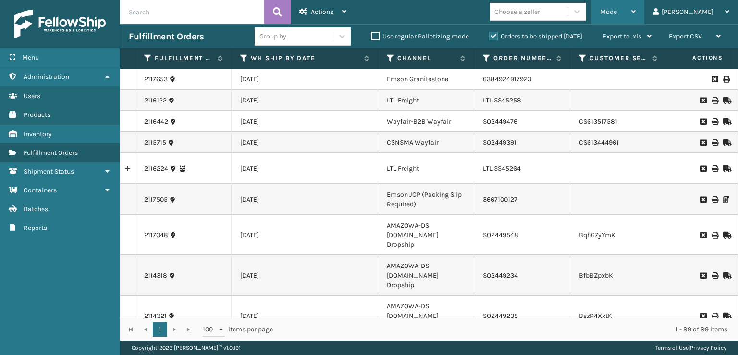
click at [617, 13] on span "Mode" at bounding box center [608, 12] width 17 height 8
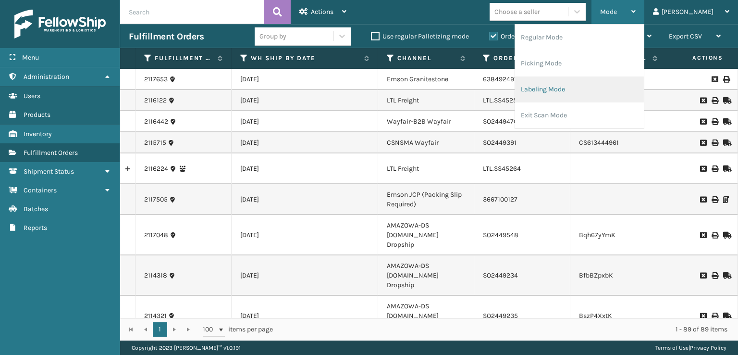
click at [573, 93] on li "Labeling Mode" at bounding box center [579, 89] width 129 height 26
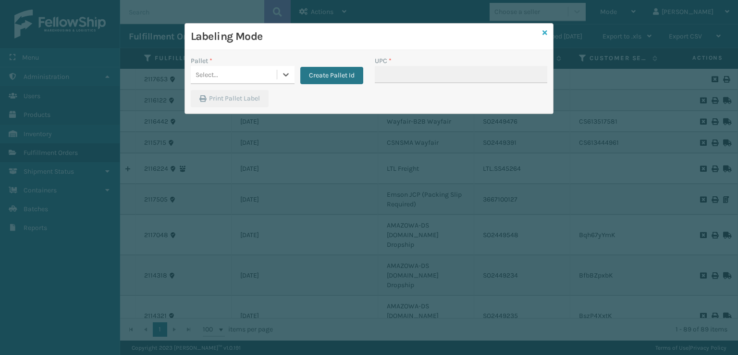
click at [546, 28] on div "Labeling Mode Pallet * 0 results available. Select is focused ,type to refine l…" at bounding box center [369, 68] width 369 height 91
click at [544, 31] on icon at bounding box center [545, 32] width 5 height 7
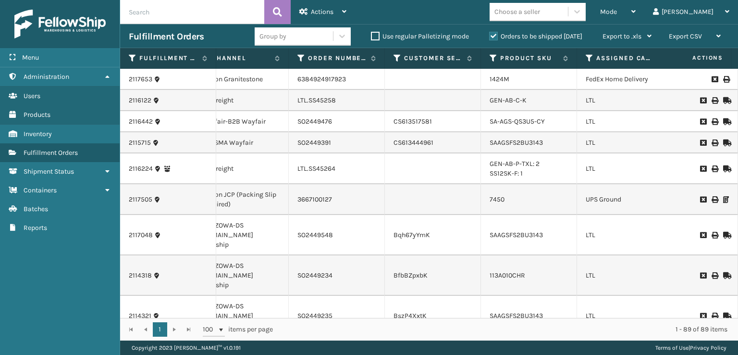
scroll to position [0, 198]
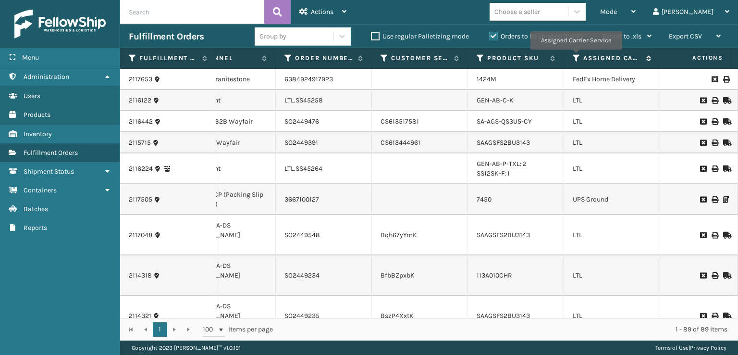
click at [576, 56] on icon at bounding box center [577, 58] width 8 height 9
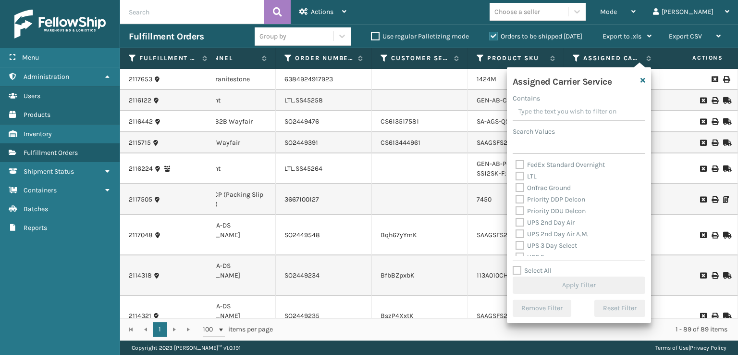
scroll to position [144, 0]
click at [519, 207] on label "UPS 2nd Day Air" at bounding box center [545, 205] width 59 height 8
click at [516, 206] on input "UPS 2nd Day Air" at bounding box center [516, 203] width 0 height 6
checkbox input "true"
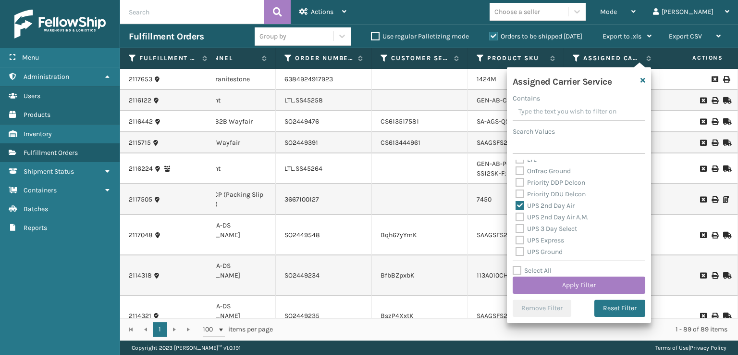
click at [521, 217] on label "UPS 2nd Day Air A.M." at bounding box center [552, 217] width 73 height 8
click at [516, 217] on input "UPS 2nd Day Air A.M." at bounding box center [516, 214] width 0 height 6
checkbox input "true"
click at [518, 230] on label "UPS 3 Day Select" at bounding box center [547, 228] width 62 height 8
click at [516, 229] on input "UPS 3 Day Select" at bounding box center [516, 226] width 0 height 6
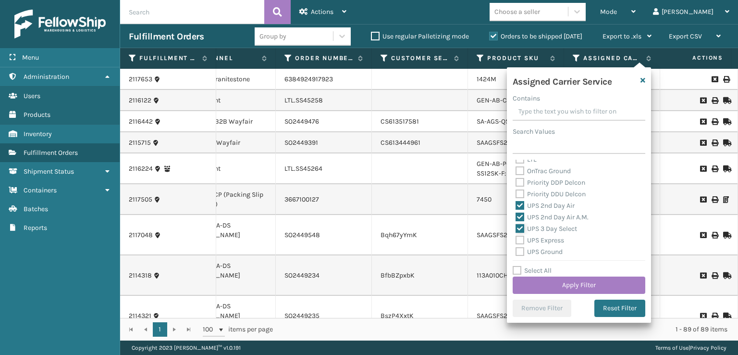
checkbox input "true"
drag, startPoint x: 521, startPoint y: 237, endPoint x: 520, endPoint y: 244, distance: 6.8
click at [521, 238] on label "UPS Express" at bounding box center [540, 240] width 49 height 8
click at [519, 252] on label "UPS Ground" at bounding box center [539, 252] width 47 height 8
click at [516, 252] on input "UPS Ground" at bounding box center [516, 249] width 0 height 6
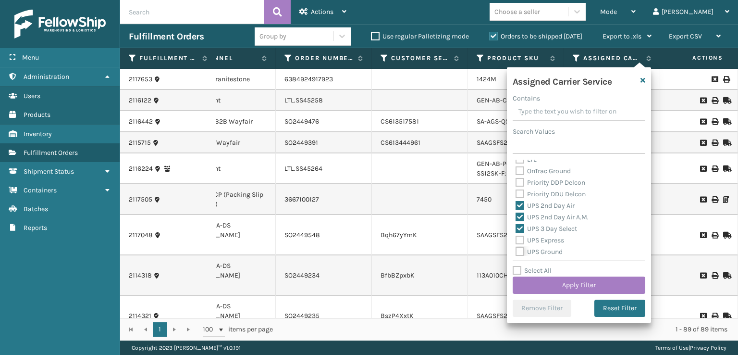
checkbox input "true"
click at [518, 240] on label "UPS Express" at bounding box center [540, 240] width 49 height 8
click at [516, 240] on input "UPS Express" at bounding box center [516, 238] width 0 height 6
checkbox input "true"
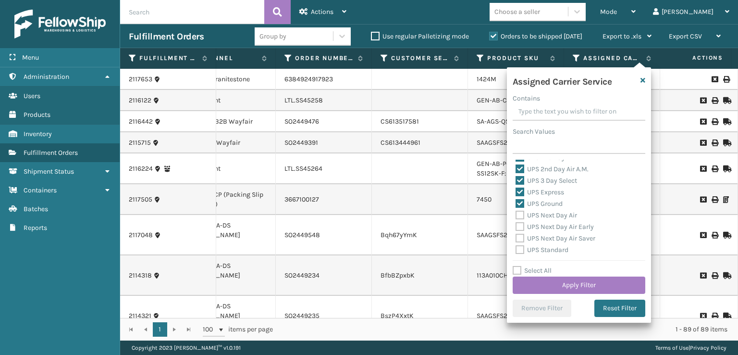
click at [518, 216] on label "UPS Next Day Air" at bounding box center [547, 215] width 62 height 8
click at [516, 216] on input "UPS Next Day Air" at bounding box center [516, 213] width 0 height 6
checkbox input "true"
click at [518, 228] on label "UPS Next Day Air Early" at bounding box center [555, 227] width 78 height 8
click at [516, 227] on input "UPS Next Day Air Early" at bounding box center [516, 224] width 0 height 6
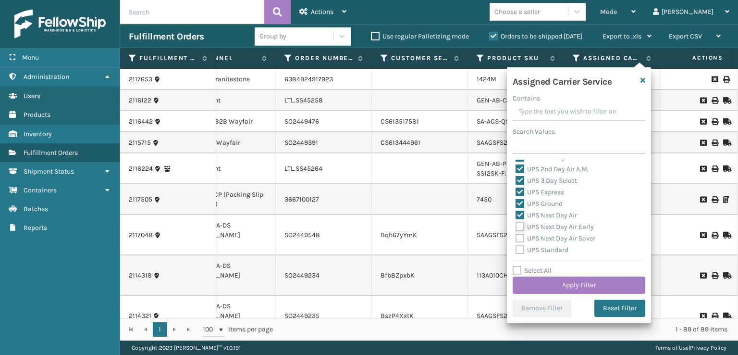
checkbox input "true"
click at [518, 237] on label "UPS Next Day Air Saver" at bounding box center [556, 238] width 80 height 8
click at [516, 237] on input "UPS Next Day Air Saver" at bounding box center [516, 236] width 0 height 6
checkbox input "true"
click at [518, 253] on label "UPS Standard" at bounding box center [542, 250] width 53 height 8
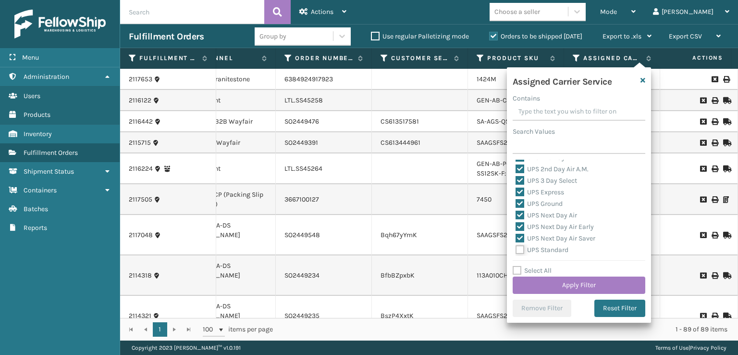
click at [516, 250] on input "UPS Standard" at bounding box center [516, 247] width 0 height 6
checkbox input "true"
click at [514, 214] on div "Amazon Transportation Air Amazon Transportation Ground FedEx 2Day FedEx 2Day A.…" at bounding box center [579, 208] width 133 height 96
click at [520, 214] on label "UPS SurePost 1LB or Greater" at bounding box center [563, 213] width 95 height 8
click at [516, 214] on input "UPS SurePost 1LB or Greater" at bounding box center [516, 211] width 0 height 6
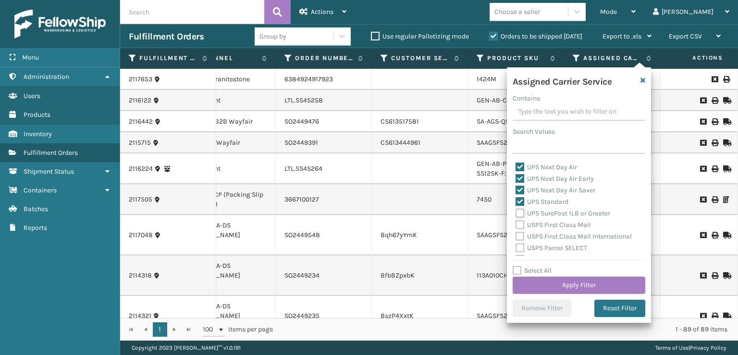
checkbox input "true"
click at [538, 283] on button "Apply Filter" at bounding box center [579, 284] width 133 height 17
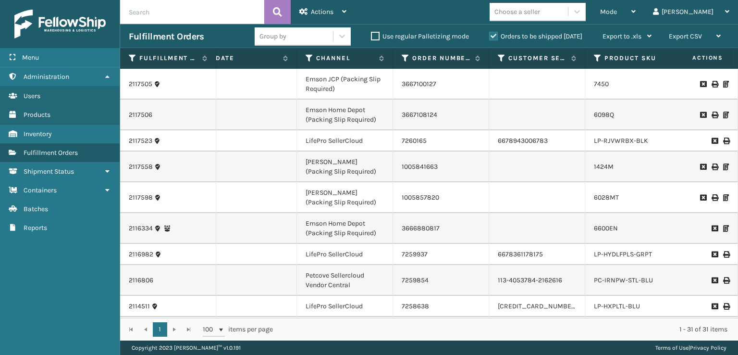
scroll to position [0, 104]
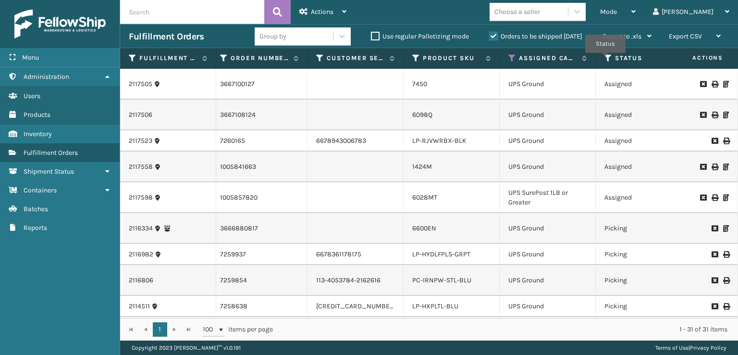
click at [606, 60] on icon at bounding box center [609, 58] width 8 height 9
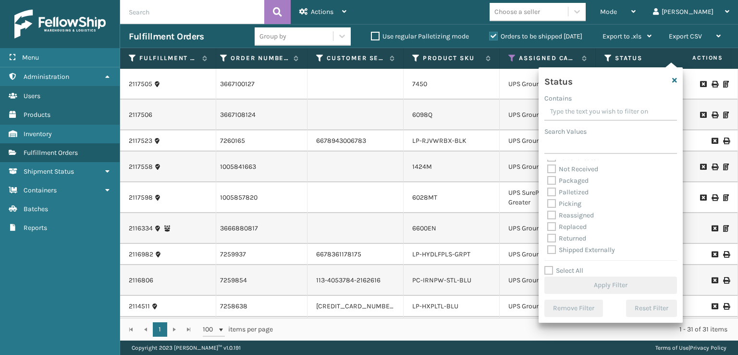
click at [555, 202] on label "Picking" at bounding box center [564, 203] width 34 height 8
click at [548, 202] on input "Picking" at bounding box center [547, 201] width 0 height 6
checkbox input "true"
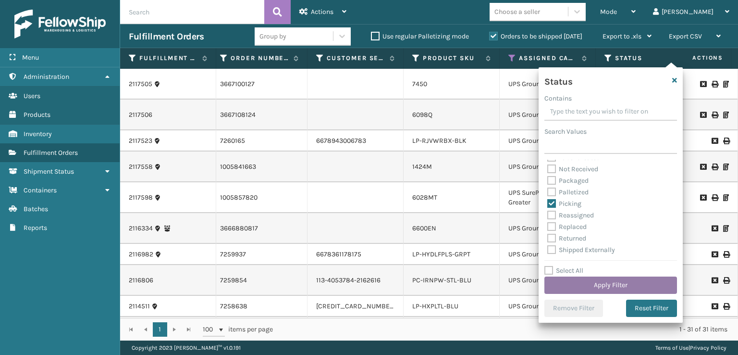
click at [598, 281] on button "Apply Filter" at bounding box center [611, 284] width 133 height 17
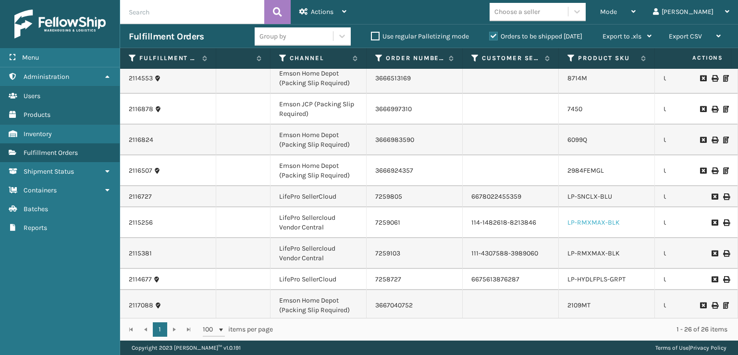
click at [591, 218] on link "LP-RMXMAX-BLK" at bounding box center [594, 222] width 52 height 8
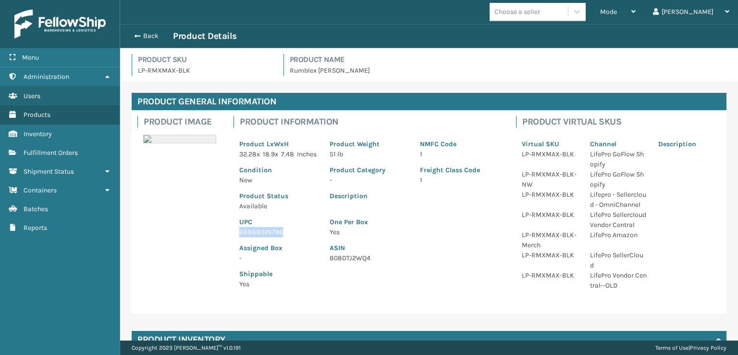
drag, startPoint x: 281, startPoint y: 243, endPoint x: 234, endPoint y: 243, distance: 47.1
click at [234, 237] on div "UPC 68888026796" at bounding box center [279, 224] width 90 height 26
copy p "68888026796"
click at [137, 35] on span "button" at bounding box center [136, 36] width 6 height 7
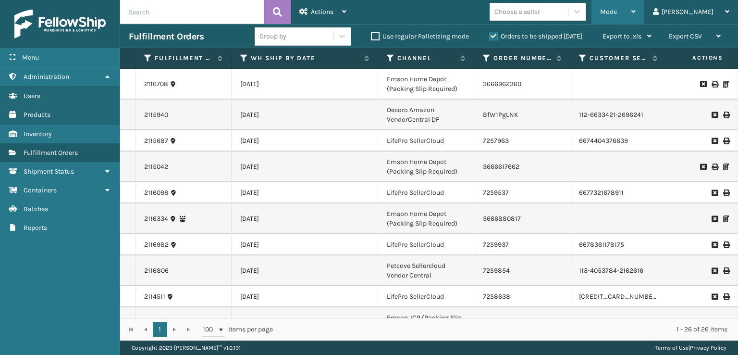
drag, startPoint x: 658, startPoint y: 5, endPoint x: 647, endPoint y: 24, distance: 21.3
click at [636, 6] on div "Mode" at bounding box center [618, 12] width 36 height 24
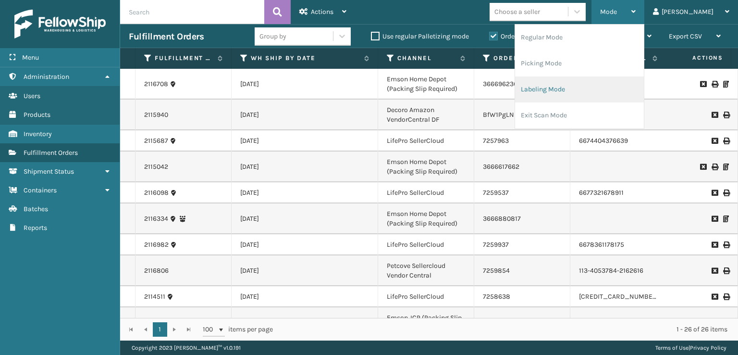
click at [578, 93] on li "Labeling Mode" at bounding box center [579, 89] width 129 height 26
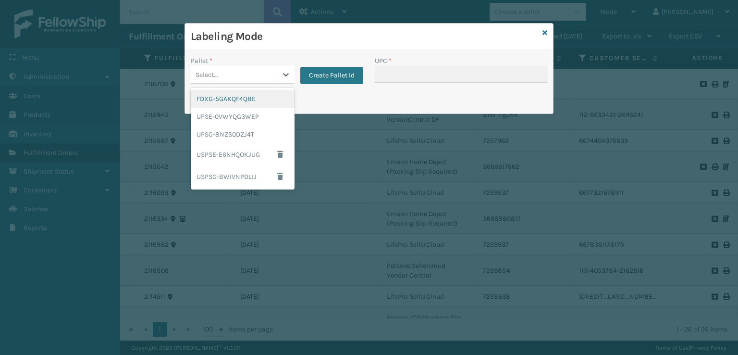
drag, startPoint x: 259, startPoint y: 71, endPoint x: 246, endPoint y: 82, distance: 16.7
click at [253, 77] on div "Select..." at bounding box center [234, 75] width 86 height 16
click at [229, 136] on div "UPSG-8NZS0DZJ4T" at bounding box center [243, 134] width 104 height 18
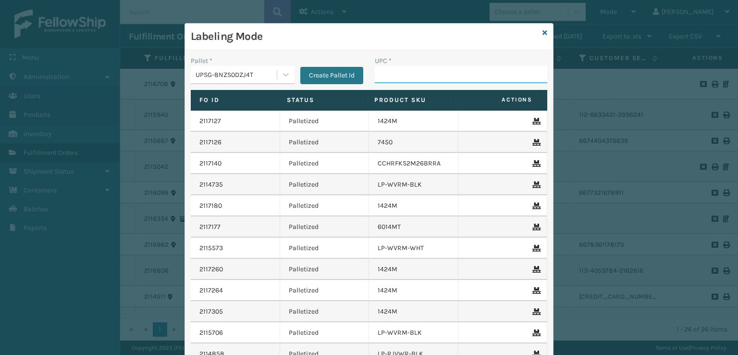
click at [384, 72] on input "UPC *" at bounding box center [461, 74] width 173 height 17
paste input "68888026796"
type input "68888026796"
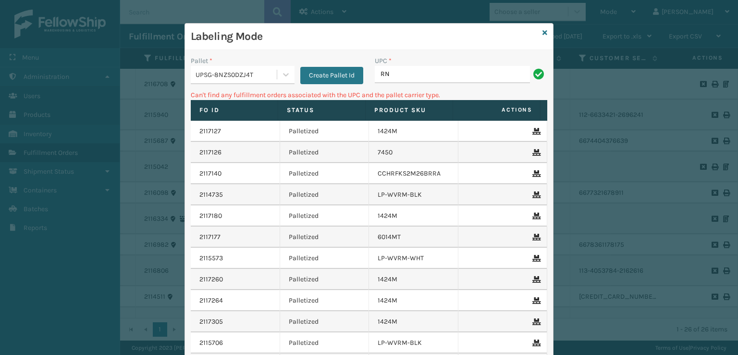
type input "R"
type input "8"
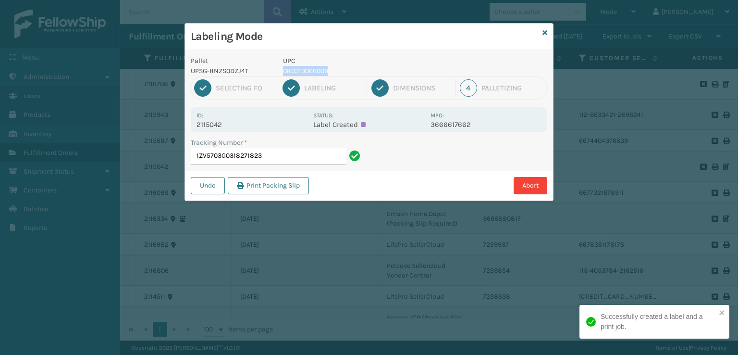
drag, startPoint x: 348, startPoint y: 64, endPoint x: 333, endPoint y: 73, distance: 17.2
click at [333, 73] on div "UPC 080313066009" at bounding box center [353, 66] width 153 height 20
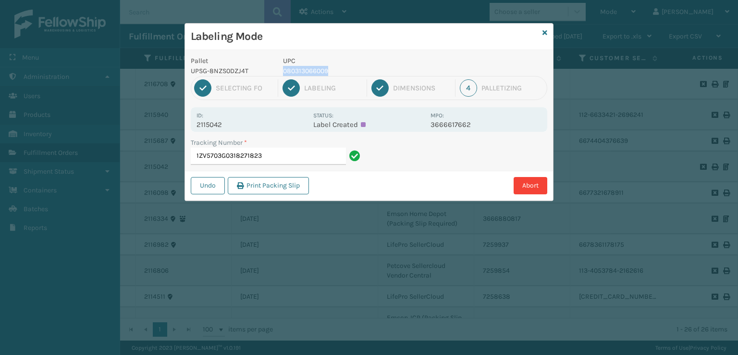
copy div "080313066009"
click at [291, 156] on input "1ZV5703G0318271823" at bounding box center [268, 156] width 155 height 17
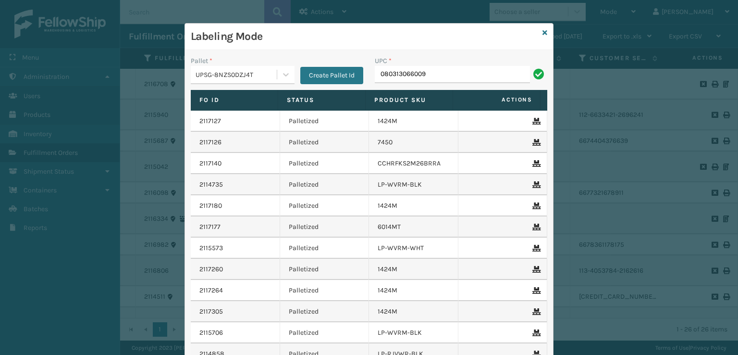
type input "080313066009"
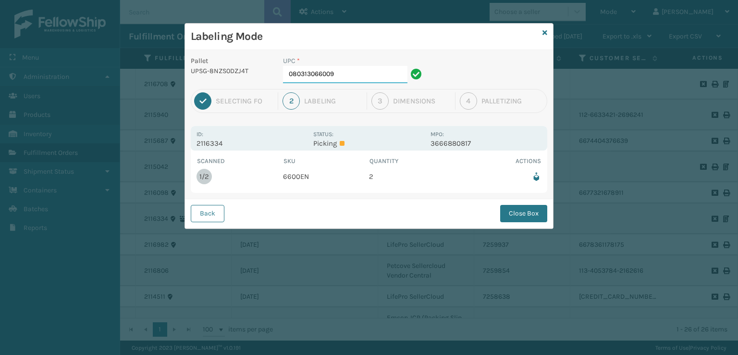
click at [365, 77] on input "080313066009" at bounding box center [345, 74] width 124 height 17
click at [304, 140] on p "2116334" at bounding box center [252, 143] width 111 height 9
click at [319, 145] on p "Picking" at bounding box center [368, 143] width 111 height 9
click at [200, 140] on p "2116334" at bounding box center [252, 143] width 111 height 9
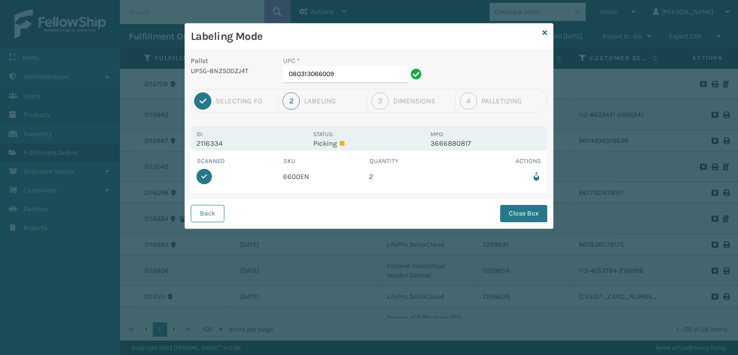
click at [297, 181] on td "6600EN" at bounding box center [326, 176] width 87 height 21
click at [297, 176] on td "6600EN" at bounding box center [326, 176] width 87 height 21
click at [347, 142] on p "Picking" at bounding box center [368, 143] width 111 height 9
click at [346, 75] on input "080313066009" at bounding box center [345, 74] width 124 height 17
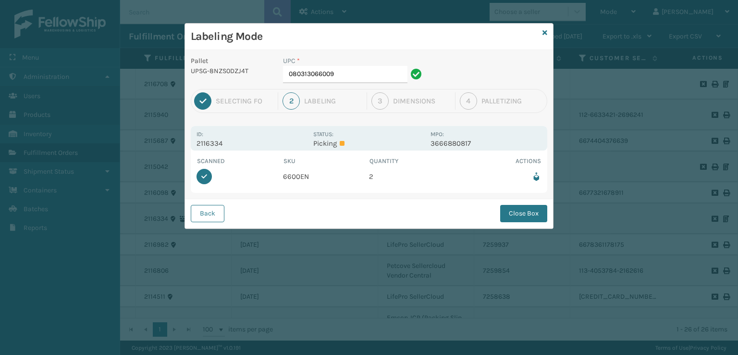
drag, startPoint x: 510, startPoint y: 220, endPoint x: 507, endPoint y: 216, distance: 5.1
click at [510, 220] on button "Close Box" at bounding box center [523, 213] width 47 height 17
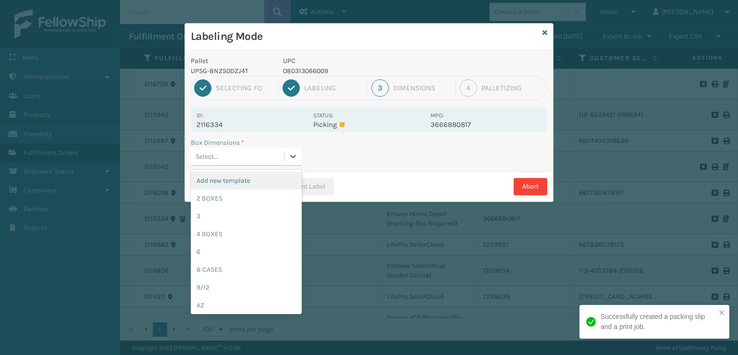
click at [241, 155] on div "Select..." at bounding box center [237, 157] width 93 height 16
click at [210, 195] on div "2 BOXES" at bounding box center [246, 198] width 111 height 18
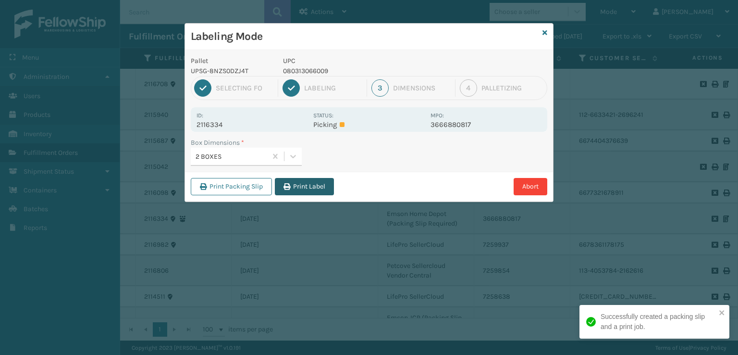
click at [288, 186] on icon "button" at bounding box center [287, 186] width 7 height 7
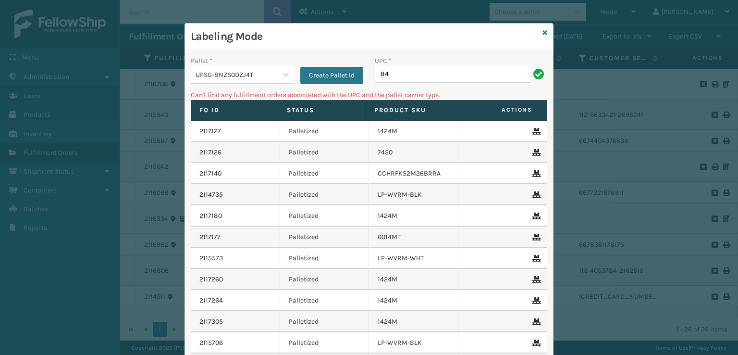
type input "8"
type input "MIL-MT-CLC-10-Q"
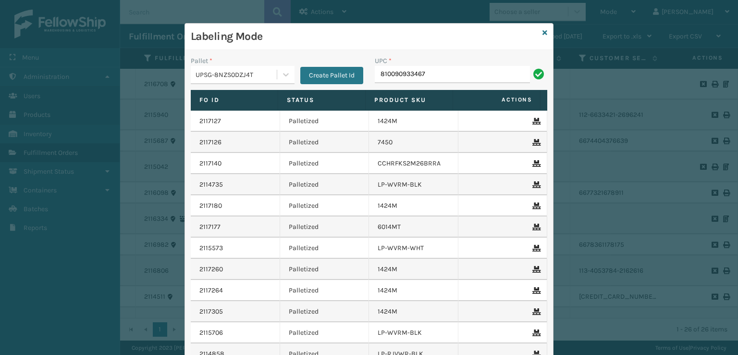
type input "810090933467"
type input "8101613"
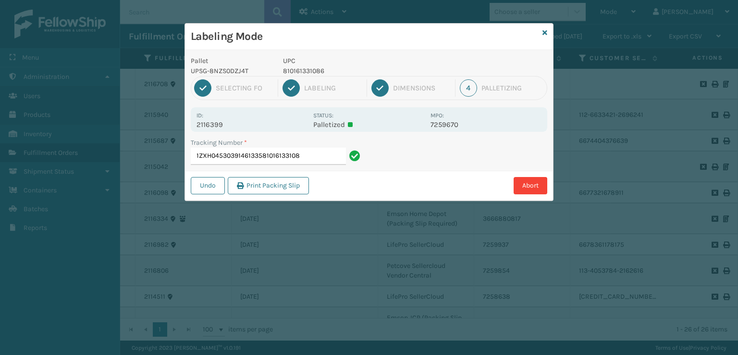
type input "1ZXH04530391461335810161331086"
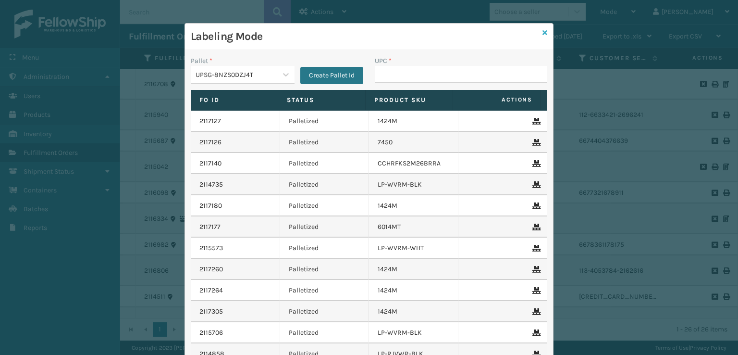
click at [543, 33] on icon at bounding box center [545, 32] width 5 height 7
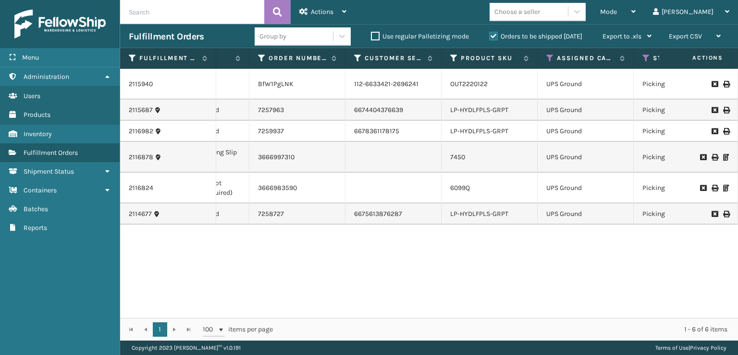
scroll to position [0, 226]
drag, startPoint x: 461, startPoint y: 111, endPoint x: 456, endPoint y: 115, distance: 6.9
click at [457, 114] on td "LP-HYDLFPLS-GRPT" at bounding box center [489, 109] width 96 height 21
click at [472, 129] on link "LP-HYDLFPLS-GRPT" at bounding box center [478, 131] width 58 height 8
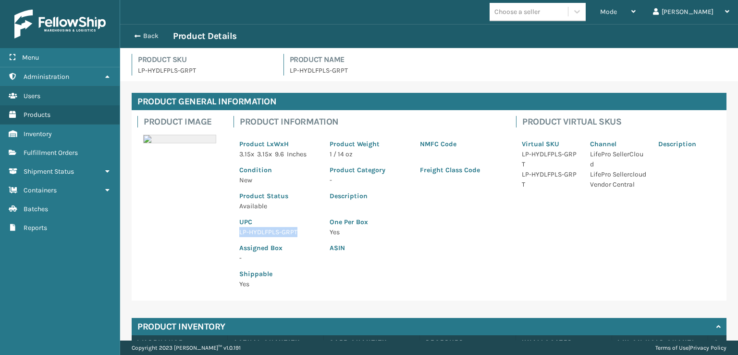
drag, startPoint x: 300, startPoint y: 232, endPoint x: 231, endPoint y: 227, distance: 69.4
click at [231, 227] on div "Product Information Product LxWxH 3.15 x 3.15 x 9.6 Inches Product Weight 1 / 1…" at bounding box center [369, 205] width 283 height 190
copy p "LP-HYDLFPLS-GRPT"
click at [135, 35] on span "button" at bounding box center [136, 36] width 6 height 7
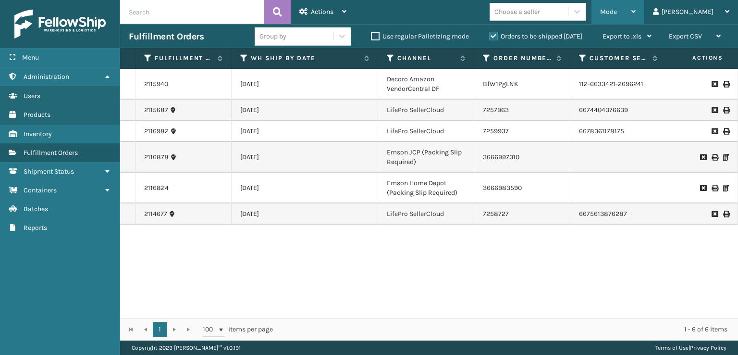
click at [636, 7] on div "Mode" at bounding box center [618, 12] width 36 height 24
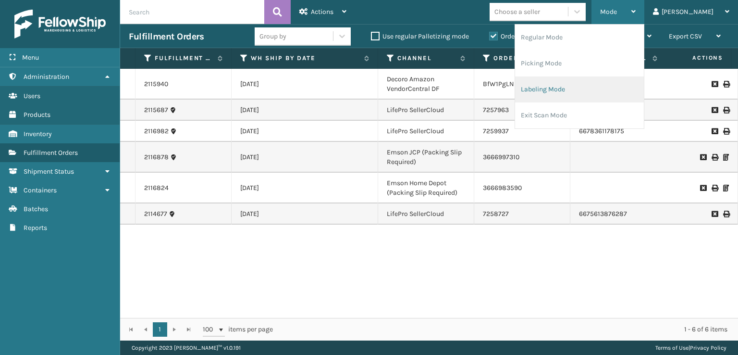
click at [576, 93] on li "Labeling Mode" at bounding box center [579, 89] width 129 height 26
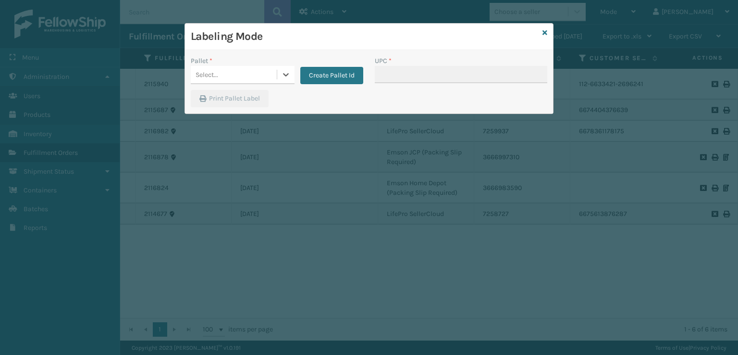
click at [235, 77] on div "Select..." at bounding box center [234, 75] width 86 height 16
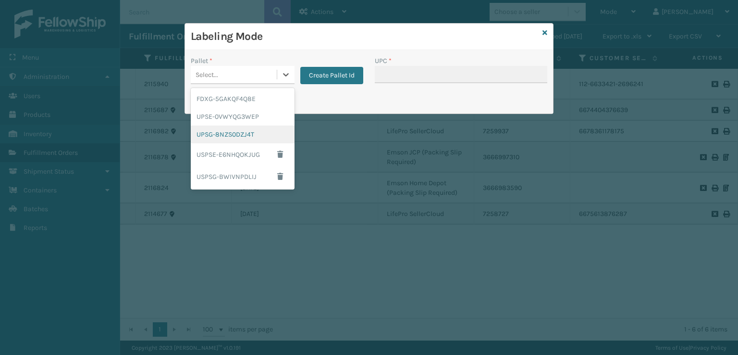
click at [216, 135] on div "UPSG-8NZS0DZJ4T" at bounding box center [243, 134] width 104 height 18
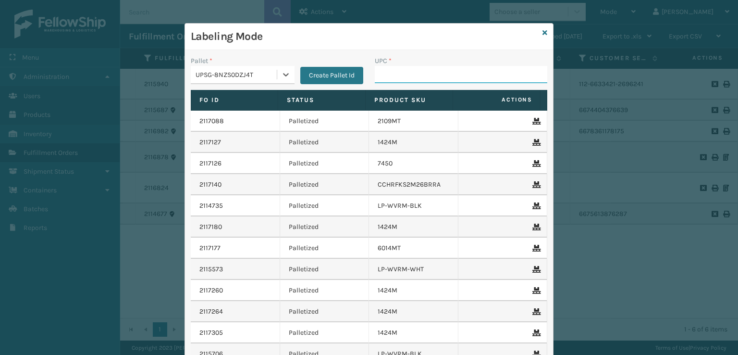
click at [385, 81] on input "UPC *" at bounding box center [461, 74] width 173 height 17
paste input "LP-HYDLFPLS-GRPT"
type input "LP-HYDLFPLS-GRPT"
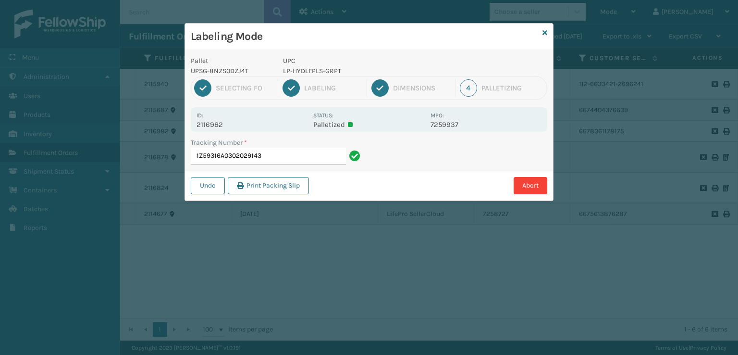
type input "1Z59316A0302029143LP-HYDLFPLS-GRPT"
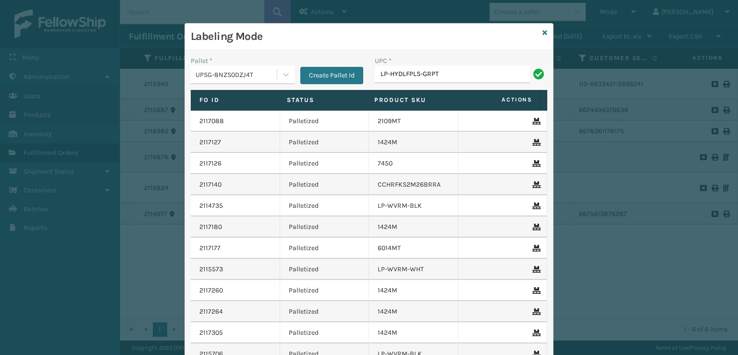
type input "LP-HYDLFPLS-GRPT"
click at [543, 35] on icon at bounding box center [545, 32] width 5 height 7
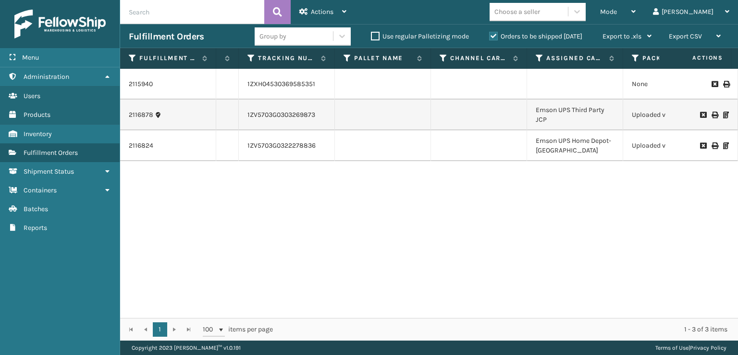
scroll to position [0, 964]
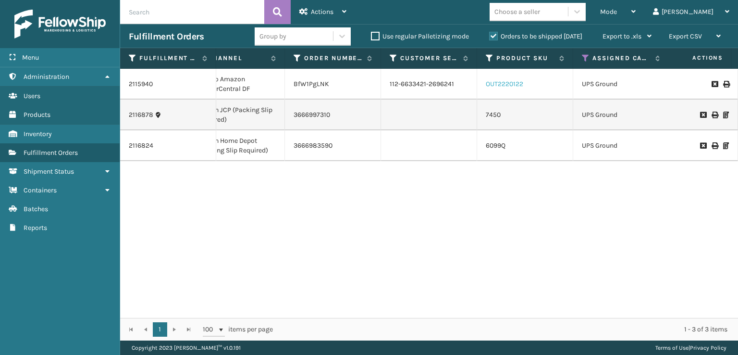
click at [501, 81] on link "OUT2220122" at bounding box center [504, 84] width 37 height 8
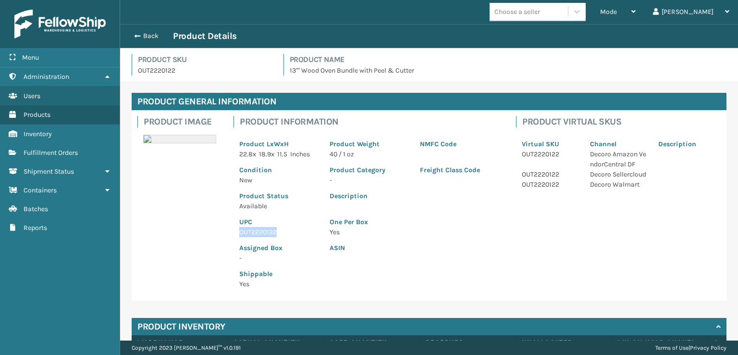
drag, startPoint x: 277, startPoint y: 236, endPoint x: 233, endPoint y: 235, distance: 44.7
click at [233, 235] on div "Product Information Product LxWxH 22.8 x 18.9 x 11.5 Inches Product Weight 40 /…" at bounding box center [369, 205] width 283 height 190
copy p "OUT2220122"
click at [149, 39] on button "Back" at bounding box center [151, 36] width 44 height 9
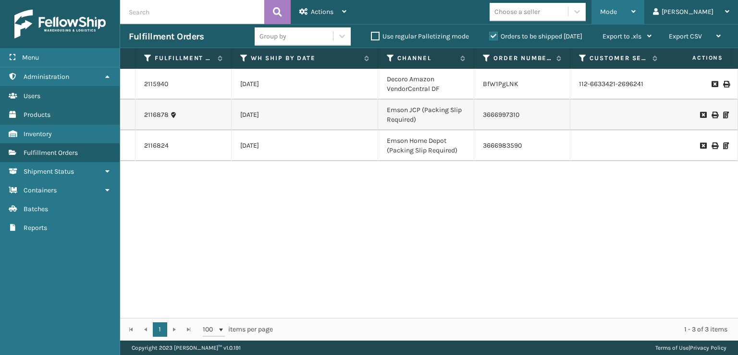
click at [636, 15] on div "Mode" at bounding box center [618, 12] width 36 height 24
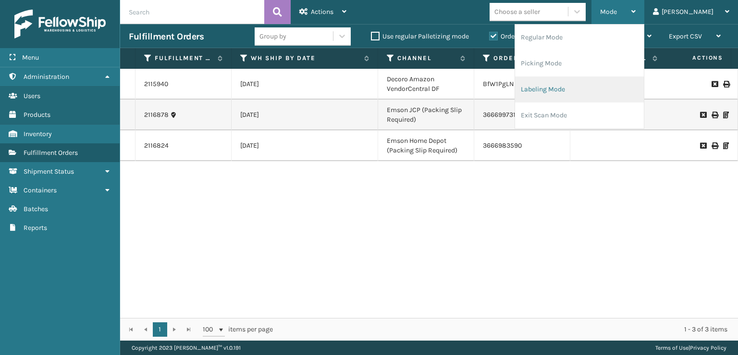
click at [600, 91] on li "Labeling Mode" at bounding box center [579, 89] width 129 height 26
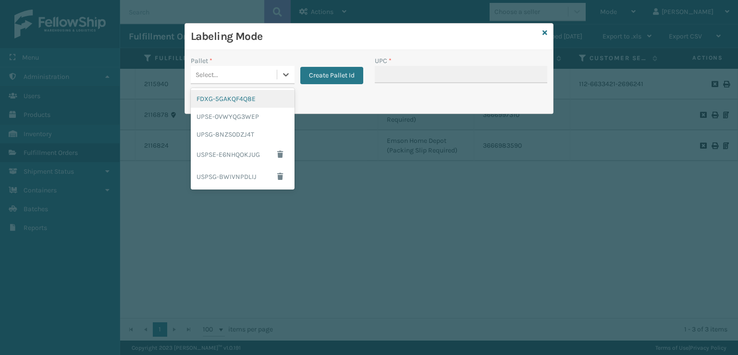
click at [258, 67] on div "Select..." at bounding box center [234, 75] width 86 height 16
click at [248, 128] on div "UPSG-8NZS0DZJ4T" at bounding box center [243, 134] width 104 height 18
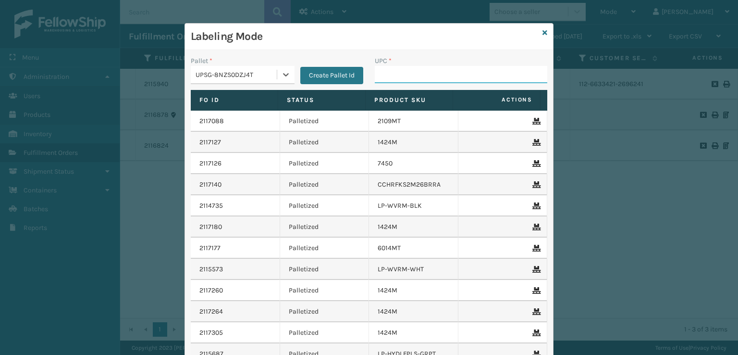
click at [422, 68] on input "UPC *" at bounding box center [461, 74] width 173 height 17
paste input "OUT2220122"
type input "OUT2220122"
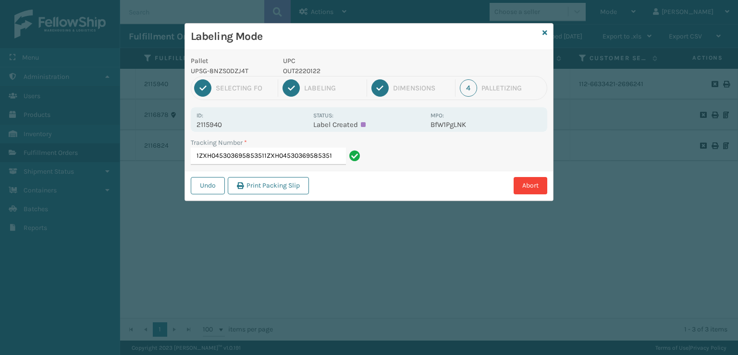
type input "1ZXH045303695853511ZXH04530369585351"
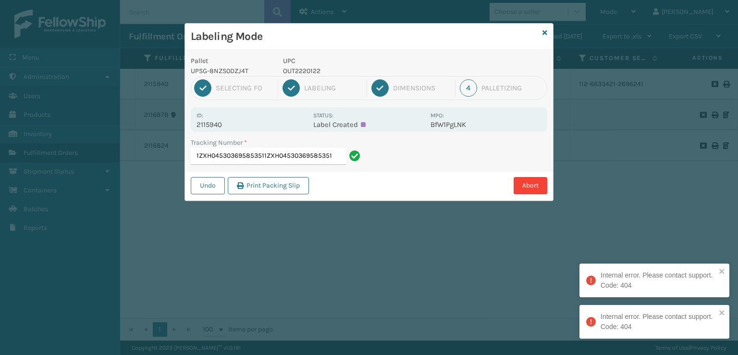
drag, startPoint x: 338, startPoint y: 160, endPoint x: 173, endPoint y: 171, distance: 165.7
click at [173, 171] on div "Labeling Mode Pallet UPSG-8NZS0DZJ4T UPC OUT2220122 1 Selecting FO 2 Labeling 3…" at bounding box center [369, 177] width 738 height 355
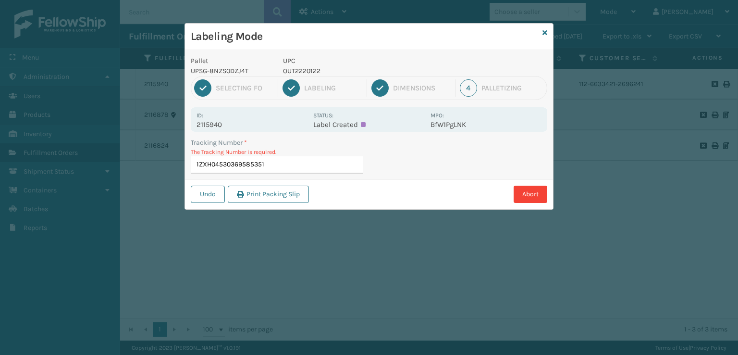
type input "1ZXH04530369585351"
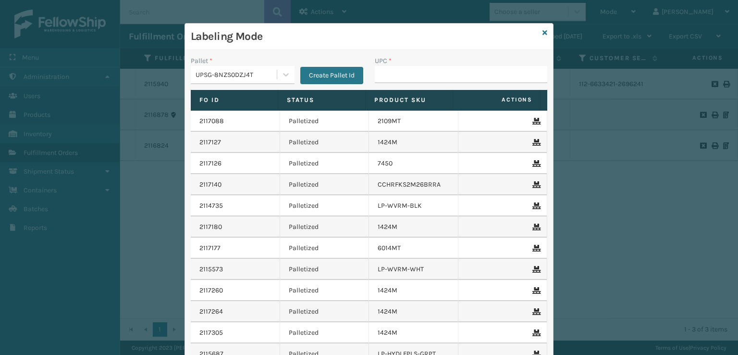
click at [399, 67] on input "UPC *" at bounding box center [461, 74] width 173 height 17
click at [543, 33] on icon at bounding box center [545, 32] width 5 height 7
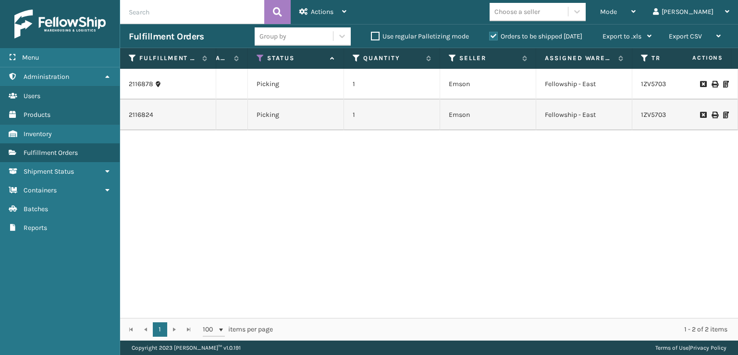
scroll to position [0, 650]
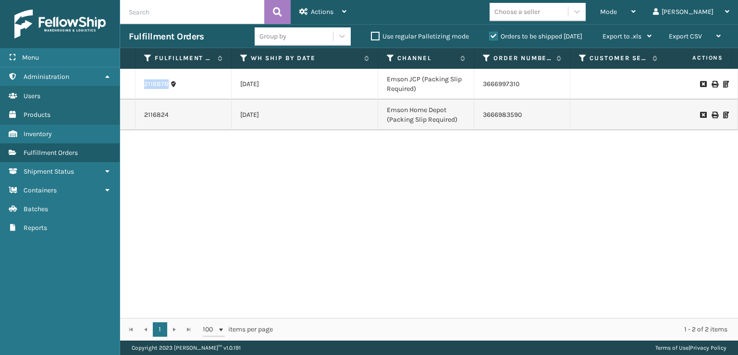
drag, startPoint x: 169, startPoint y: 88, endPoint x: 137, endPoint y: 88, distance: 31.7
click at [137, 88] on td "2116878" at bounding box center [184, 84] width 96 height 31
copy link "2116878"
drag, startPoint x: 167, startPoint y: 118, endPoint x: 136, endPoint y: 121, distance: 31.4
click at [136, 121] on td "2116824" at bounding box center [184, 114] width 96 height 31
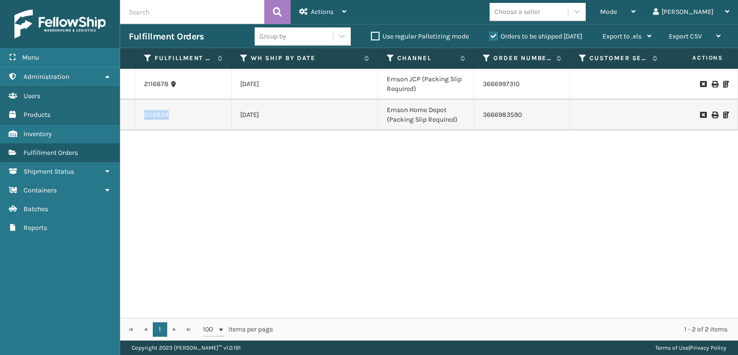
copy link "2116824"
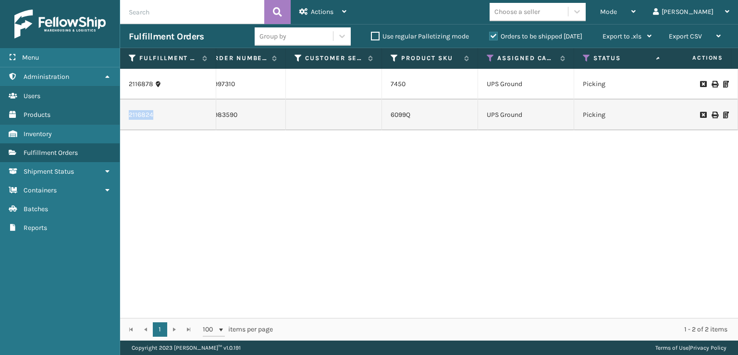
scroll to position [0, 309]
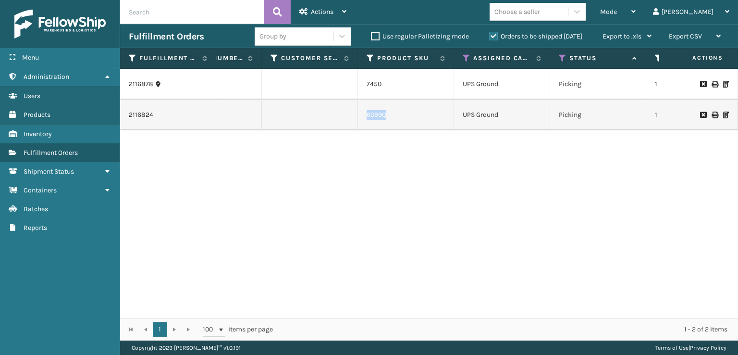
drag, startPoint x: 388, startPoint y: 116, endPoint x: 360, endPoint y: 119, distance: 29.0
click at [360, 119] on td "6099Q" at bounding box center [406, 114] width 96 height 31
copy link "6099Q"
drag, startPoint x: 161, startPoint y: 112, endPoint x: 129, endPoint y: 120, distance: 33.6
click at [129, 120] on td "2116824" at bounding box center [168, 114] width 96 height 31
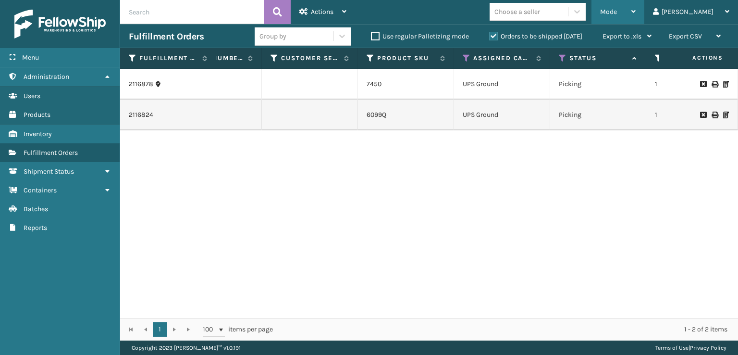
click at [636, 21] on div "Mode" at bounding box center [618, 12] width 36 height 24
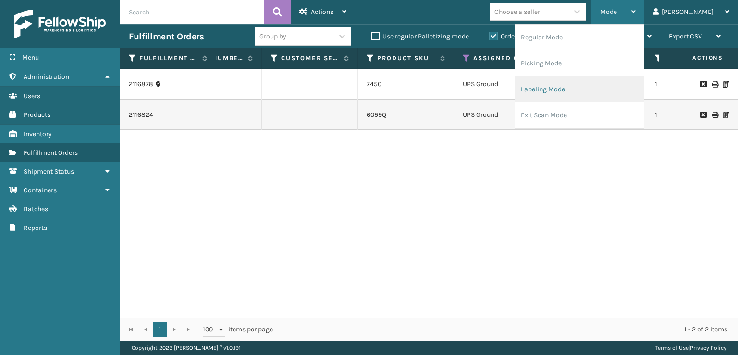
click at [628, 79] on li "Labeling Mode" at bounding box center [579, 89] width 129 height 26
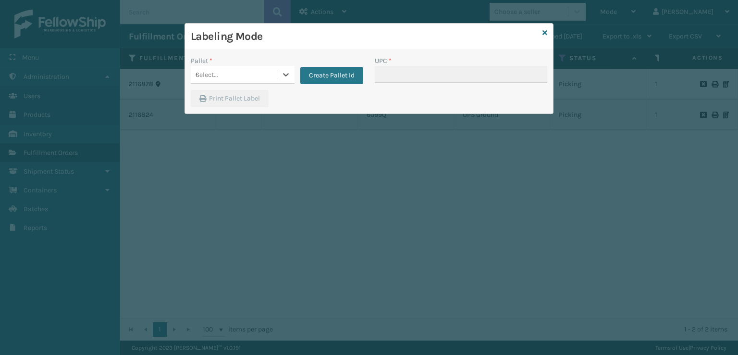
type input "080313060991"
click at [288, 72] on icon at bounding box center [286, 75] width 10 height 10
click at [283, 75] on icon at bounding box center [286, 75] width 10 height 10
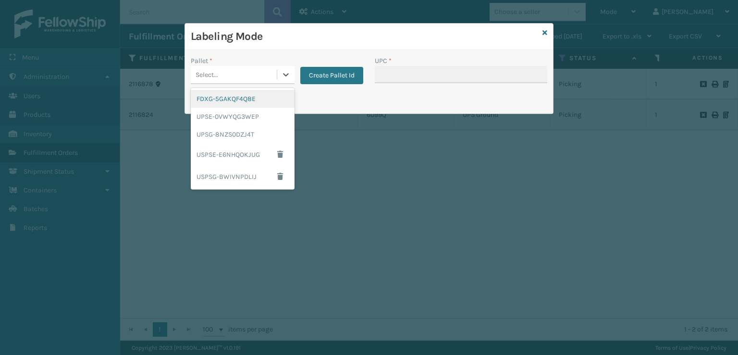
click at [260, 101] on div "FDXG-5GAKQF4Q8E" at bounding box center [243, 99] width 104 height 18
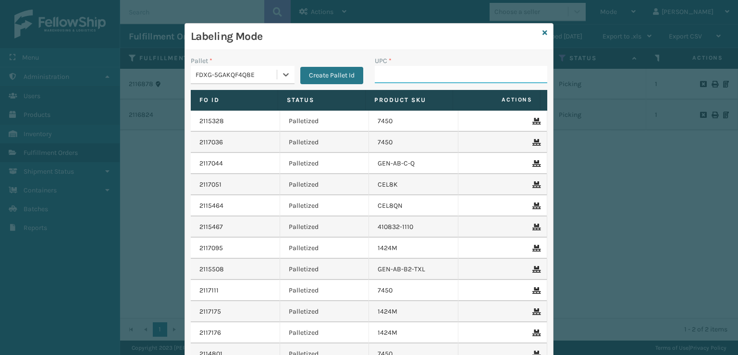
click at [417, 76] on input "UPC *" at bounding box center [461, 74] width 173 height 17
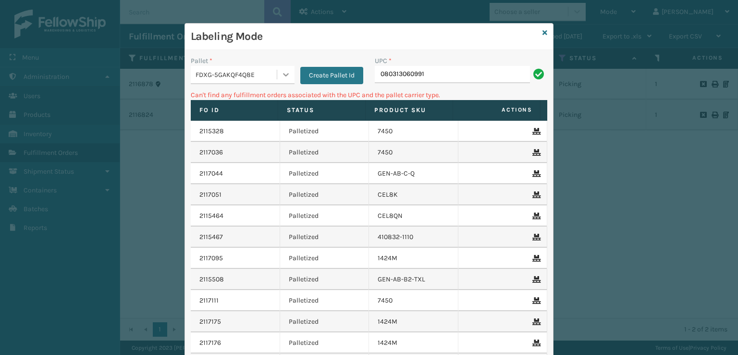
click at [283, 79] on icon at bounding box center [286, 75] width 10 height 10
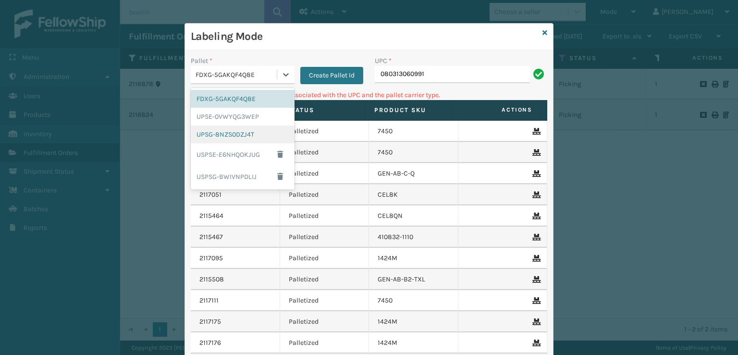
click at [237, 134] on div "UPSG-8NZS0DZJ4T" at bounding box center [243, 134] width 104 height 18
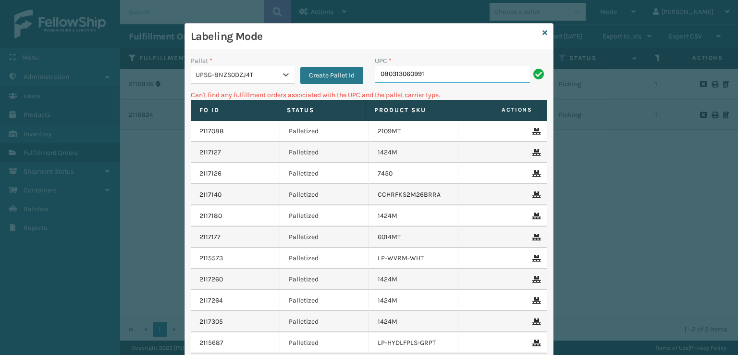
click at [434, 75] on input "080313060991" at bounding box center [452, 74] width 155 height 17
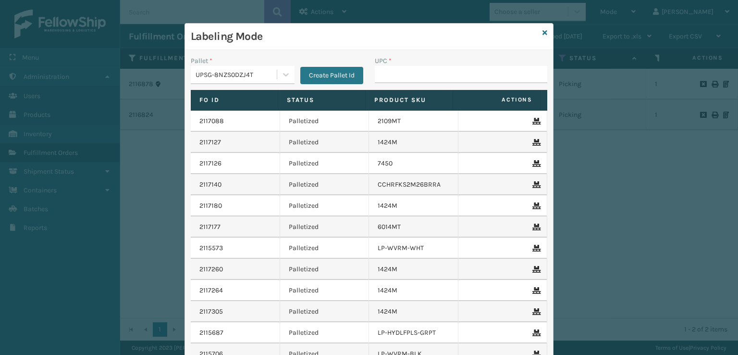
click at [538, 35] on div "Labeling Mode" at bounding box center [369, 37] width 368 height 26
click at [543, 33] on icon at bounding box center [545, 32] width 5 height 7
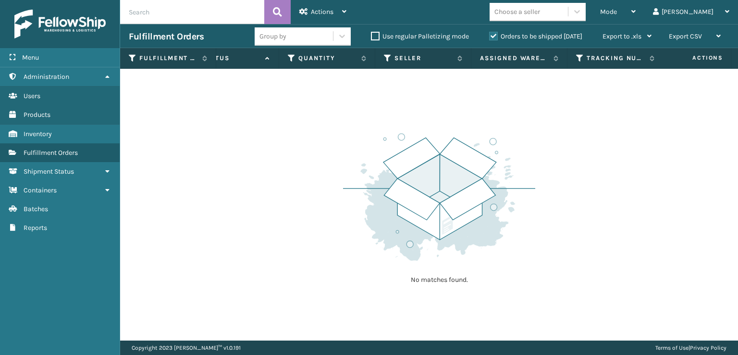
scroll to position [0, 1065]
click at [636, 11] on icon at bounding box center [634, 11] width 4 height 7
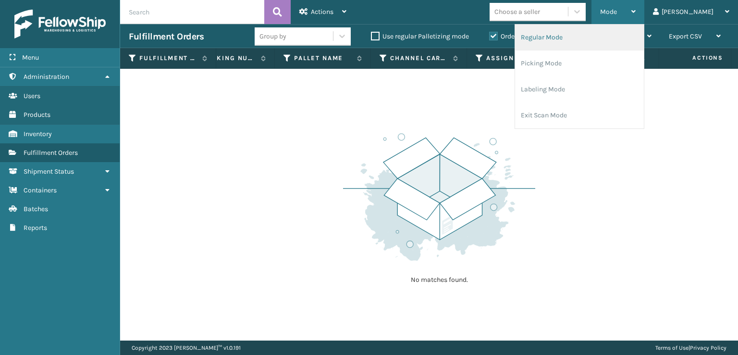
click at [632, 35] on li "Regular Mode" at bounding box center [579, 38] width 129 height 26
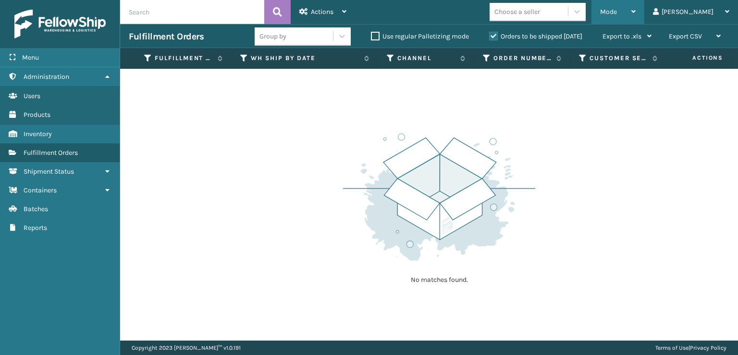
click at [636, 3] on div "Mode" at bounding box center [618, 12] width 36 height 24
click at [325, 12] on span "Actions" at bounding box center [322, 12] width 23 height 8
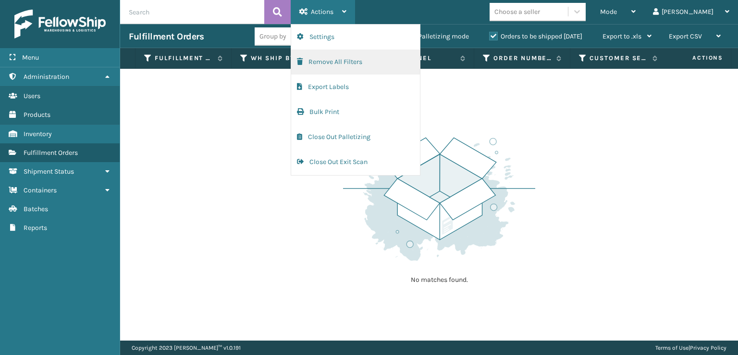
click at [344, 57] on button "Remove All Filters" at bounding box center [355, 62] width 129 height 25
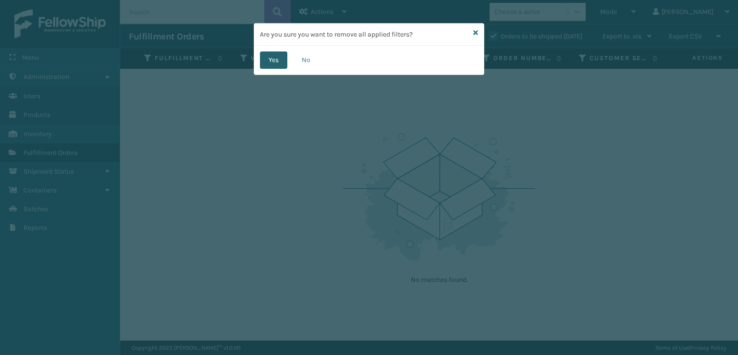
click at [279, 60] on button "Yes" at bounding box center [273, 59] width 27 height 17
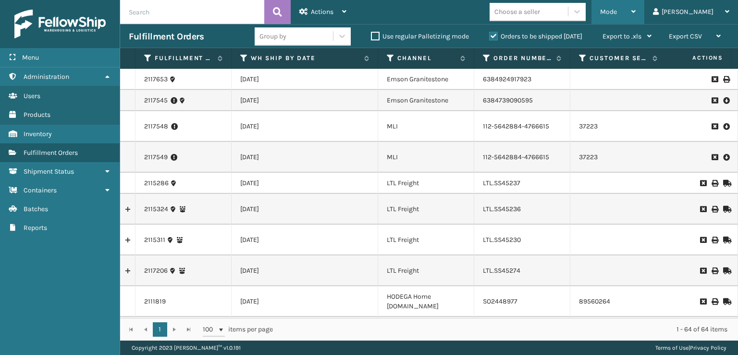
click at [617, 12] on span "Mode" at bounding box center [608, 12] width 17 height 8
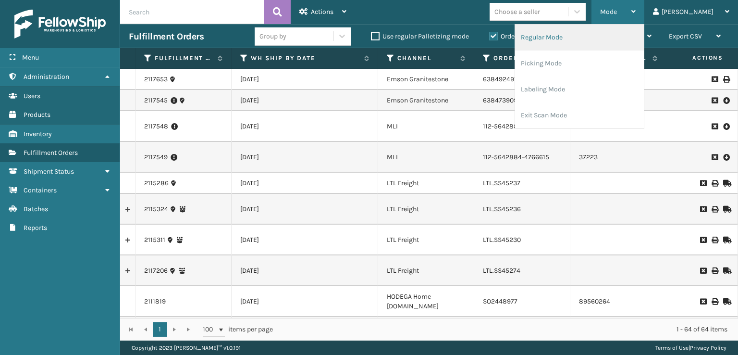
click at [632, 41] on li "Regular Mode" at bounding box center [579, 38] width 129 height 26
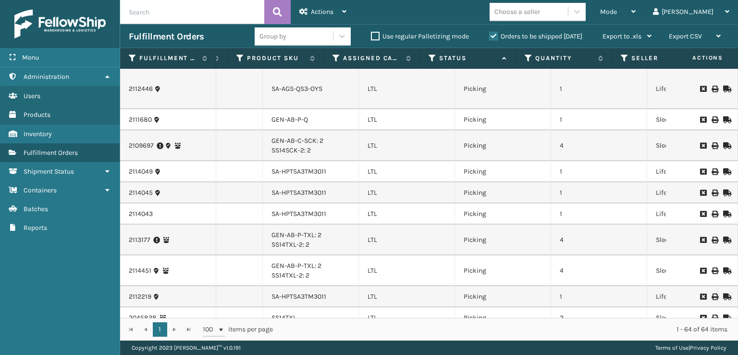
scroll to position [0, 404]
click at [368, 60] on icon at bounding box center [372, 58] width 8 height 9
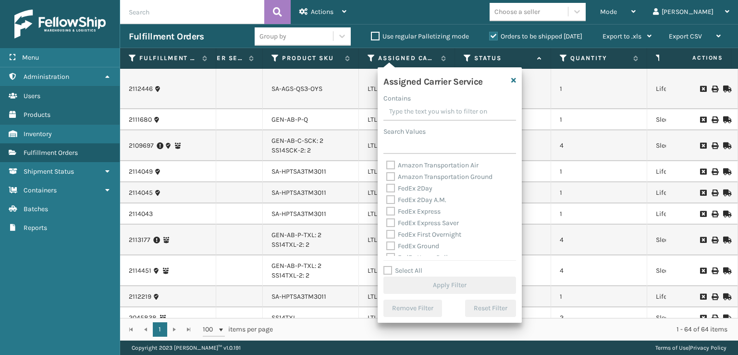
click at [386, 270] on label "Select All" at bounding box center [403, 270] width 39 height 8
click at [386, 266] on input "Select All" at bounding box center [456, 265] width 144 height 1
checkbox input "true"
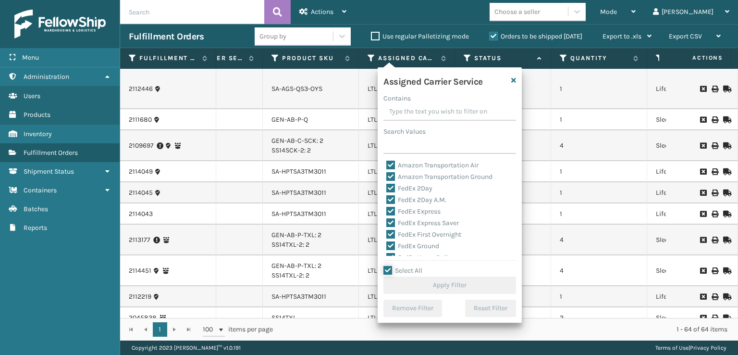
checkbox input "true"
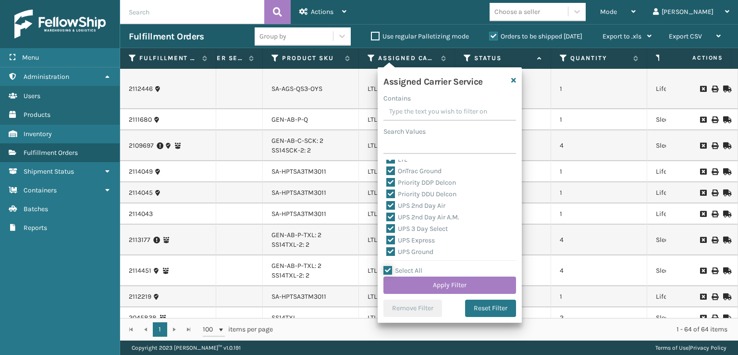
scroll to position [96, 0]
click at [390, 210] on label "LTL" at bounding box center [396, 207] width 21 height 8
click at [387, 208] on input "LTL" at bounding box center [386, 205] width 0 height 6
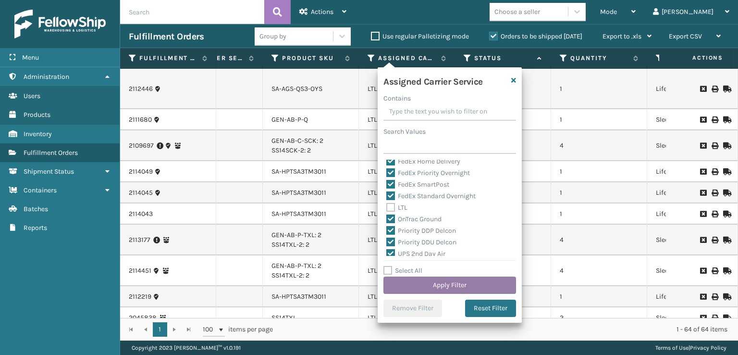
click at [408, 281] on button "Apply Filter" at bounding box center [450, 284] width 133 height 17
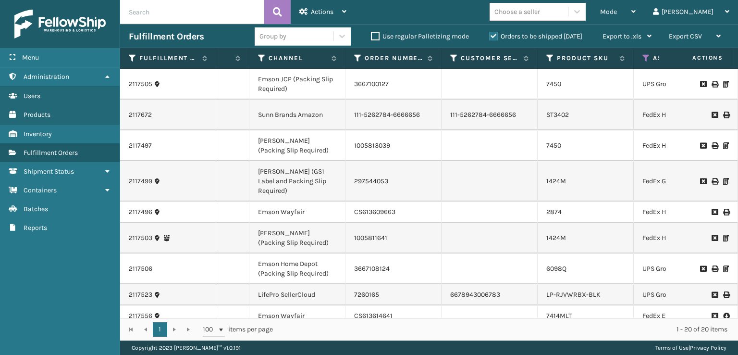
scroll to position [0, 310]
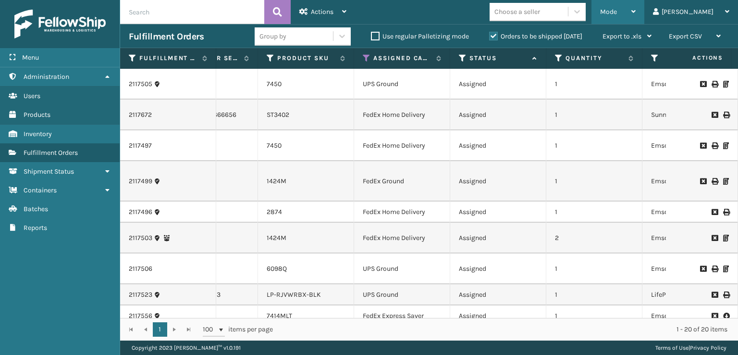
click at [636, 20] on div "Mode" at bounding box center [618, 12] width 36 height 24
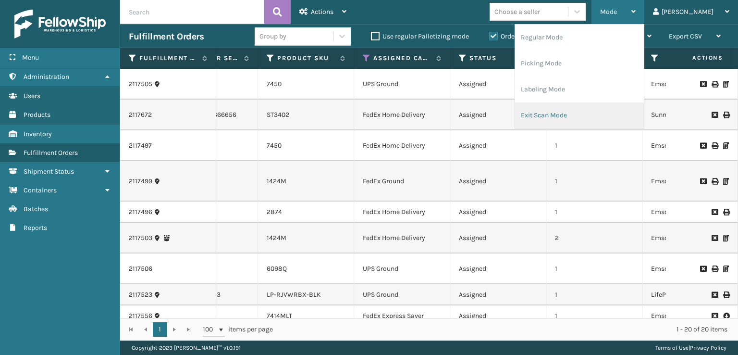
click at [594, 120] on li "Exit Scan Mode" at bounding box center [579, 115] width 129 height 26
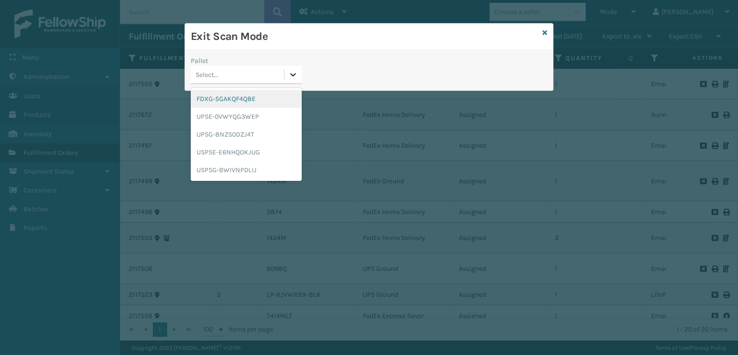
click at [292, 76] on icon at bounding box center [293, 75] width 10 height 10
click at [260, 102] on div "FDXG-5GAKQF4Q8E" at bounding box center [246, 99] width 111 height 18
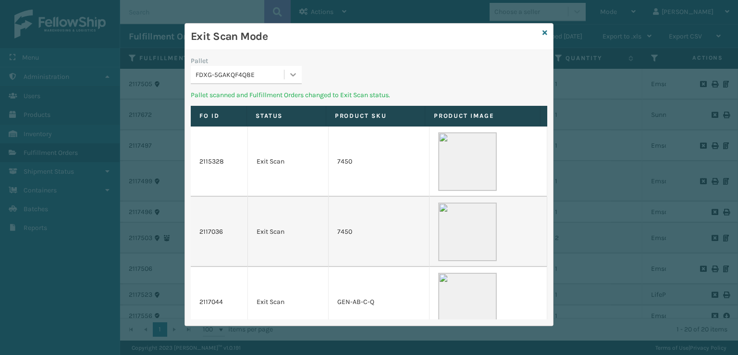
click at [293, 72] on icon at bounding box center [293, 75] width 10 height 10
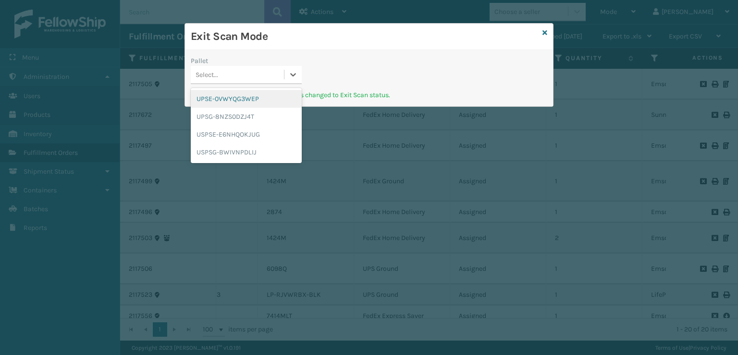
click at [259, 97] on div "UPSE-0VWYQG3WEP" at bounding box center [246, 99] width 111 height 18
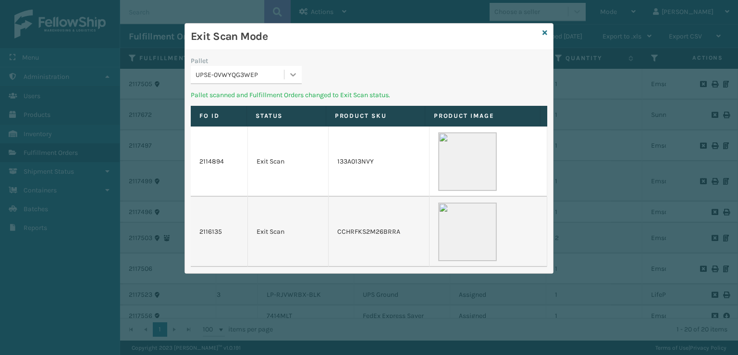
click at [293, 75] on icon at bounding box center [294, 74] width 6 height 3
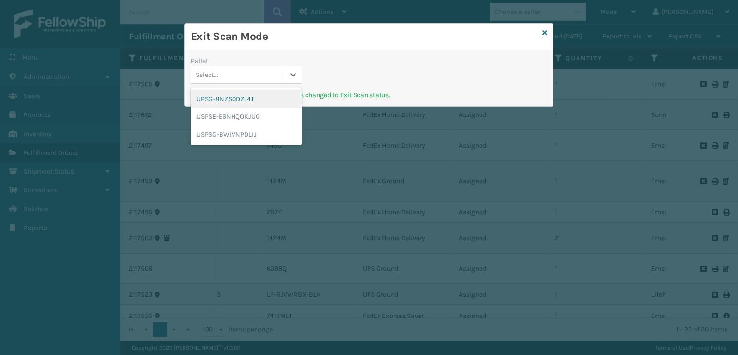
click at [254, 102] on div "UPSG-8NZS0DZJ4T" at bounding box center [246, 99] width 111 height 18
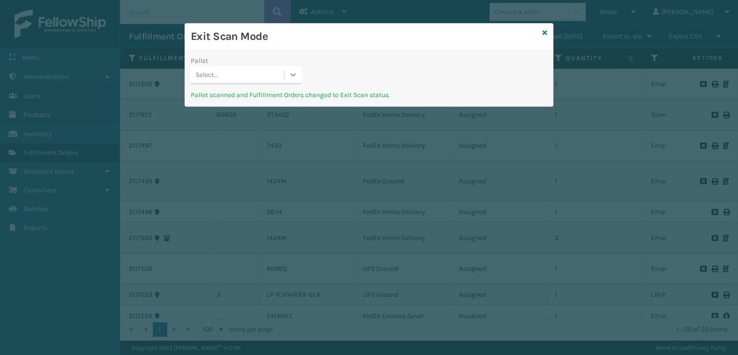
click at [292, 71] on icon at bounding box center [293, 75] width 10 height 10
click at [546, 33] on icon at bounding box center [545, 32] width 5 height 7
